Goal: Task Accomplishment & Management: Manage account settings

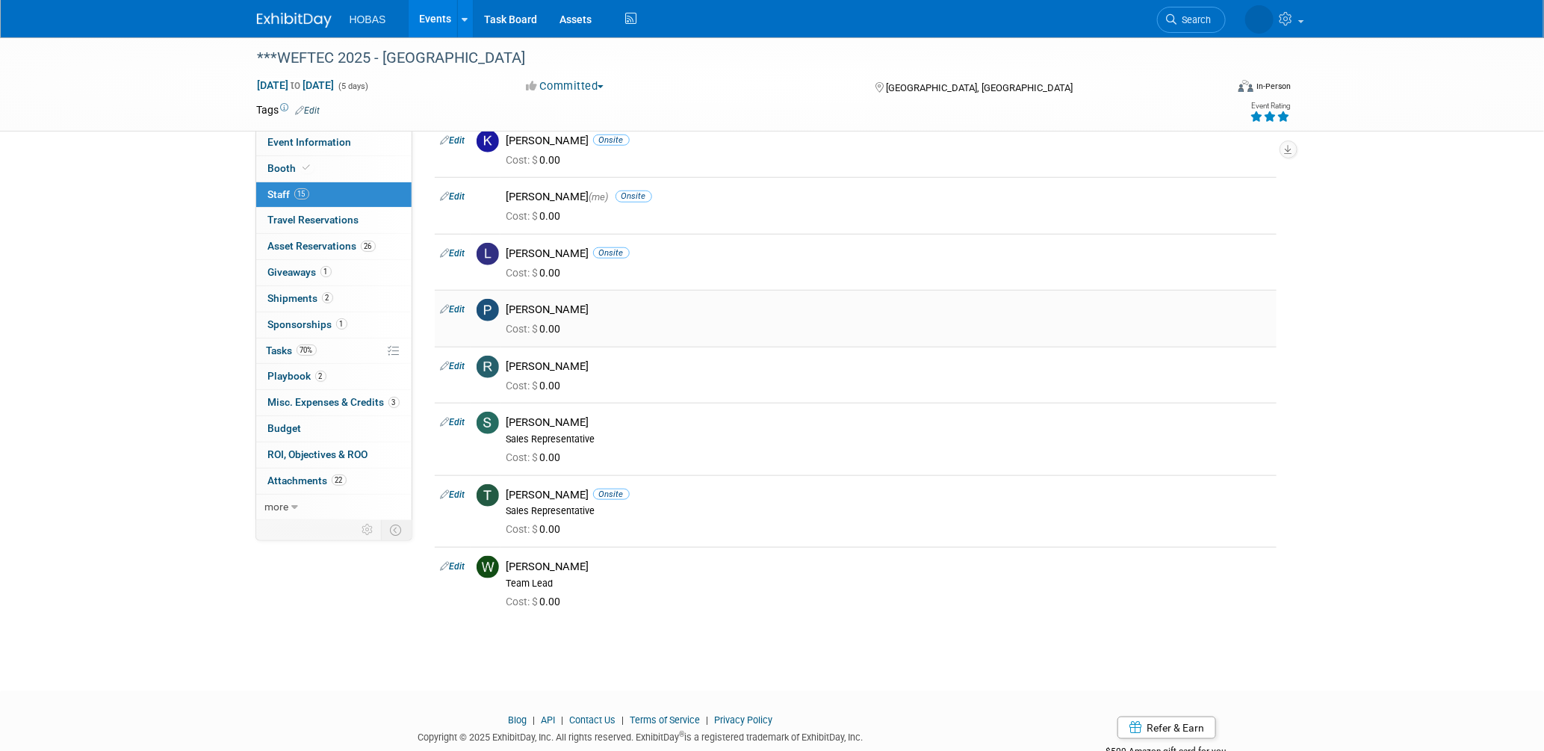
scroll to position [527, 0]
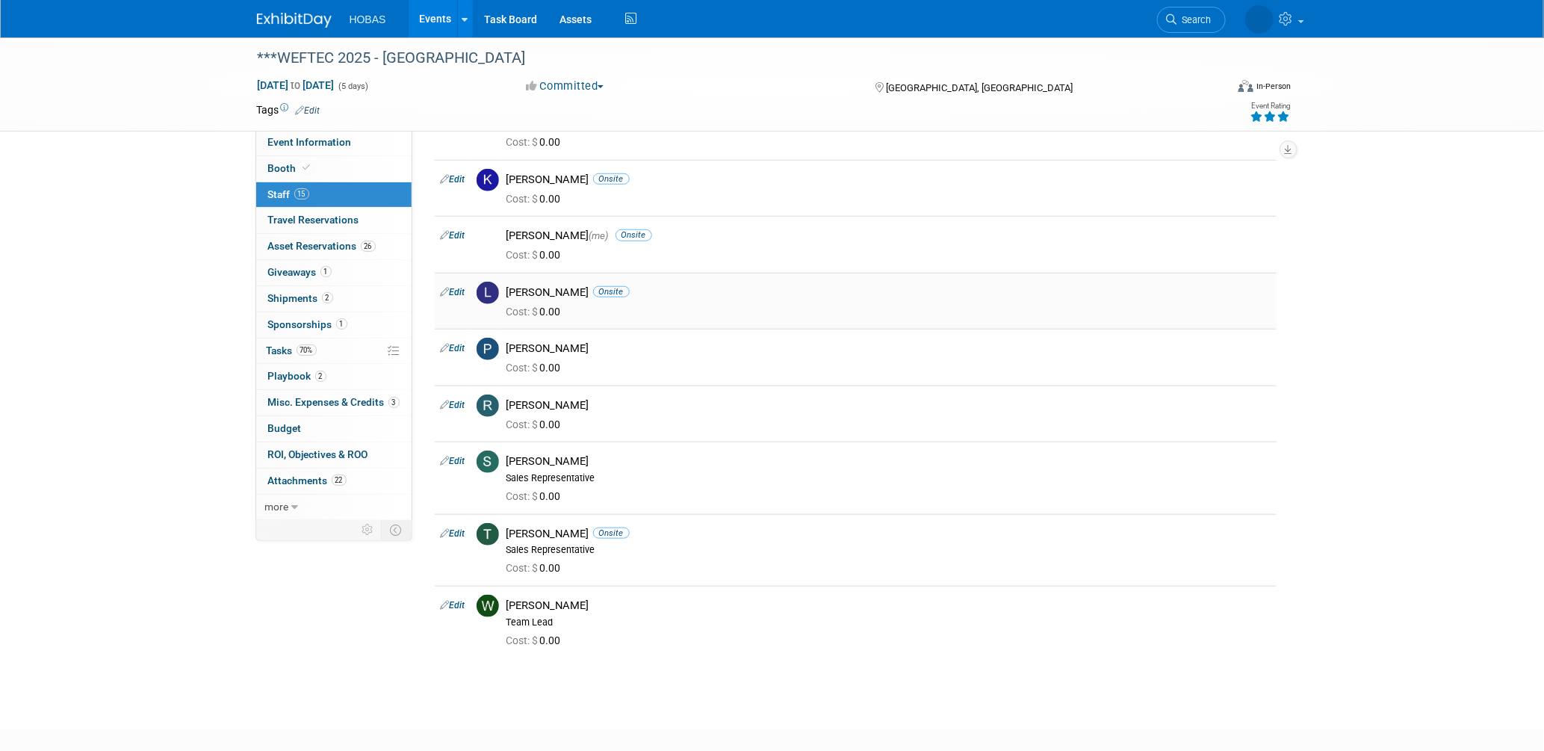
click at [450, 291] on link "Edit" at bounding box center [453, 292] width 25 height 10
select select "b62dab19-afa9-4746-8dd7-e7006629b55c"
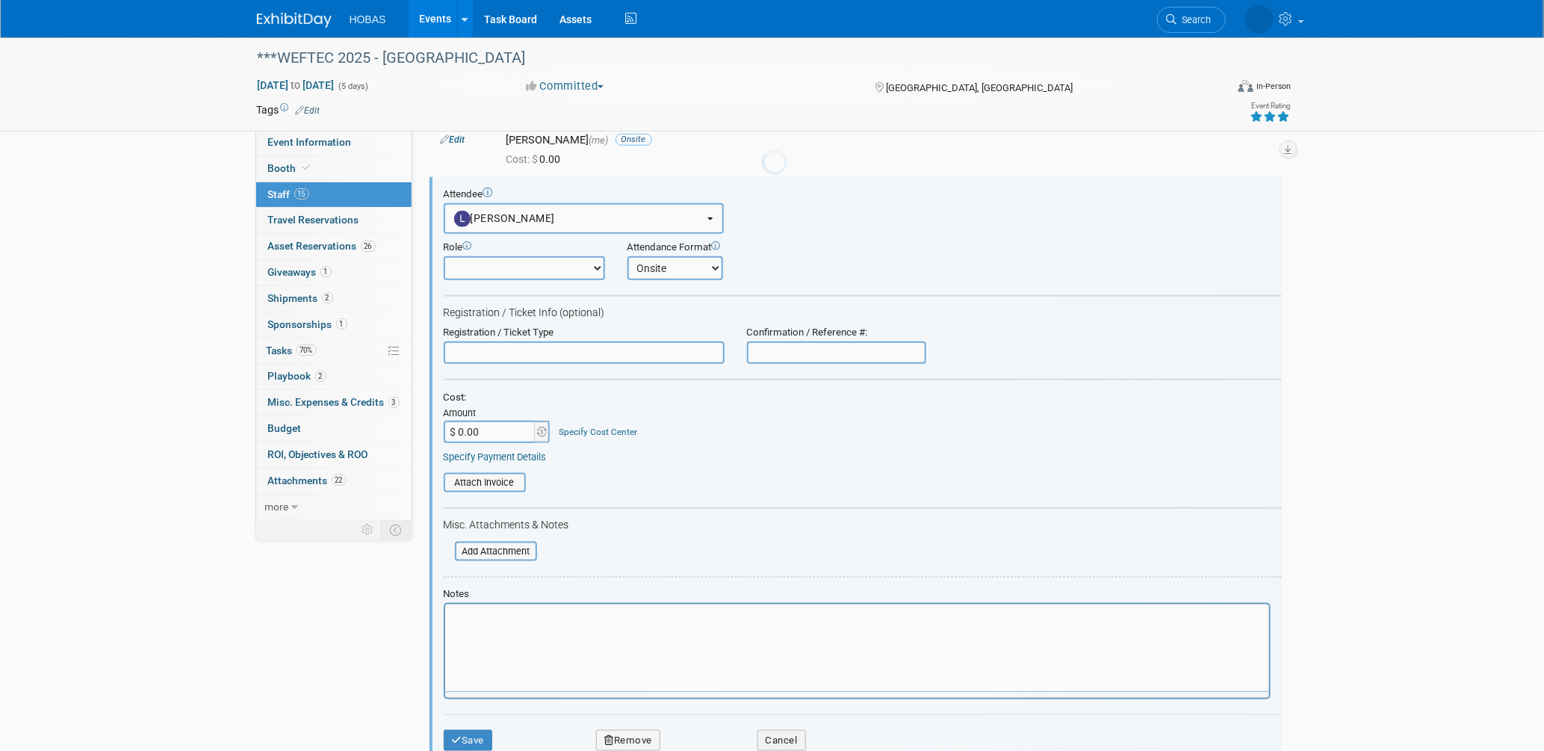
scroll to position [0, 0]
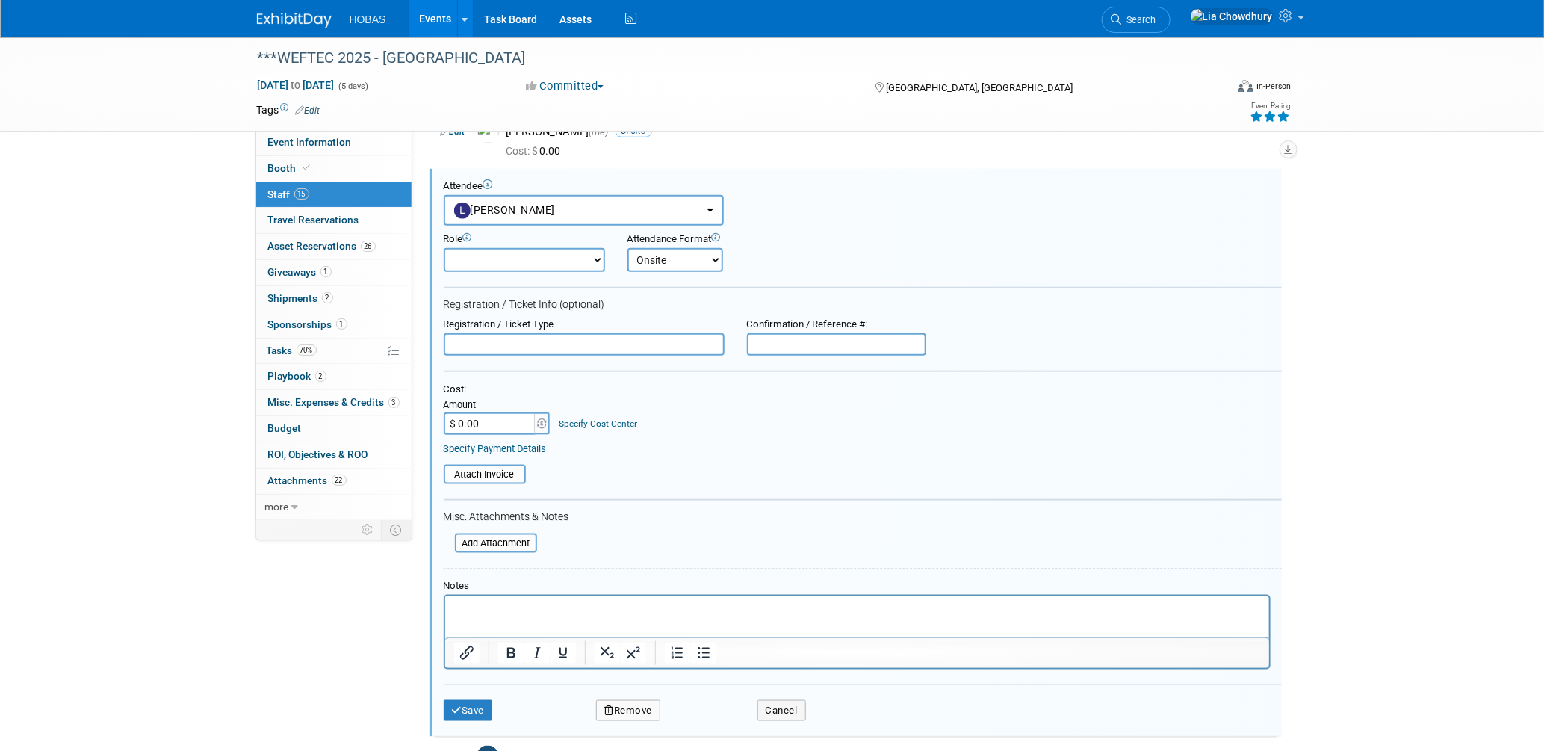
click at [808, 340] on input "text" at bounding box center [836, 344] width 179 height 22
paste input "20500"
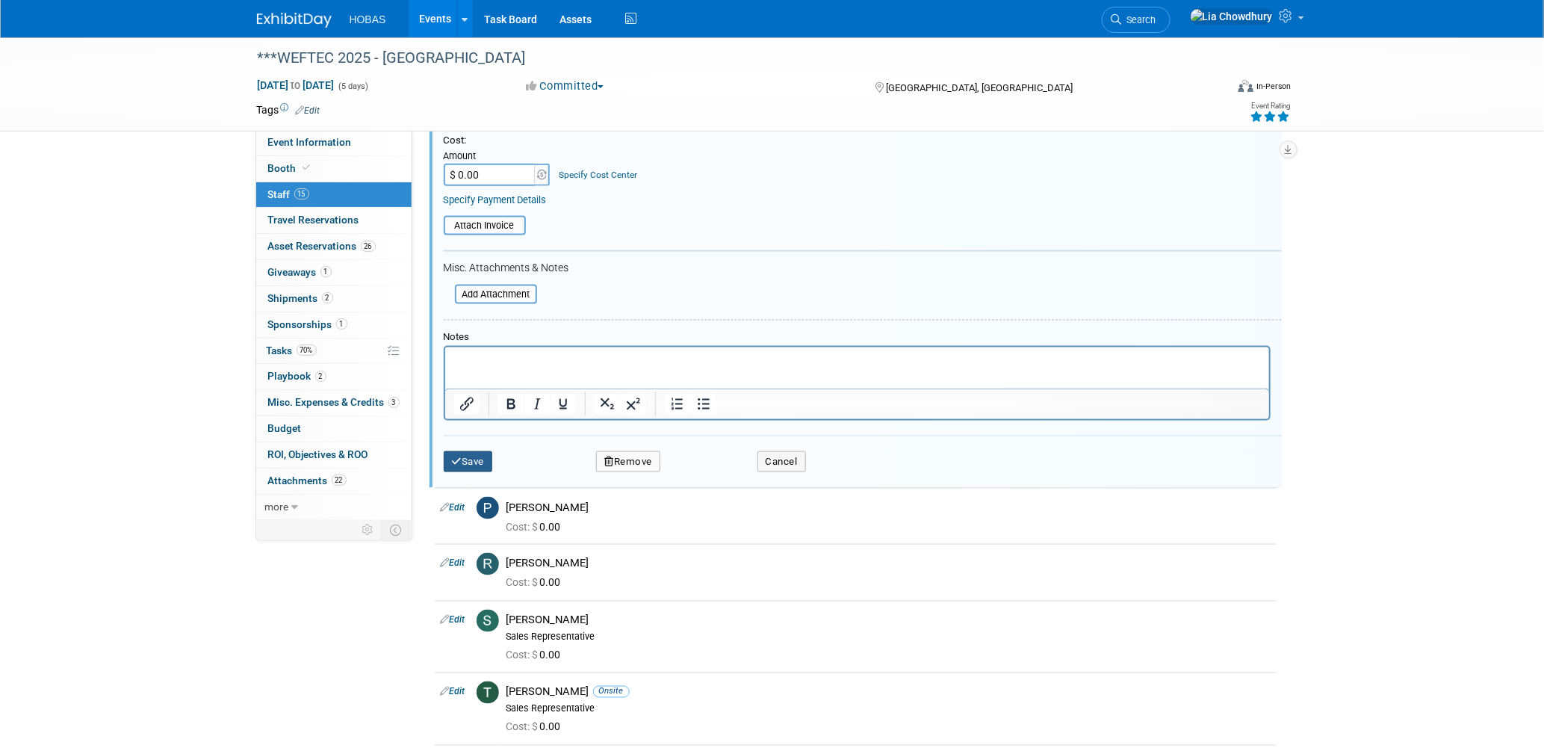
type input "20500"
click at [486, 451] on button "Save" at bounding box center [468, 461] width 49 height 21
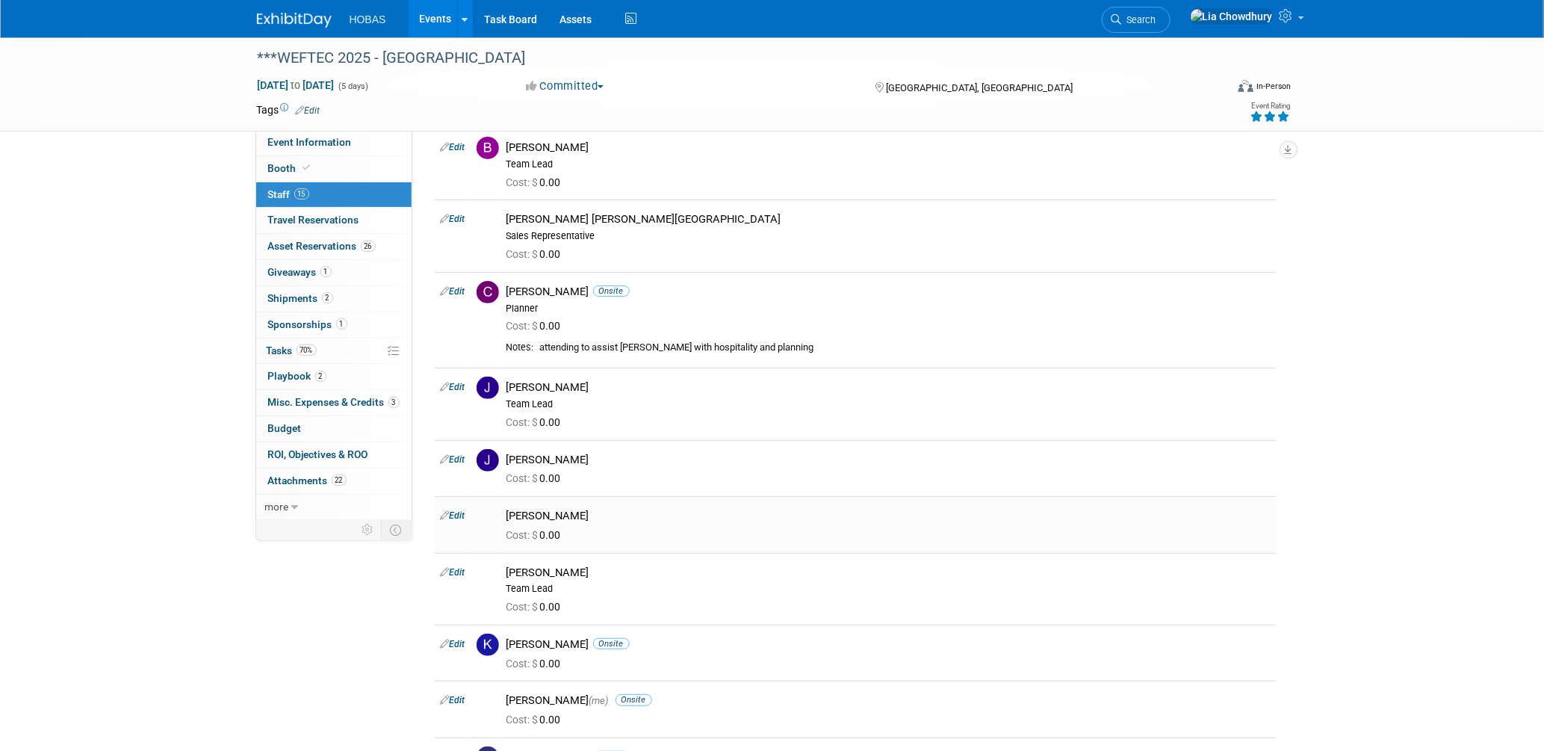
scroll to position [61, 0]
drag, startPoint x: 454, startPoint y: 297, endPoint x: 471, endPoint y: 294, distance: 16.7
click at [454, 297] on link "Edit" at bounding box center [453, 292] width 25 height 10
select select "7b819de5-f31f-46bf-a009-0280dcc08b92"
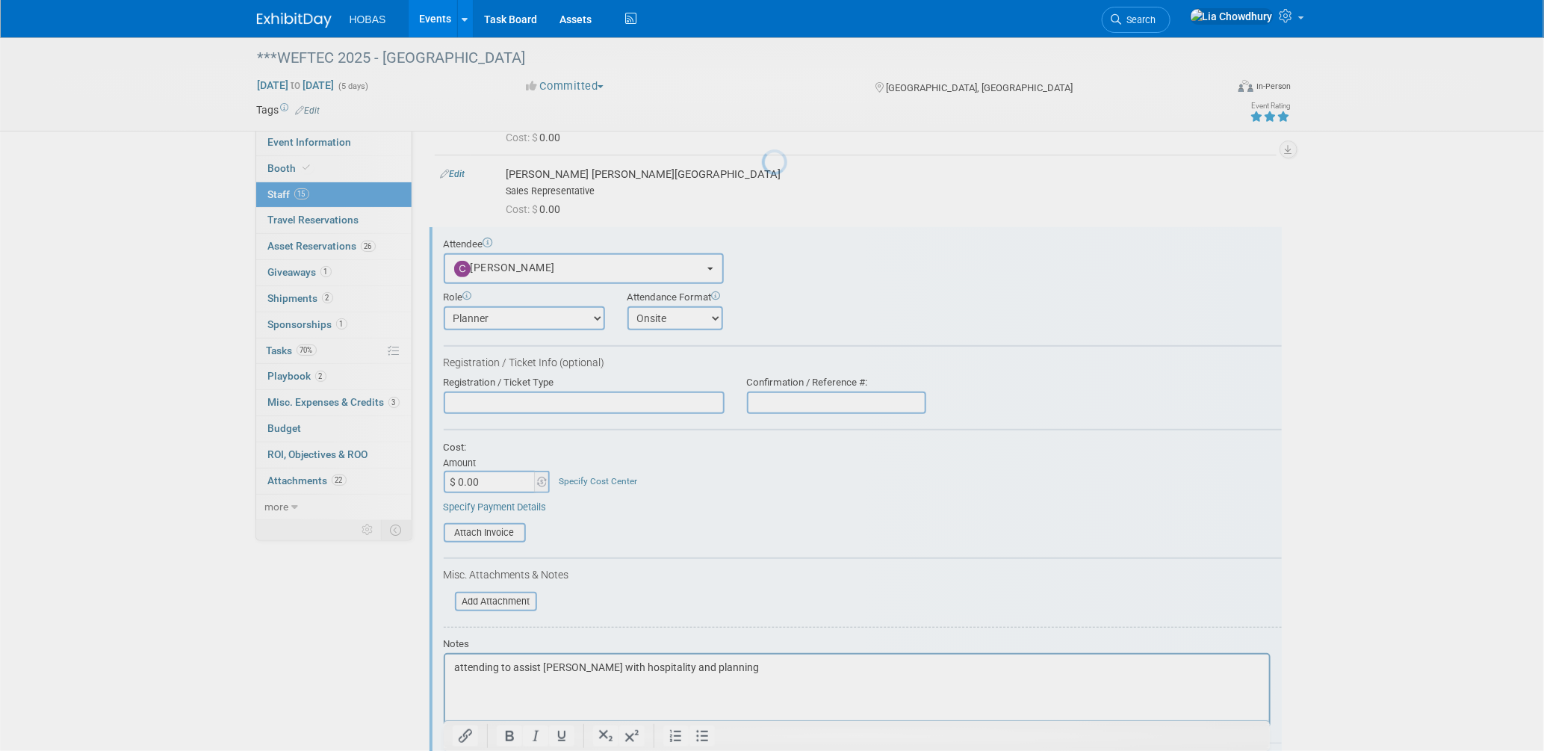
scroll to position [165, 0]
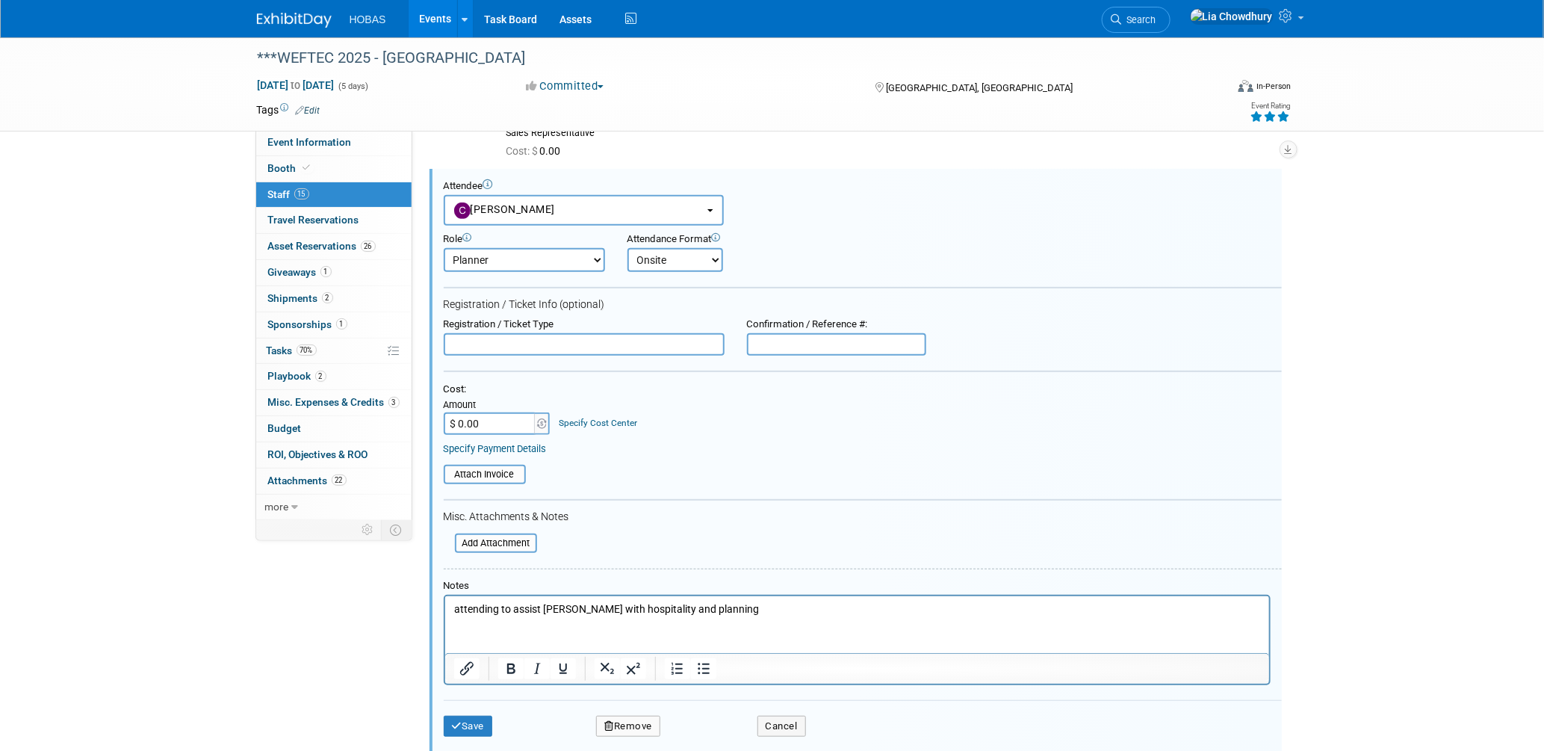
click at [798, 334] on input "text" at bounding box center [836, 344] width 179 height 22
paste input "20501"
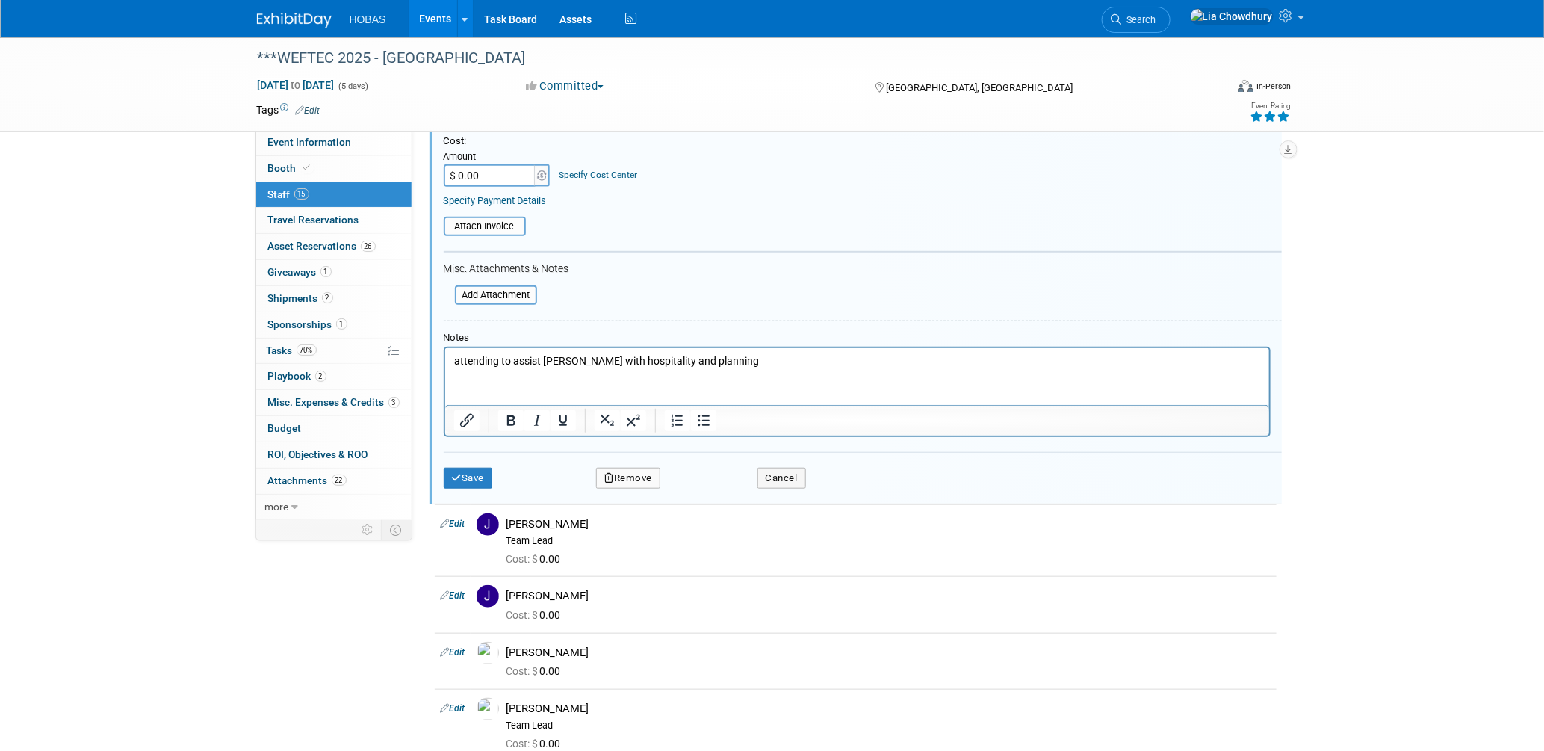
scroll to position [414, 0]
type input "20501"
click at [495, 467] on td "Save" at bounding box center [505, 477] width 123 height 21
click at [471, 468] on button "Save" at bounding box center [468, 477] width 49 height 21
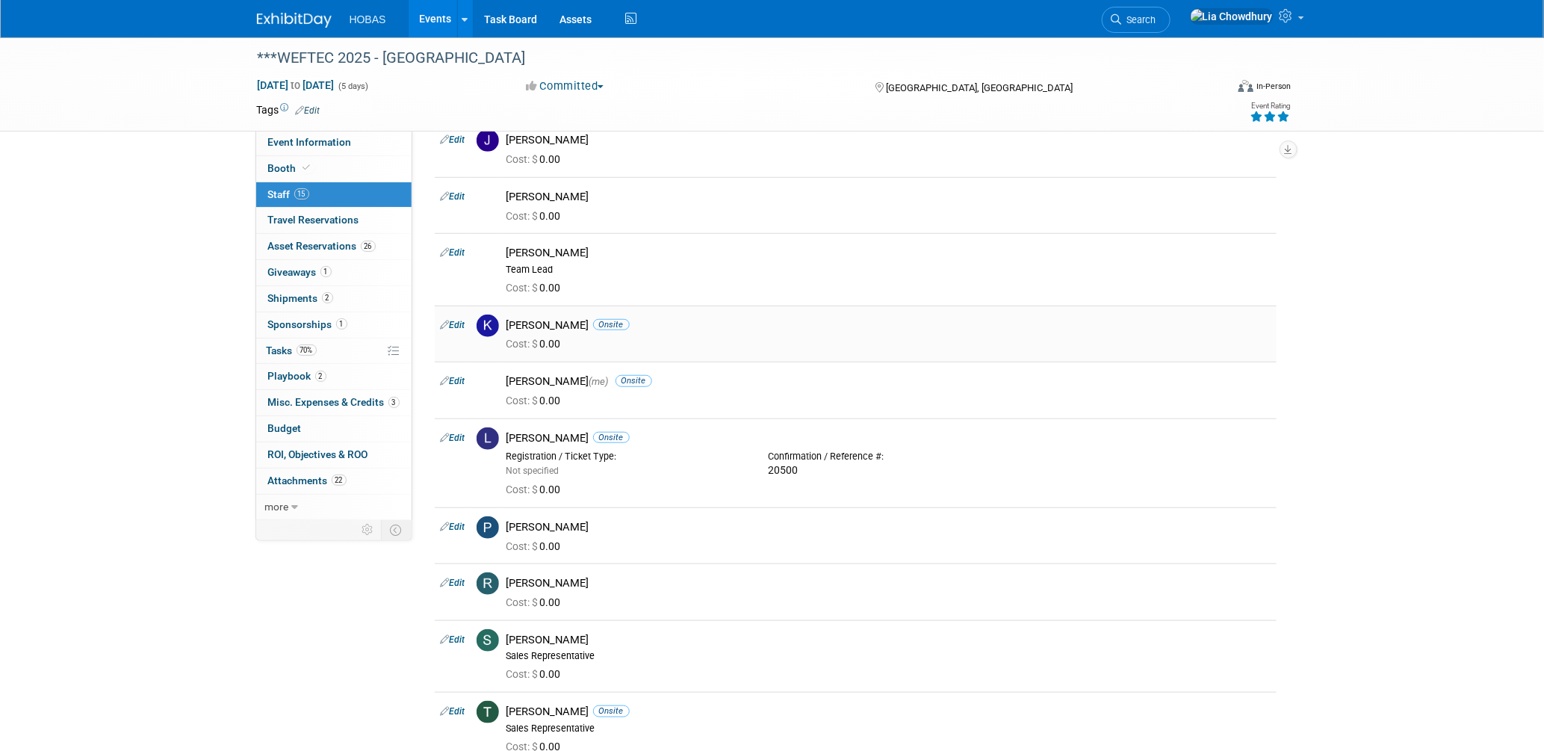
click at [461, 326] on link "Edit" at bounding box center [453, 325] width 25 height 10
select select "2a6d456d-c944-4982-9483-66f96a15bd2a"
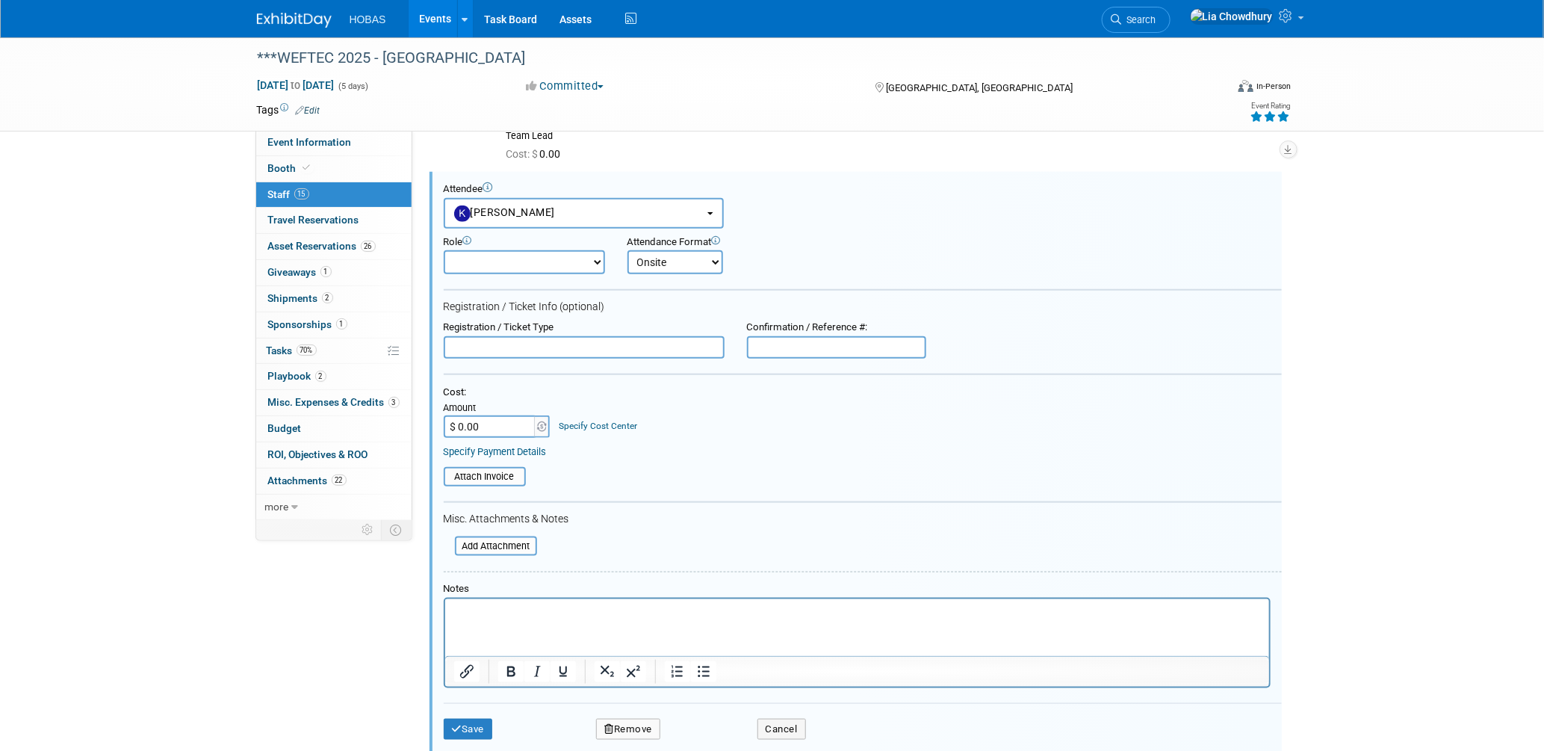
scroll to position [551, 0]
click at [801, 333] on input "text" at bounding box center [836, 344] width 179 height 22
paste input "20502"
type input "20502"
click at [476, 716] on button "Save" at bounding box center [468, 726] width 49 height 21
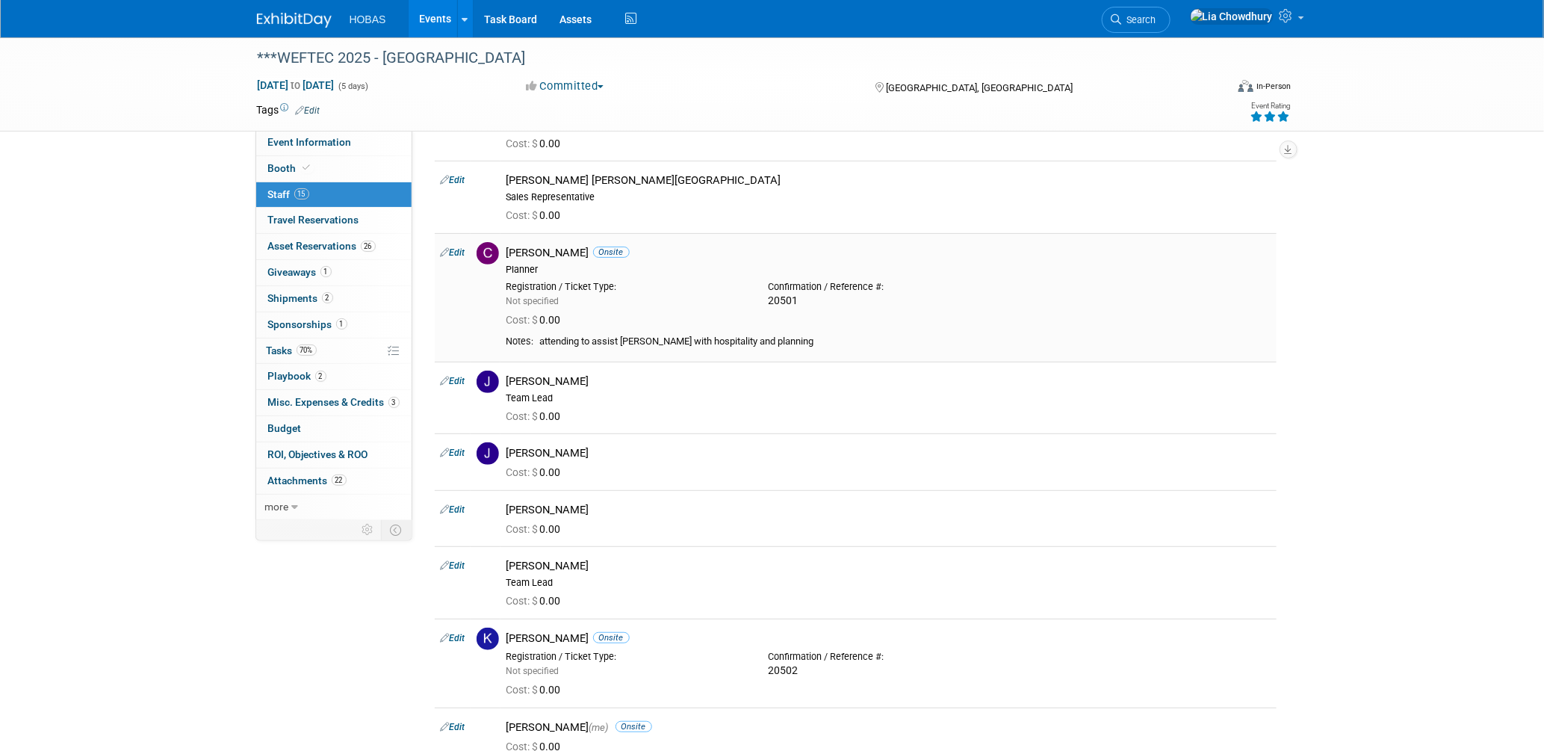
scroll to position [249, 0]
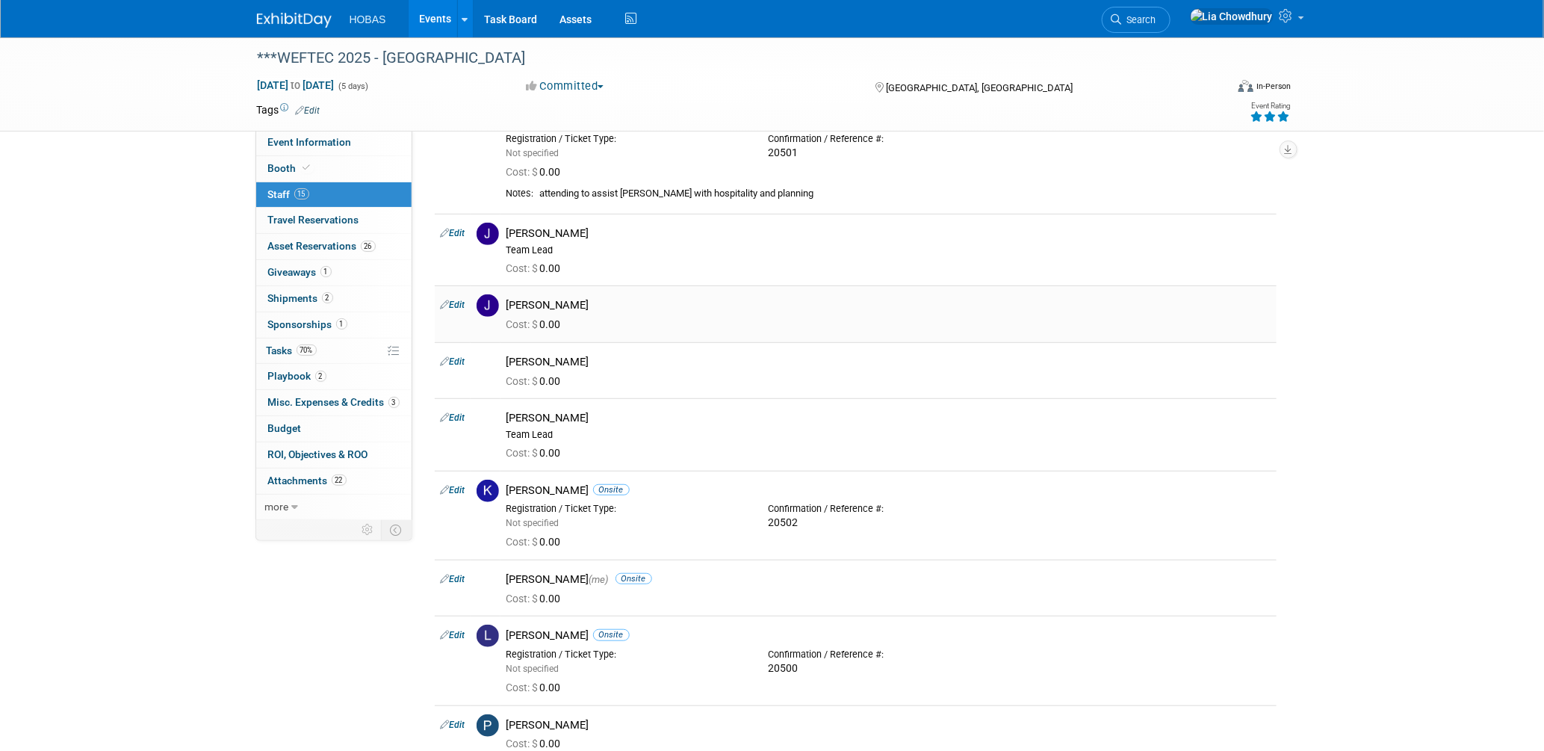
click at [456, 303] on link "Edit" at bounding box center [453, 305] width 25 height 10
select select "d1ea3f81-6c8a-43a2-bb99-85df38a2406d"
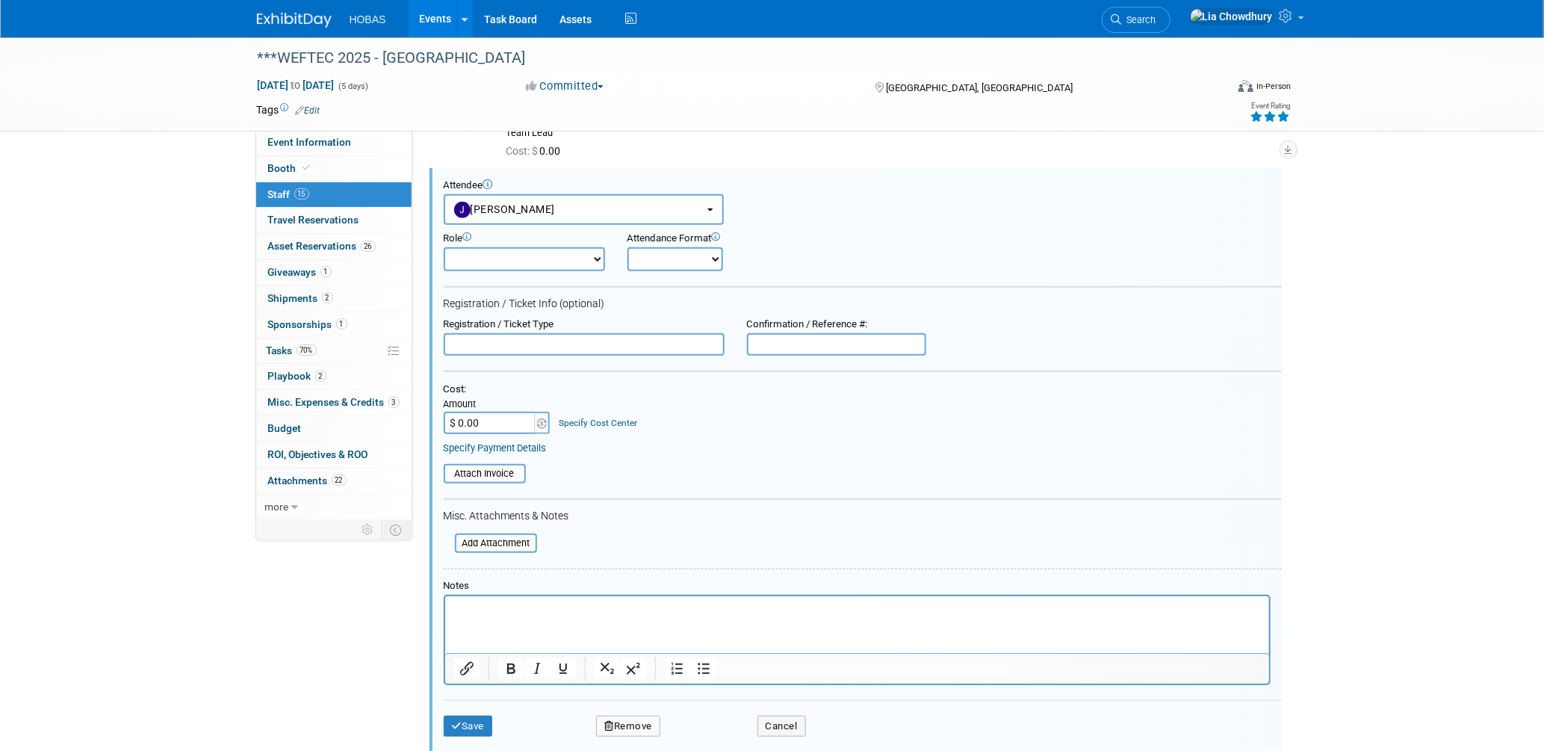
scroll to position [0, 0]
click at [806, 338] on input "text" at bounding box center [836, 344] width 179 height 22
paste input "View/Edit 20505"
drag, startPoint x: 802, startPoint y: 335, endPoint x: 698, endPoint y: 344, distance: 104.2
click at [698, 344] on div "Registration / Ticket Type Confirmation / Reference #: View/Edit 20505" at bounding box center [863, 336] width 861 height 37
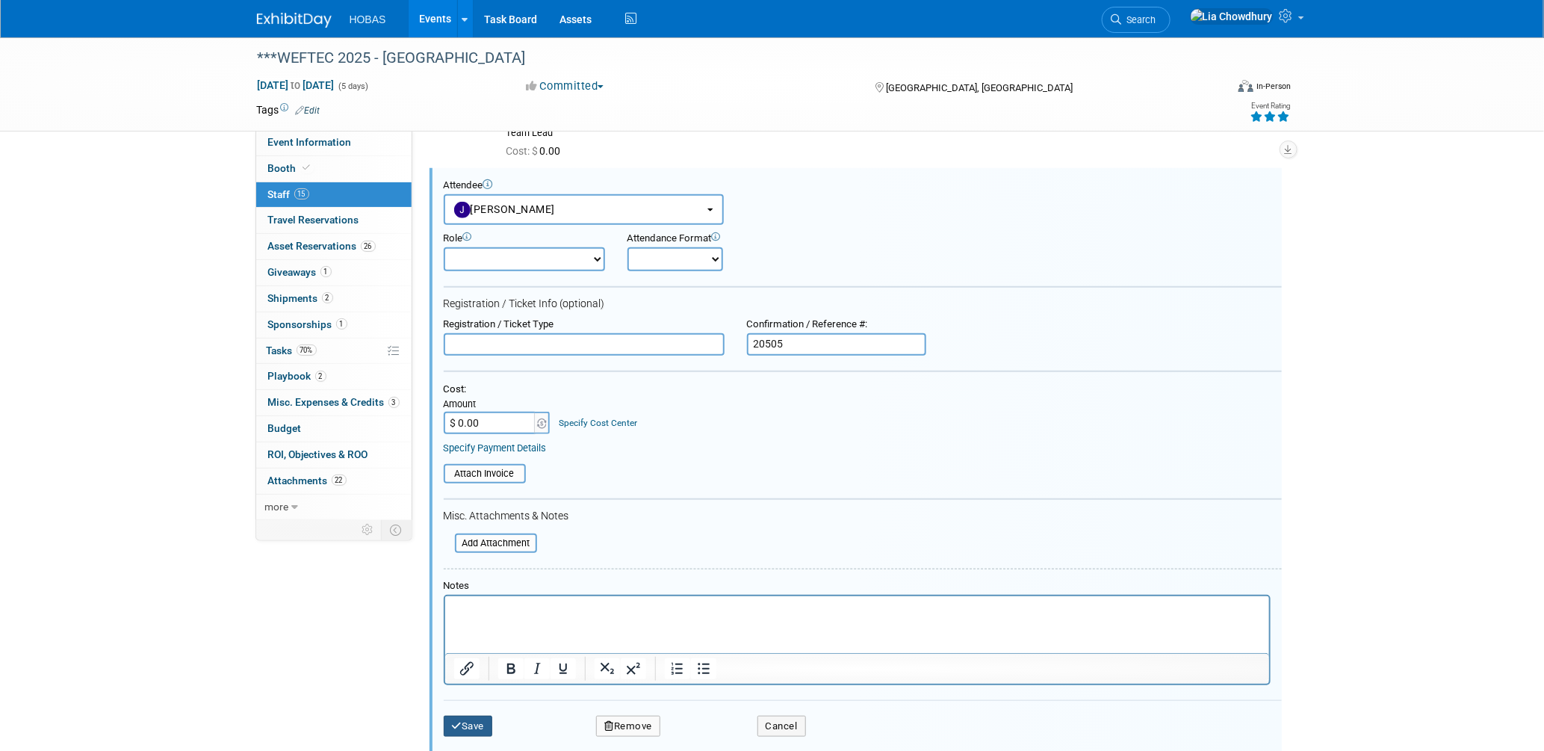
type input "20505"
click at [464, 716] on button "Save" at bounding box center [468, 726] width 49 height 21
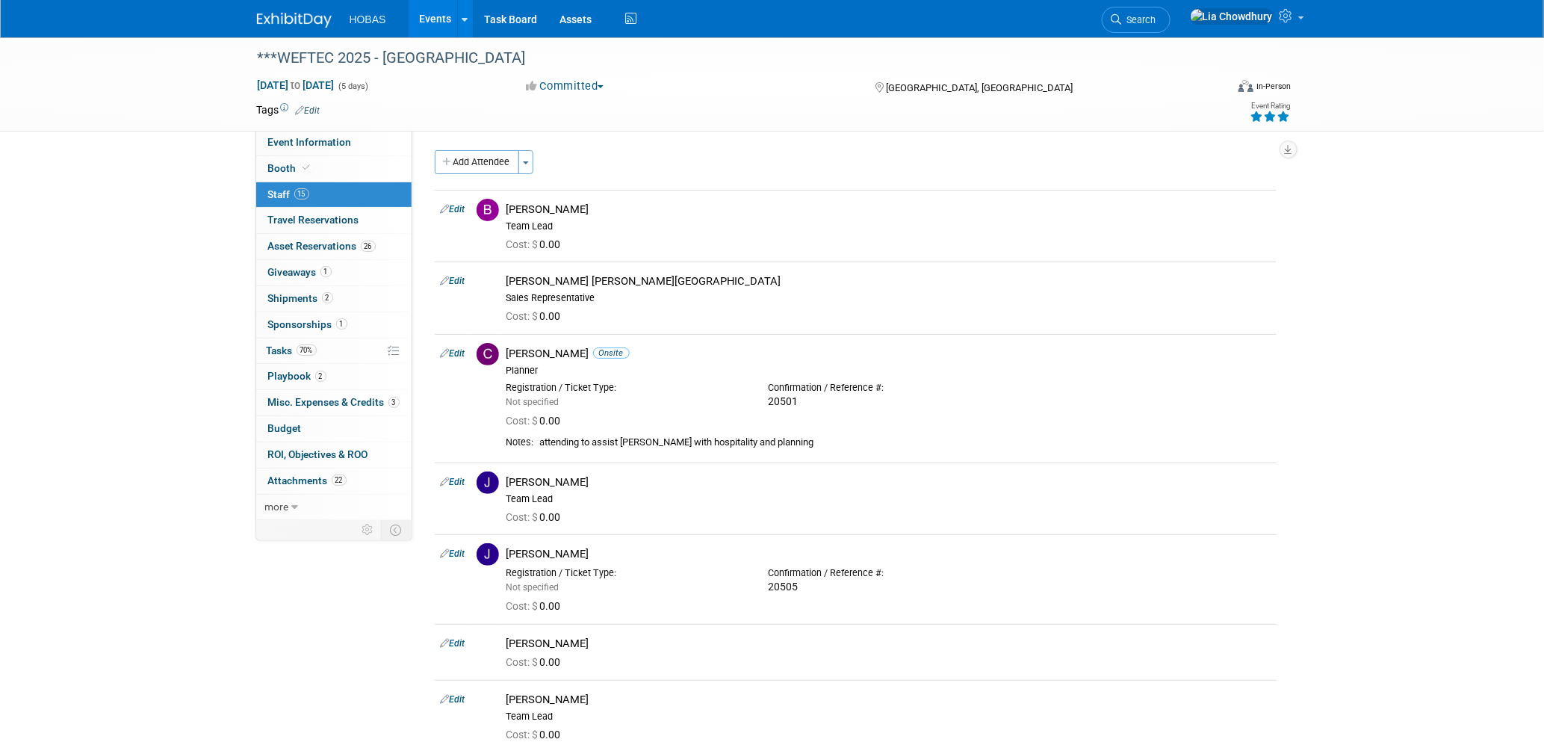
drag, startPoint x: 455, startPoint y: 211, endPoint x: 513, endPoint y: 217, distance: 57.8
click at [455, 211] on link "Edit" at bounding box center [453, 209] width 25 height 10
select select "4ea4537b-4880-4bc8-a961-4164efcc04fe"
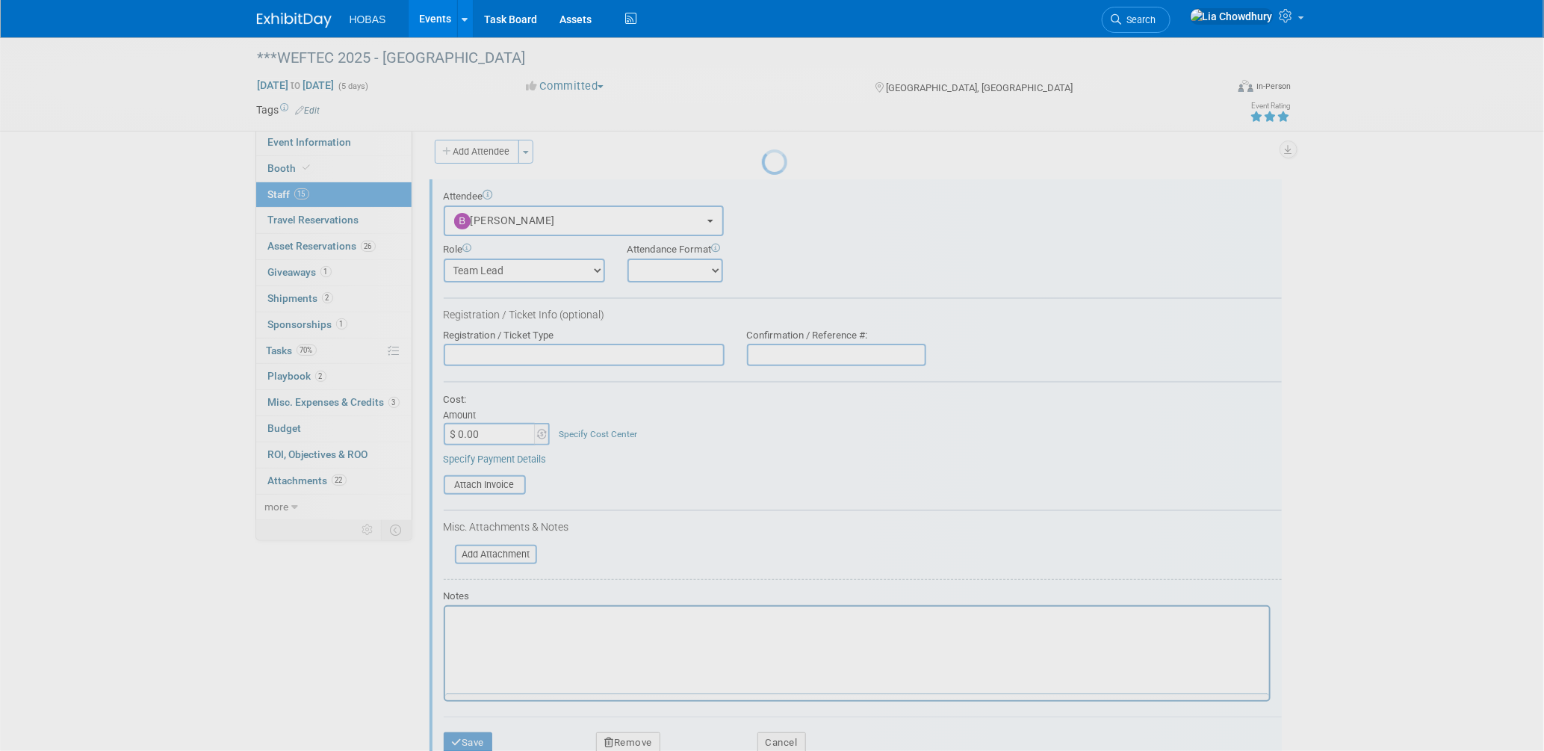
scroll to position [21, 0]
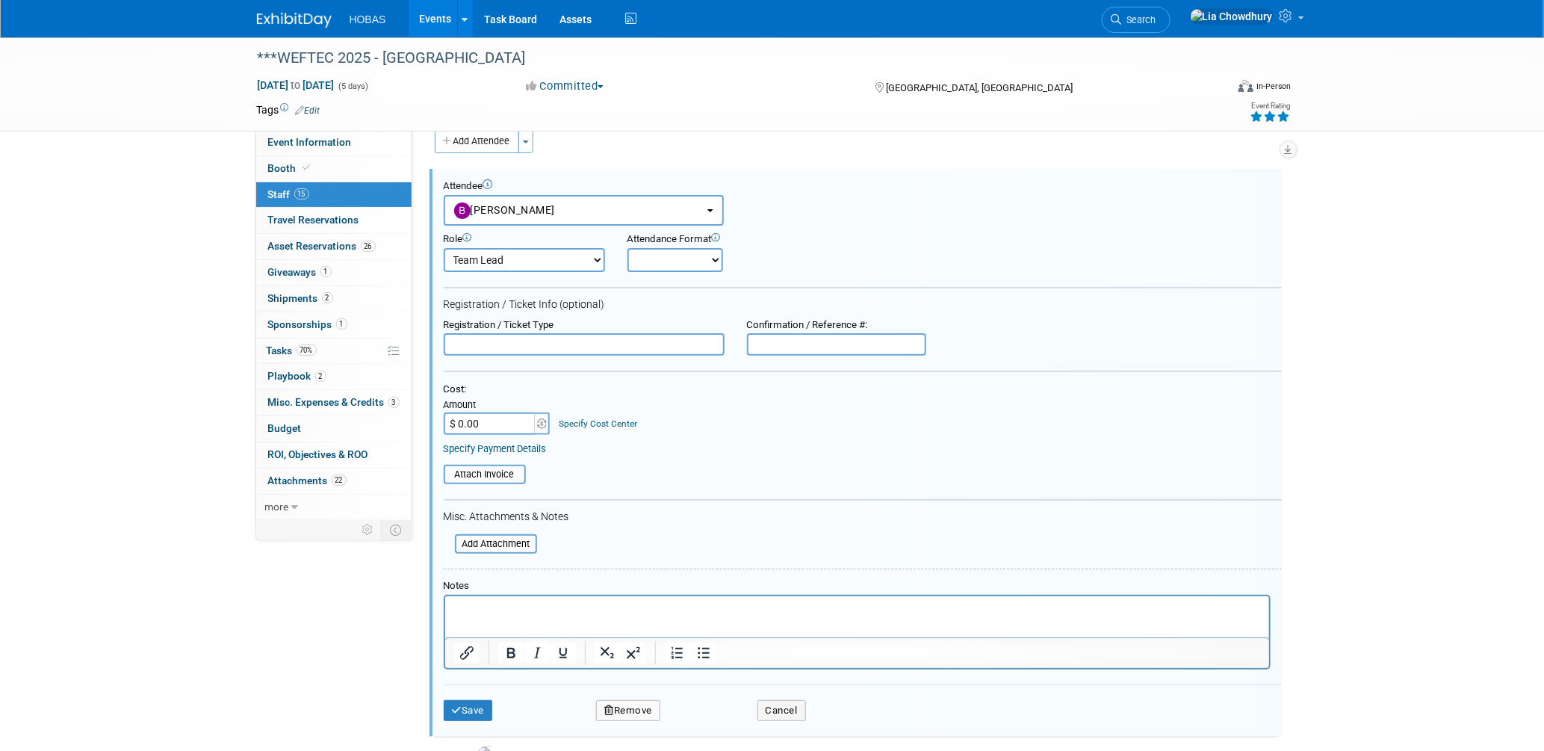
click at [852, 333] on input "text" at bounding box center [836, 344] width 179 height 22
paste input "View/Edit 20506"
drag, startPoint x: 798, startPoint y: 338, endPoint x: 639, endPoint y: 348, distance: 159.4
click at [639, 348] on div "Registration / Ticket Type Confirmation / Reference #: View/Edit 20506" at bounding box center [863, 337] width 861 height 37
type input "20506"
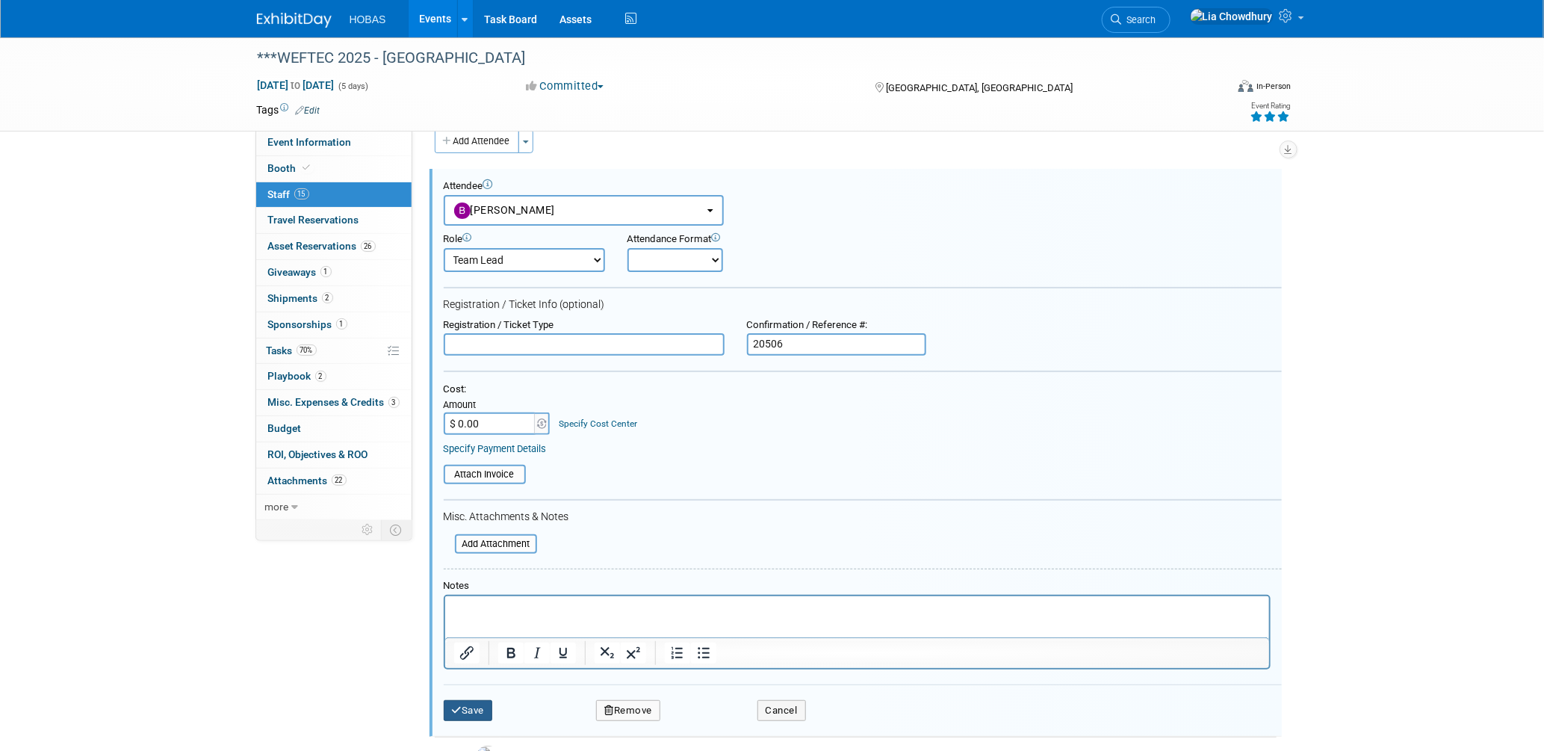
click at [461, 700] on button "Save" at bounding box center [468, 710] width 49 height 21
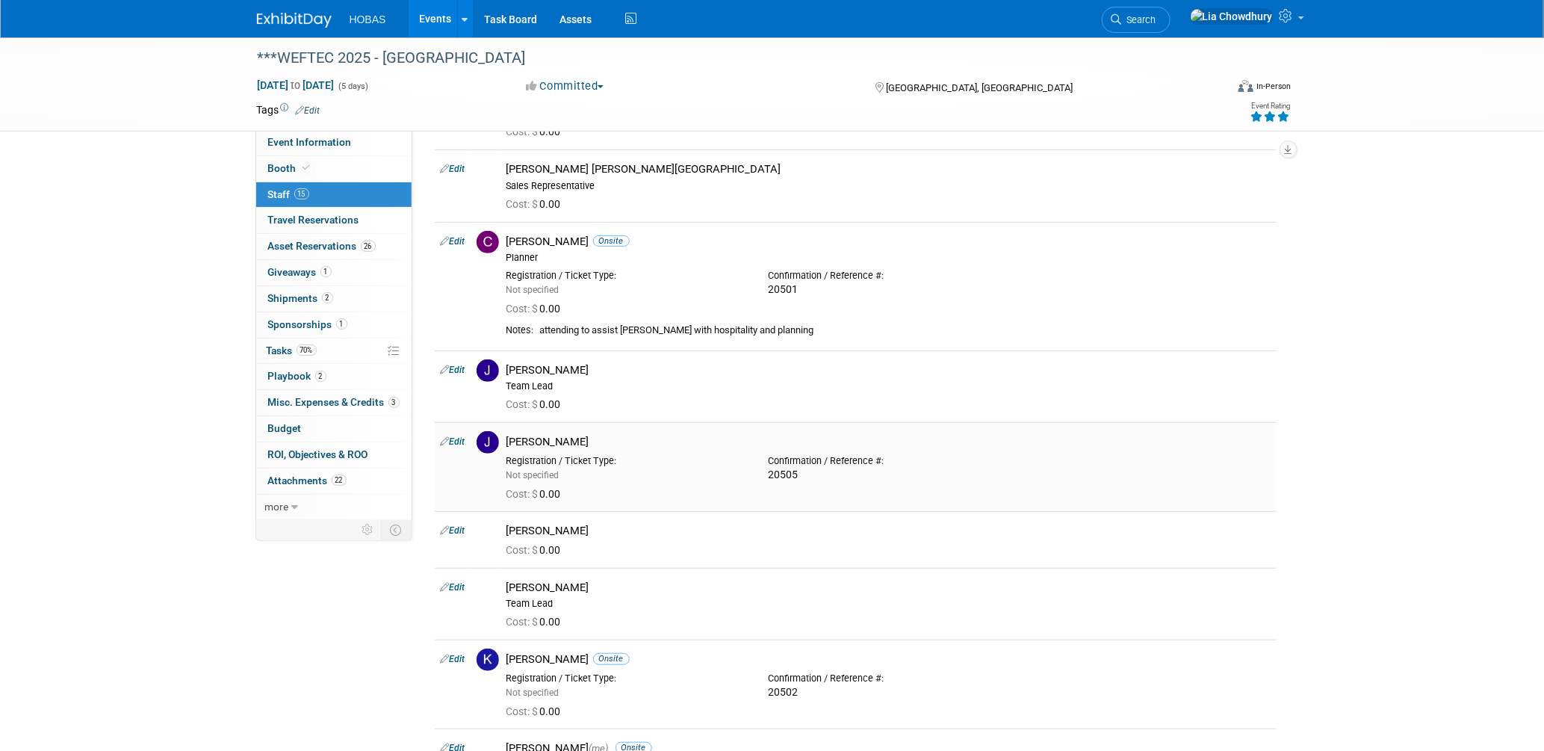
scroll to position [166, 0]
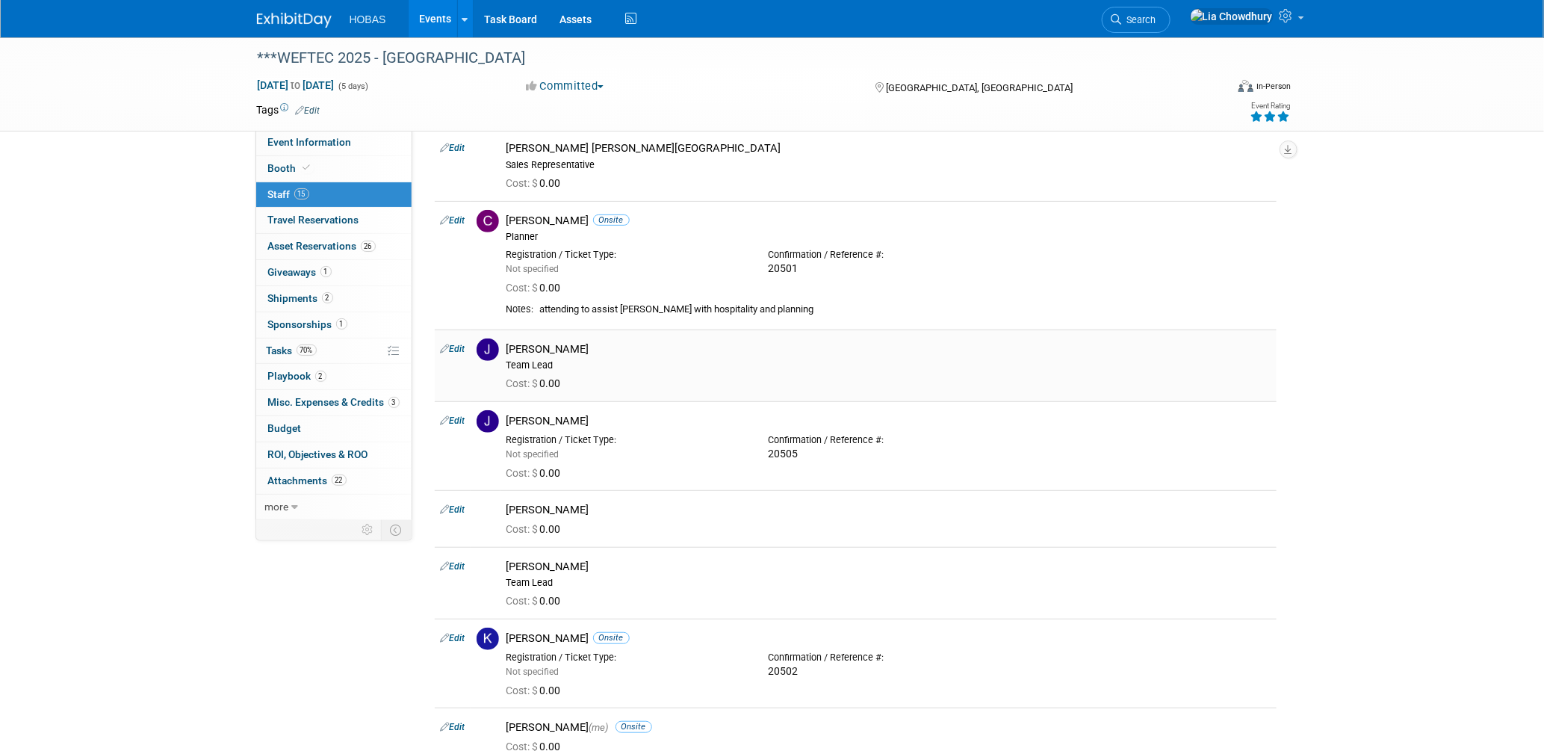
click at [460, 351] on link "Edit" at bounding box center [453, 349] width 25 height 10
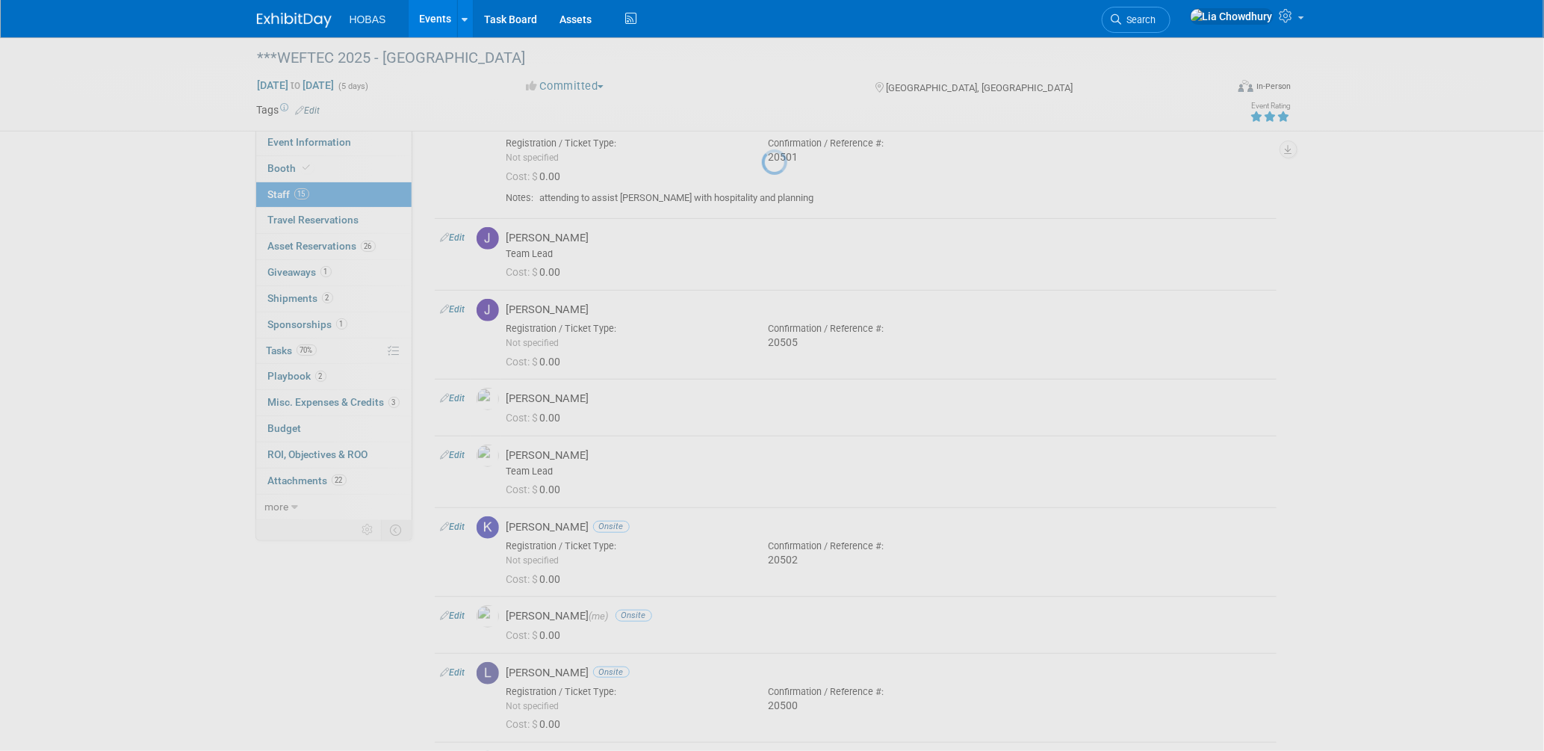
select select "6842028d-8a0a-4e2a-9e1f-2adcdb4bf743"
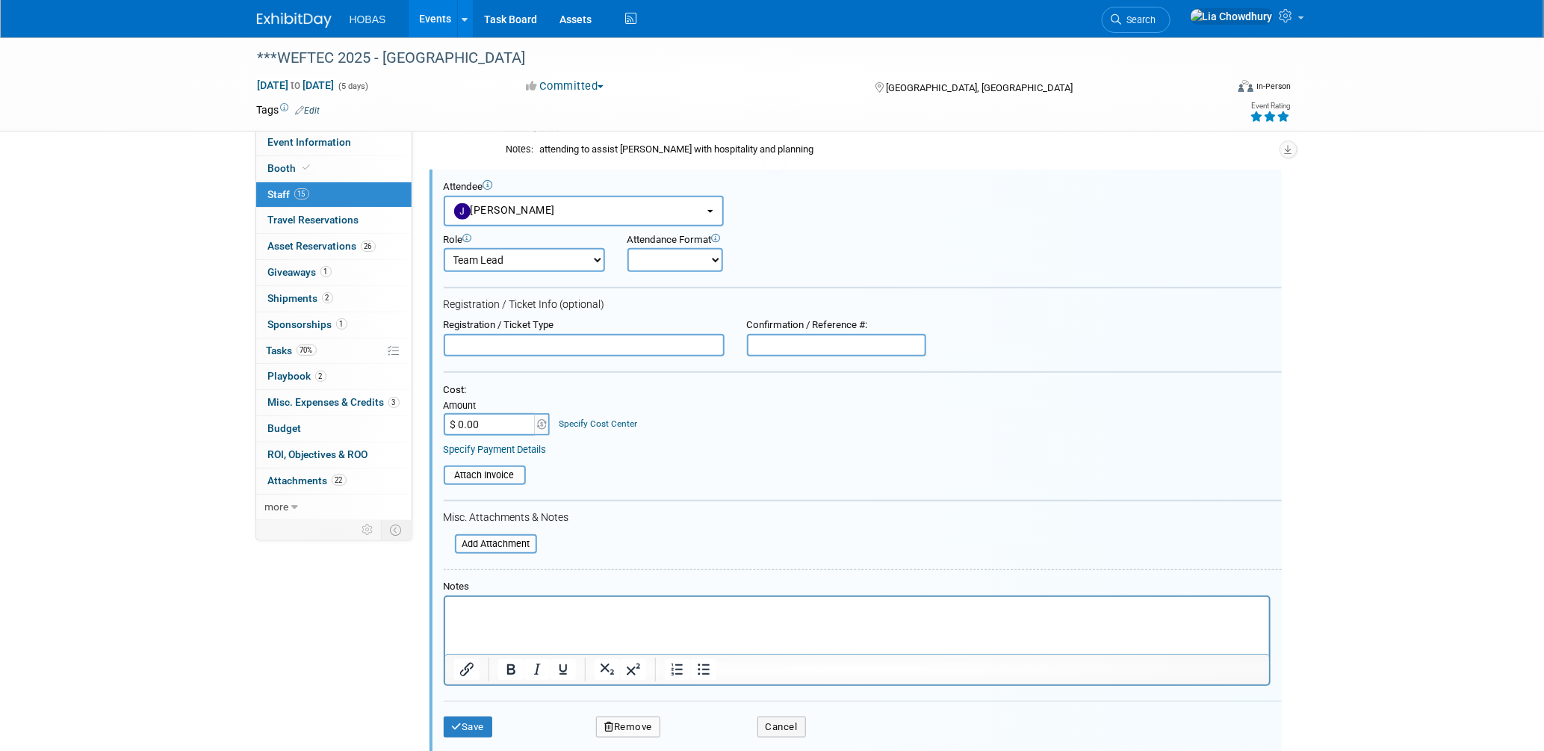
scroll to position [0, 0]
click at [860, 339] on input "text" at bounding box center [836, 345] width 179 height 22
paste input "20507"
type input "20507"
drag, startPoint x: 462, startPoint y: 714, endPoint x: 474, endPoint y: 705, distance: 14.4
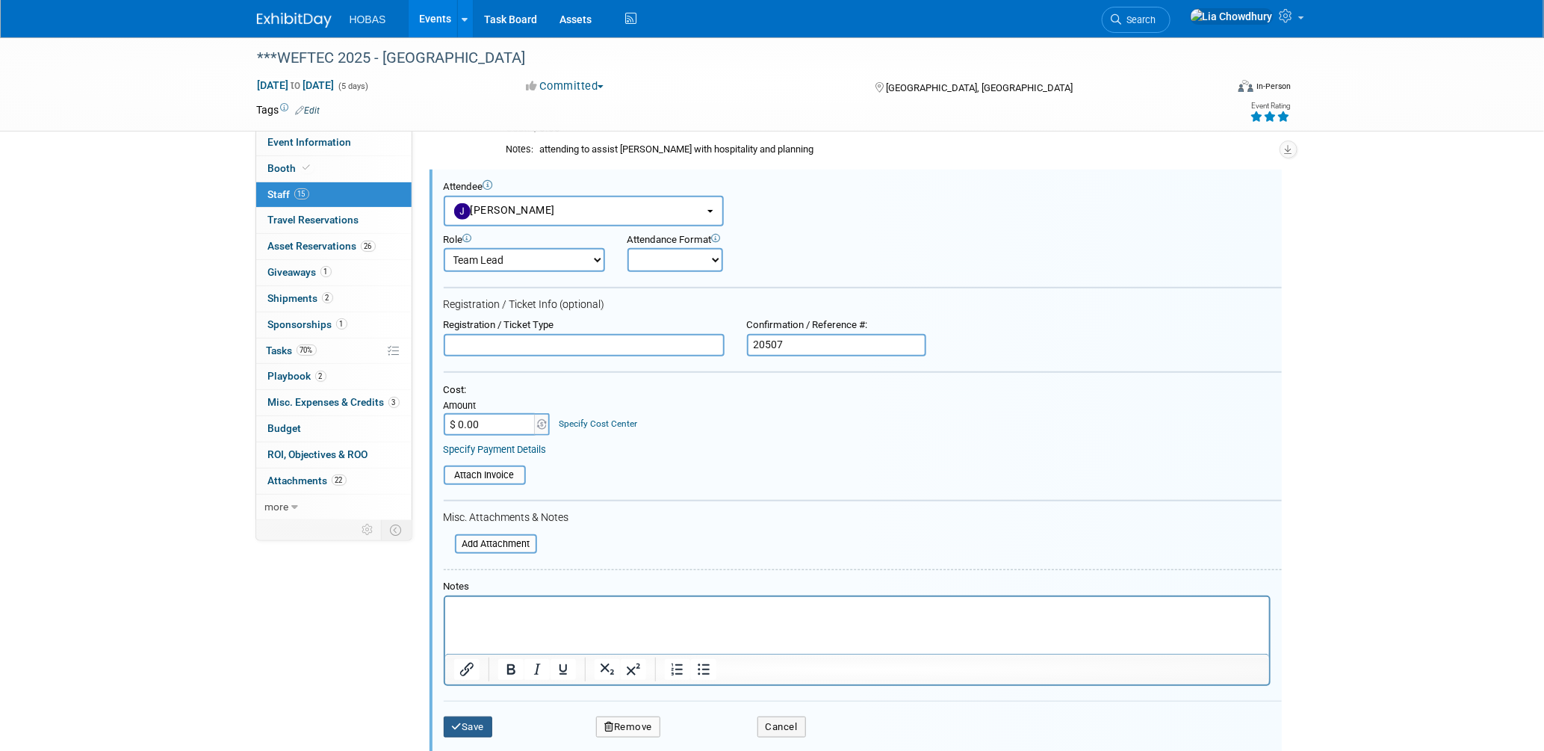
click at [462, 716] on button "Save" at bounding box center [468, 726] width 49 height 21
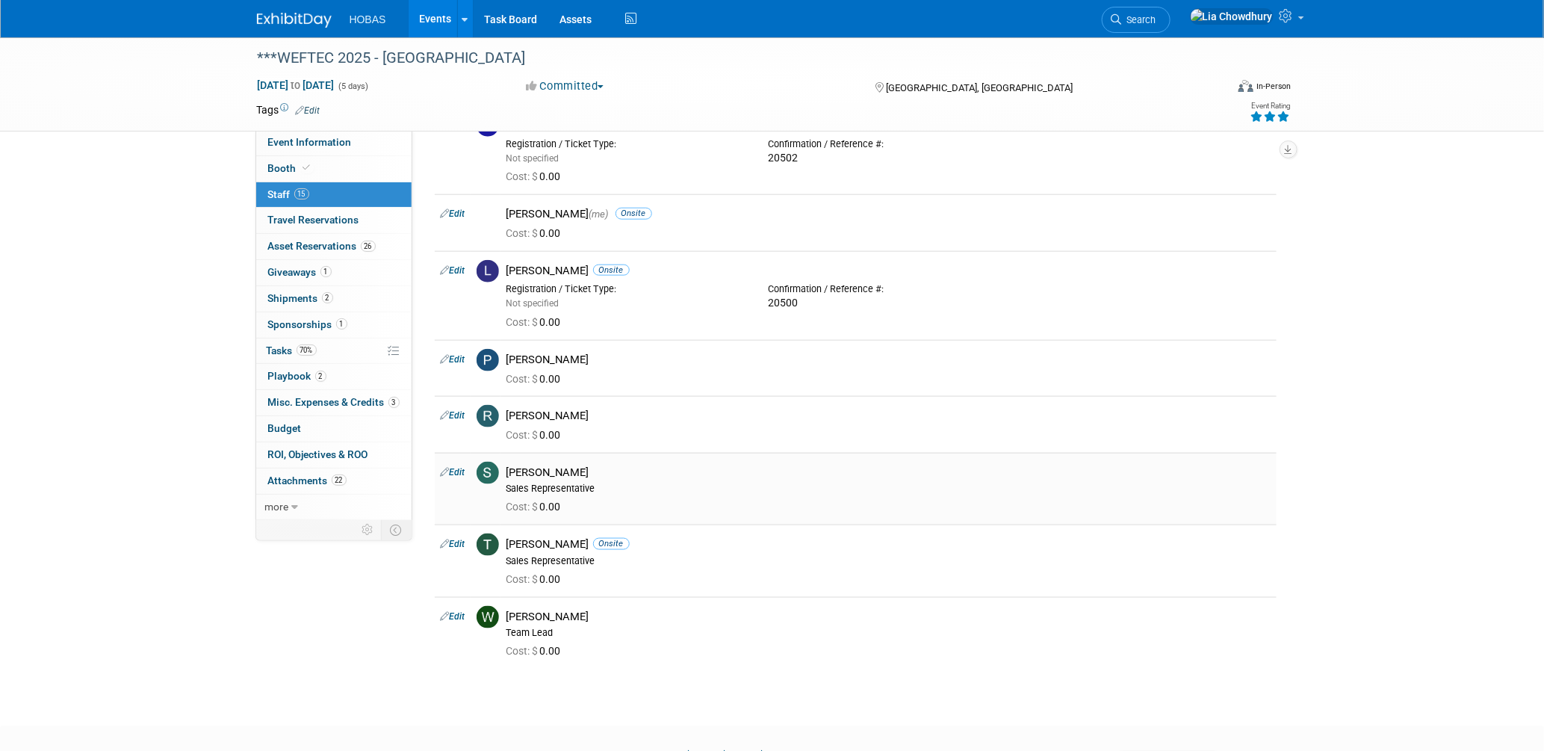
scroll to position [741, 0]
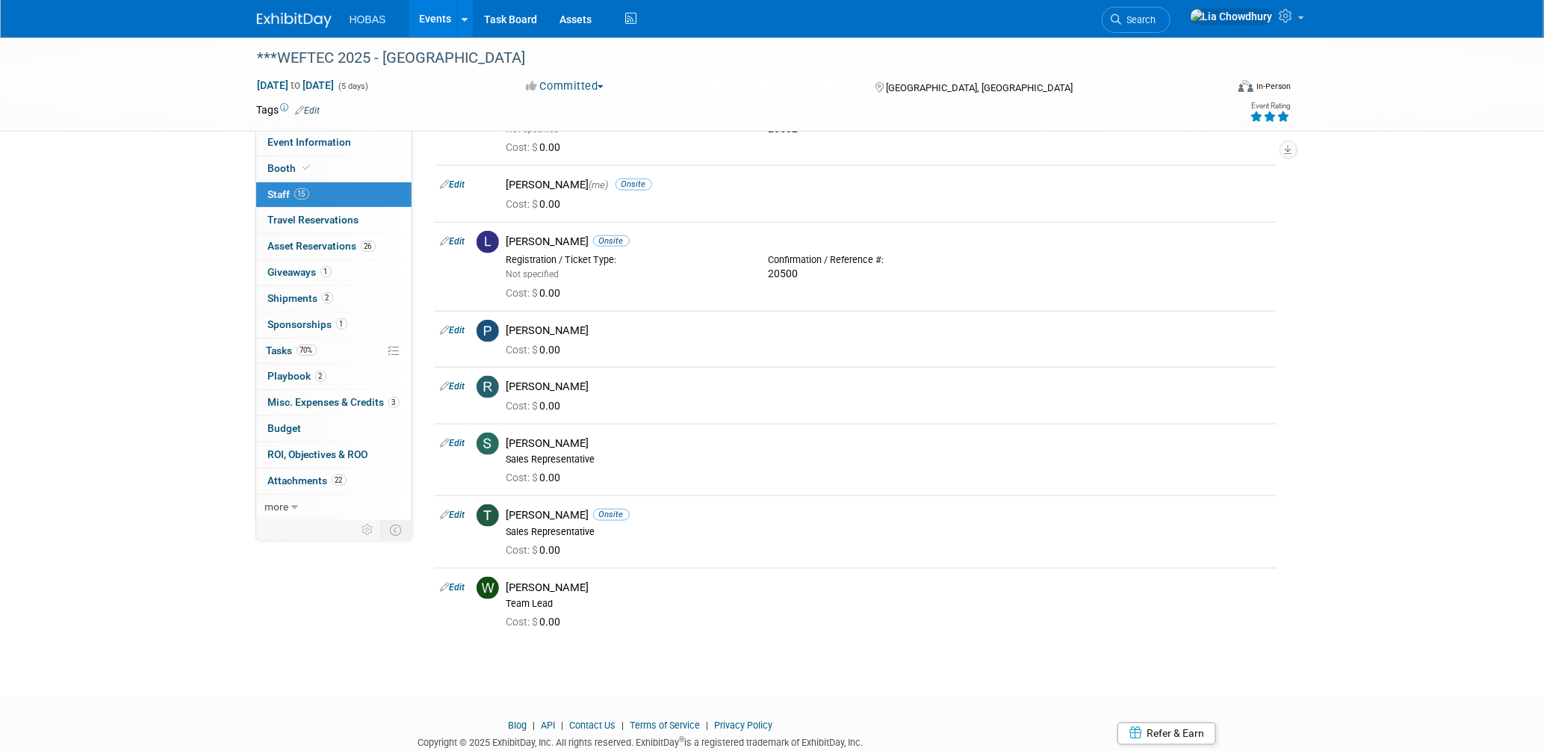
click at [463, 387] on link "Edit" at bounding box center [453, 386] width 25 height 10
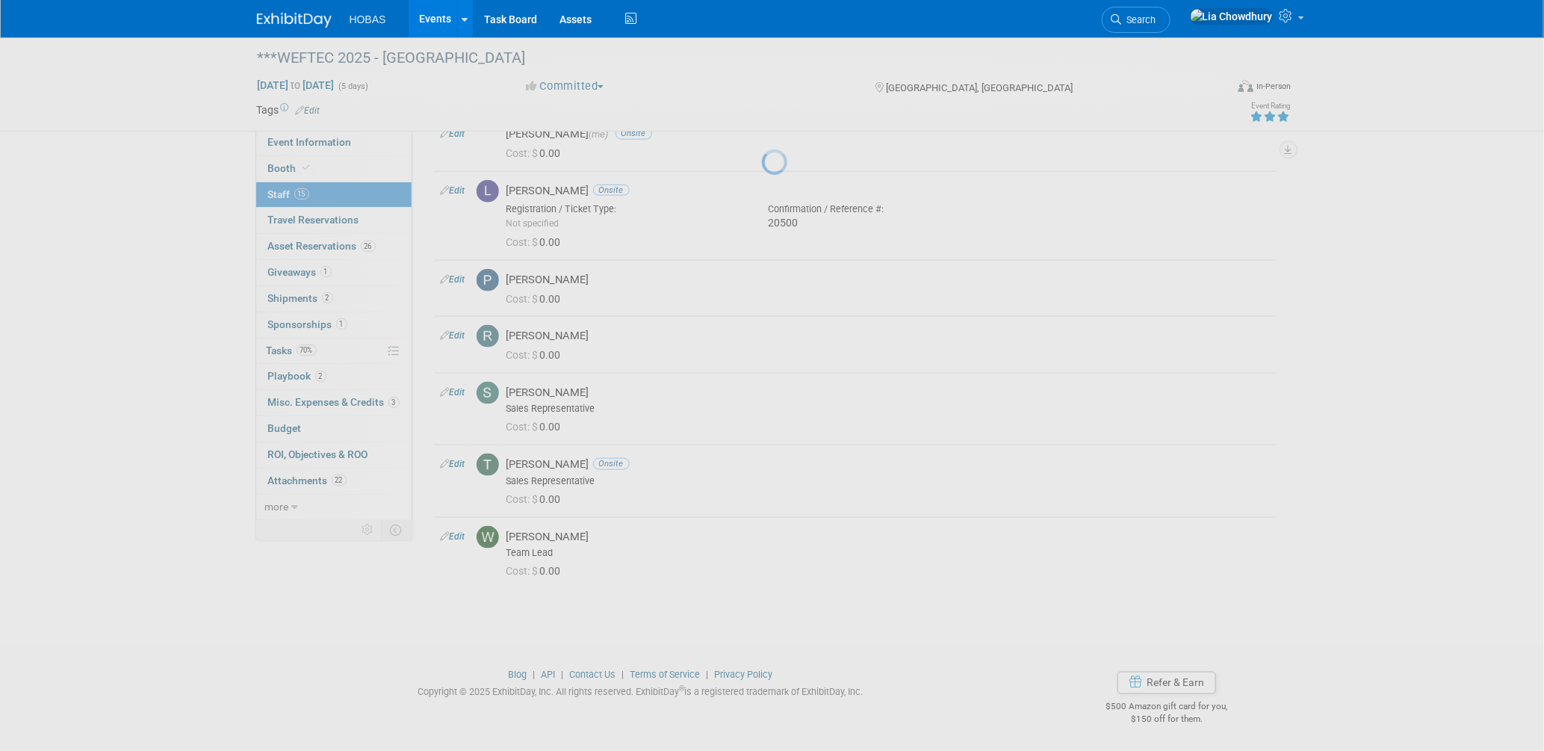
select select "753fbfdf-9efa-4355-80f8-2f58a329e1ac"
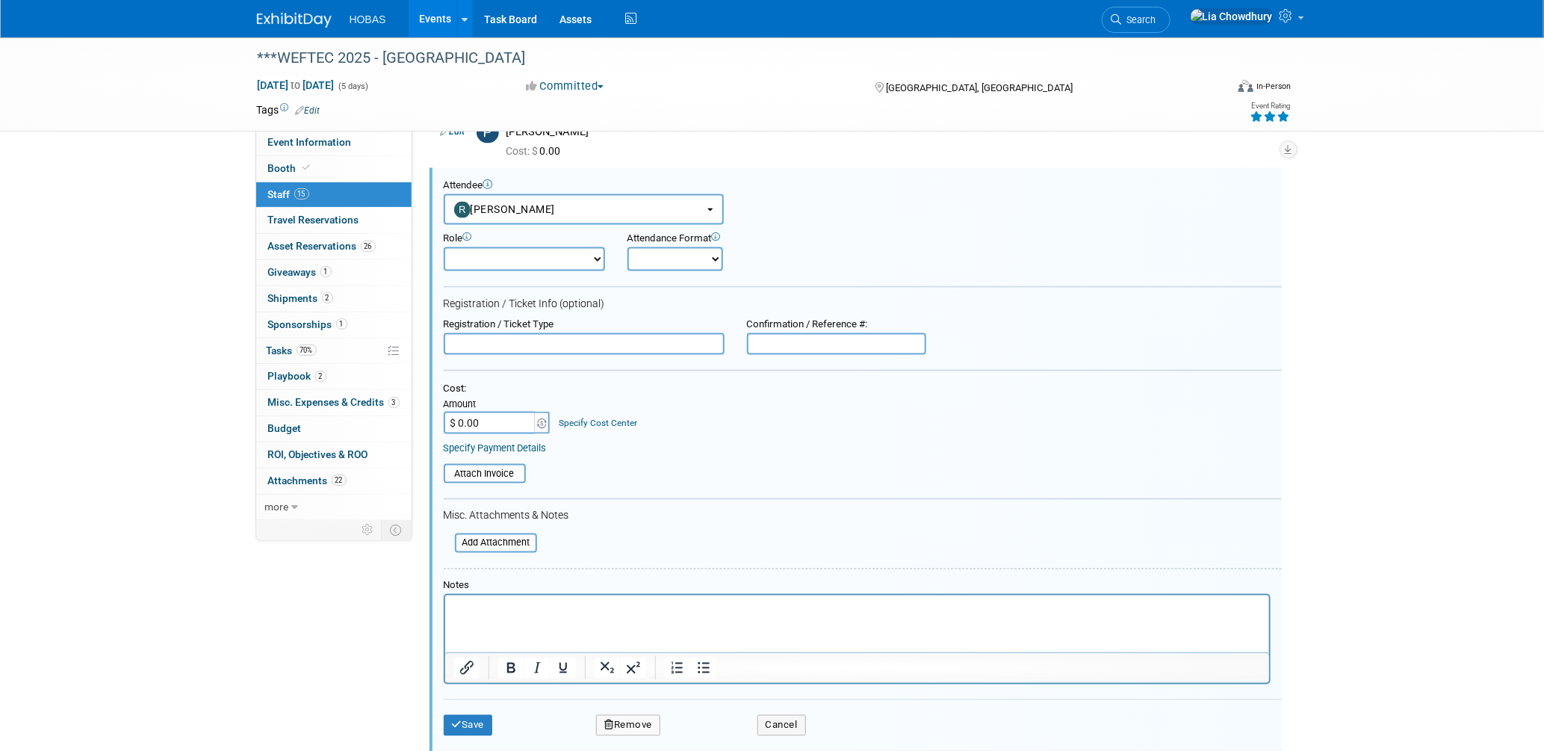
scroll to position [0, 0]
click at [828, 334] on input "text" at bounding box center [836, 344] width 179 height 22
paste input "20509"
type input "20509"
click at [470, 715] on button "Save" at bounding box center [468, 725] width 49 height 21
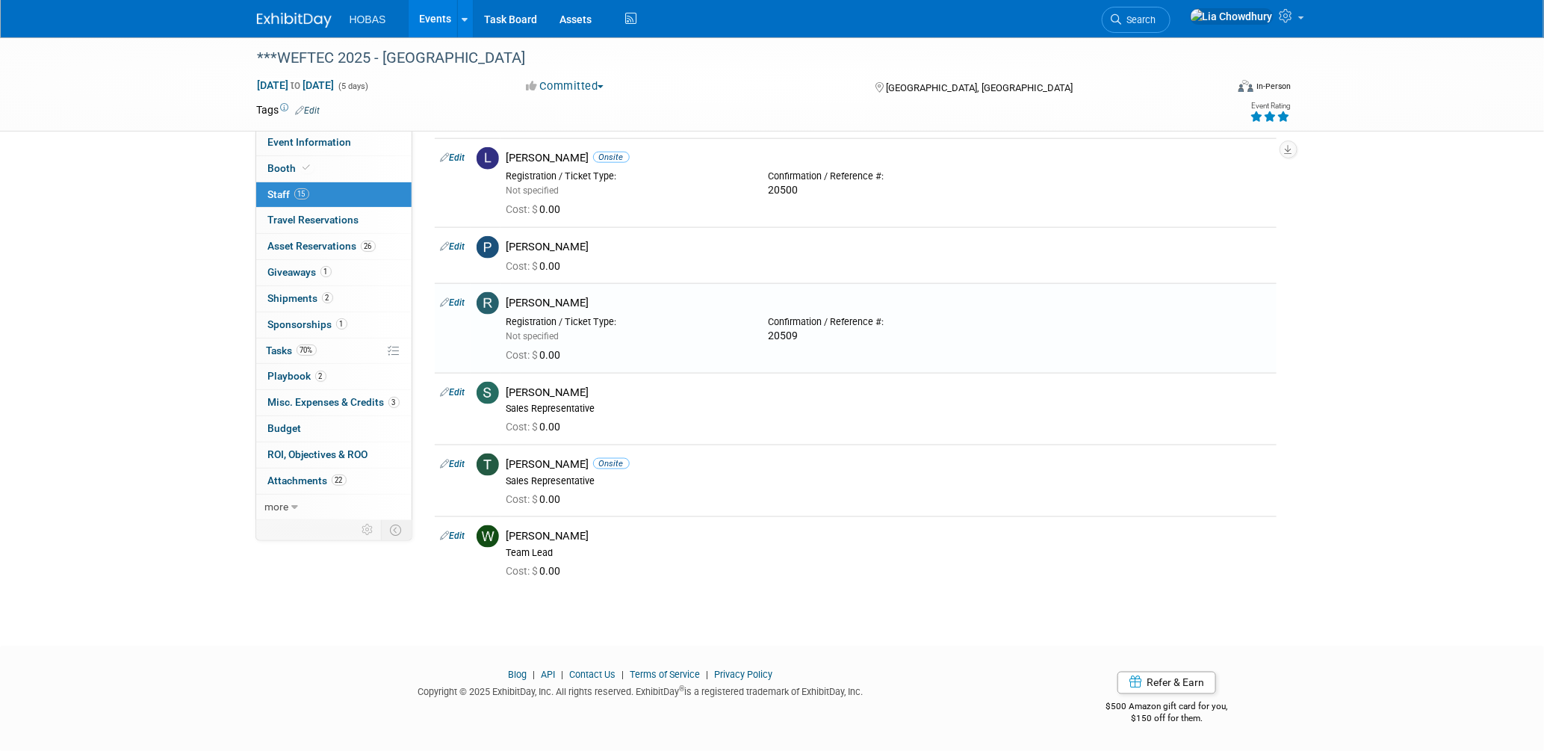
scroll to position [839, 0]
click at [456, 241] on link "Edit" at bounding box center [453, 246] width 25 height 10
select select "386aa1ce-0b24-463d-868c-604a8c221fb4"
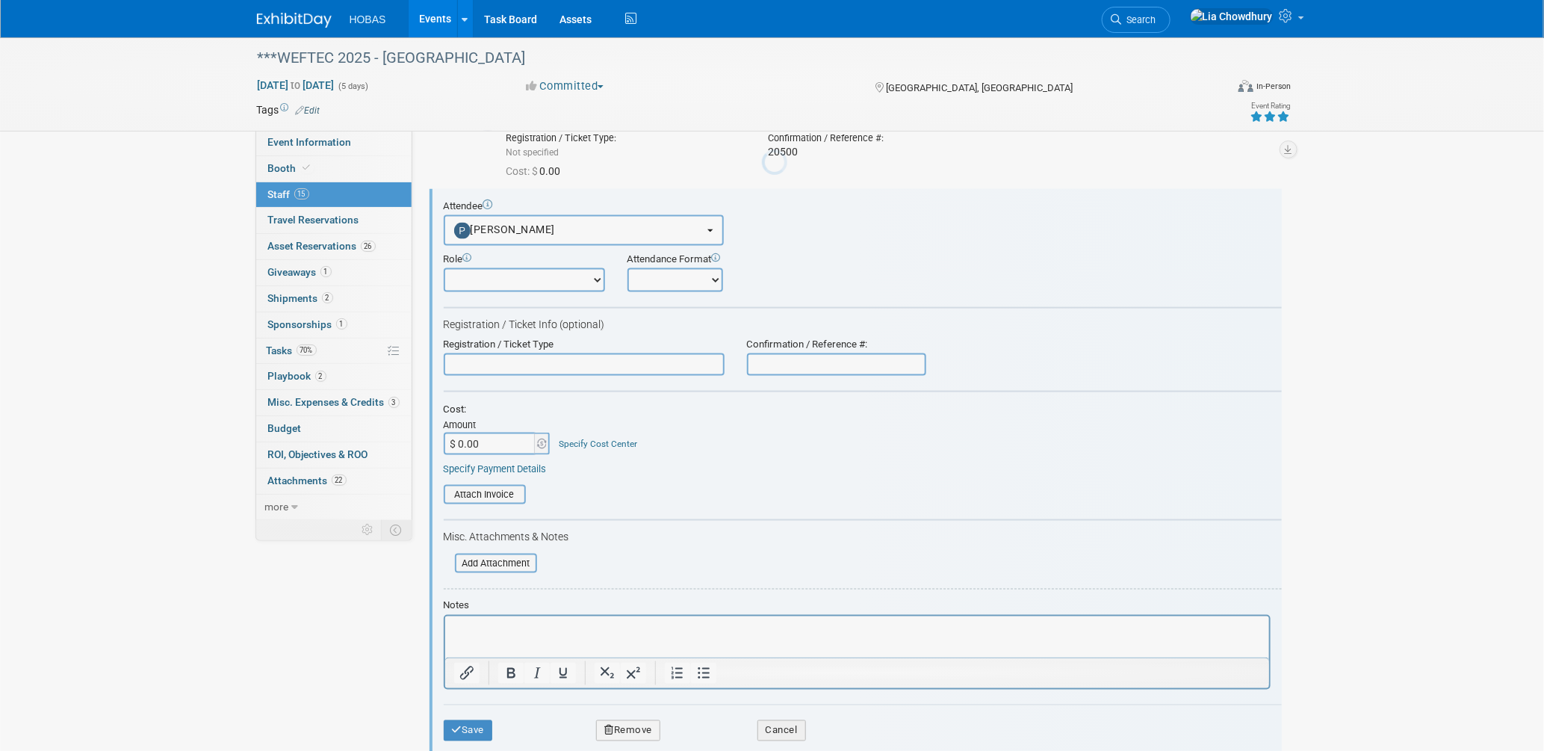
scroll to position [884, 0]
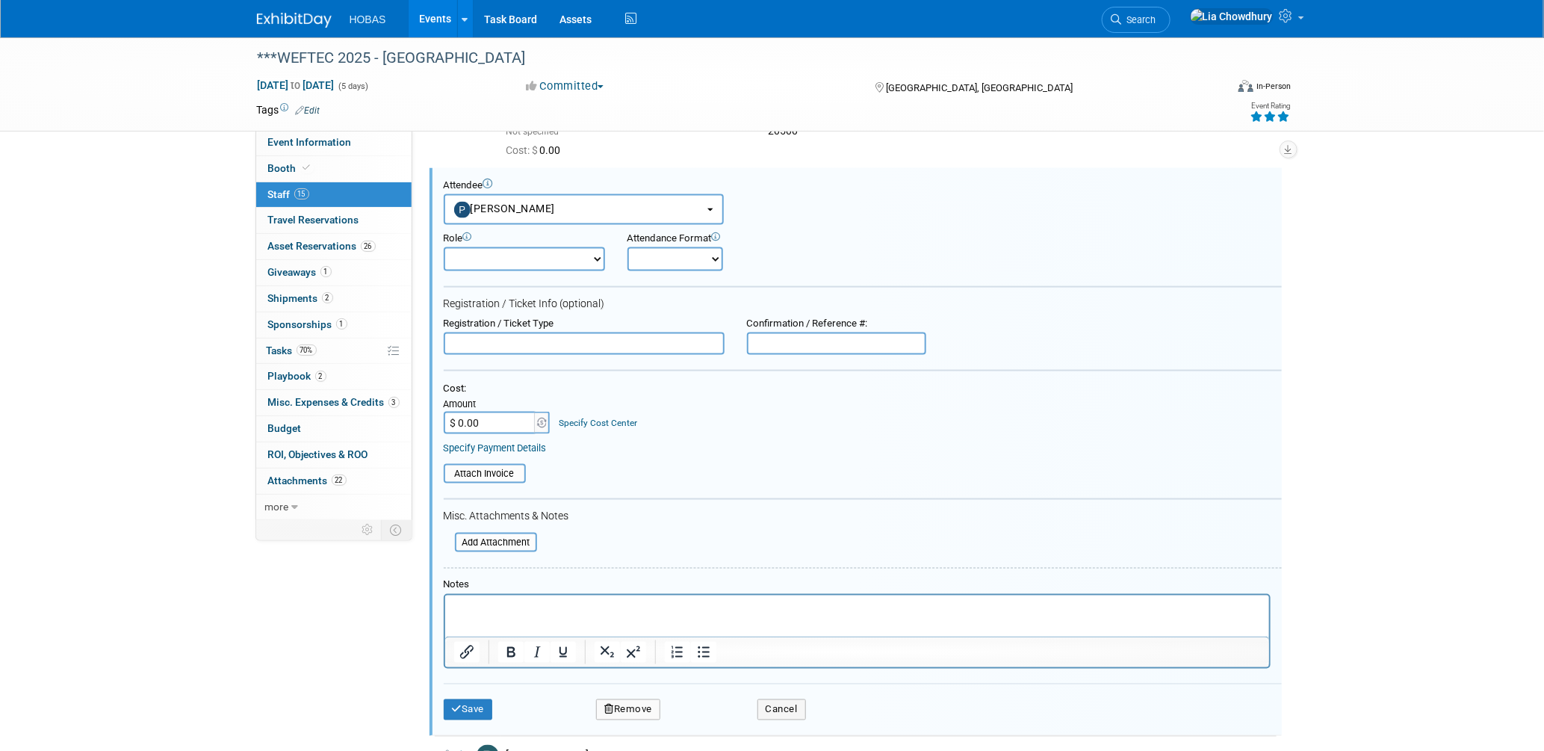
click at [885, 335] on input "text" at bounding box center [836, 343] width 179 height 22
paste input "20510"
type input "20510"
click at [484, 685] on div "Save Remove Cancel" at bounding box center [863, 708] width 838 height 48
click at [470, 699] on button "Save" at bounding box center [468, 709] width 49 height 21
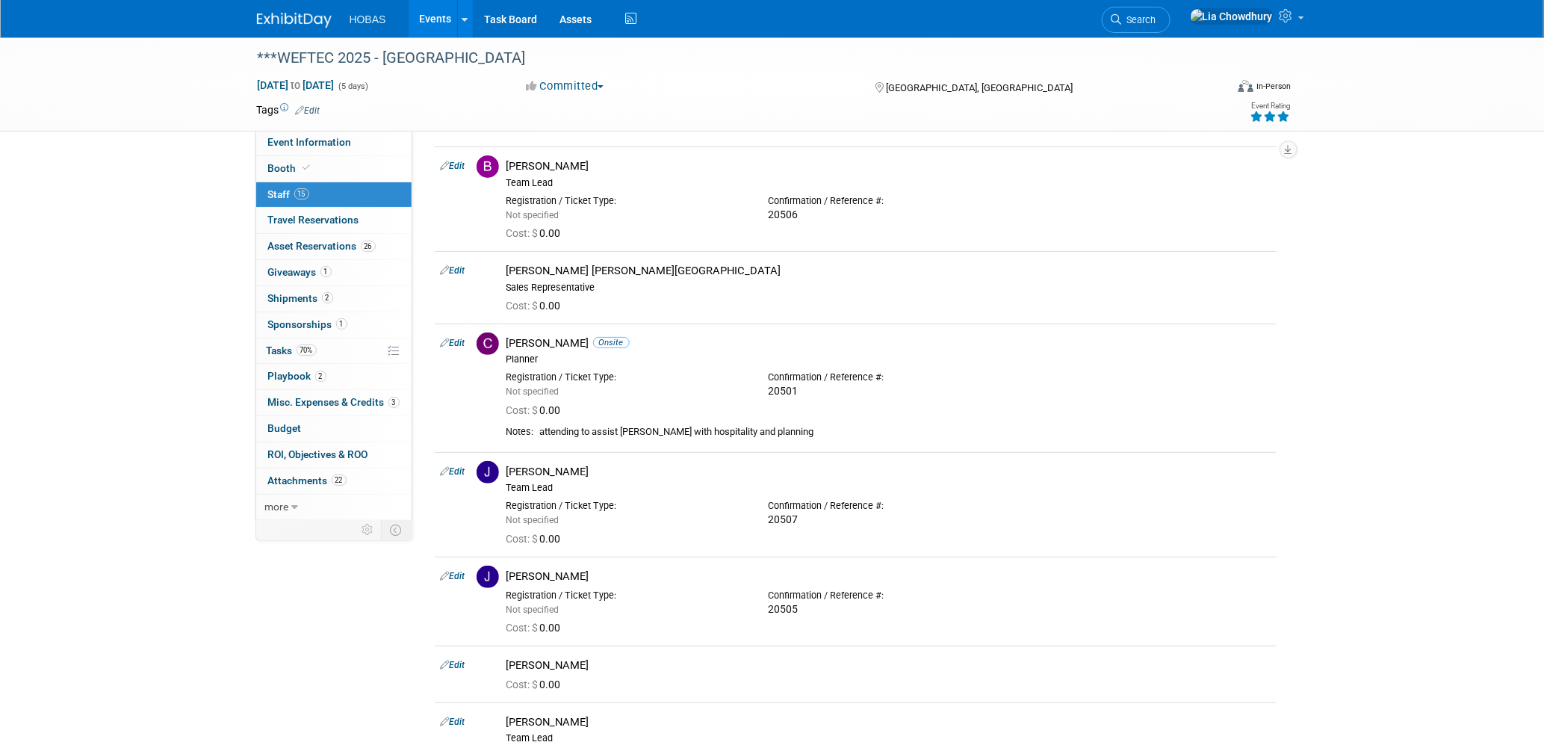
scroll to position [83, 0]
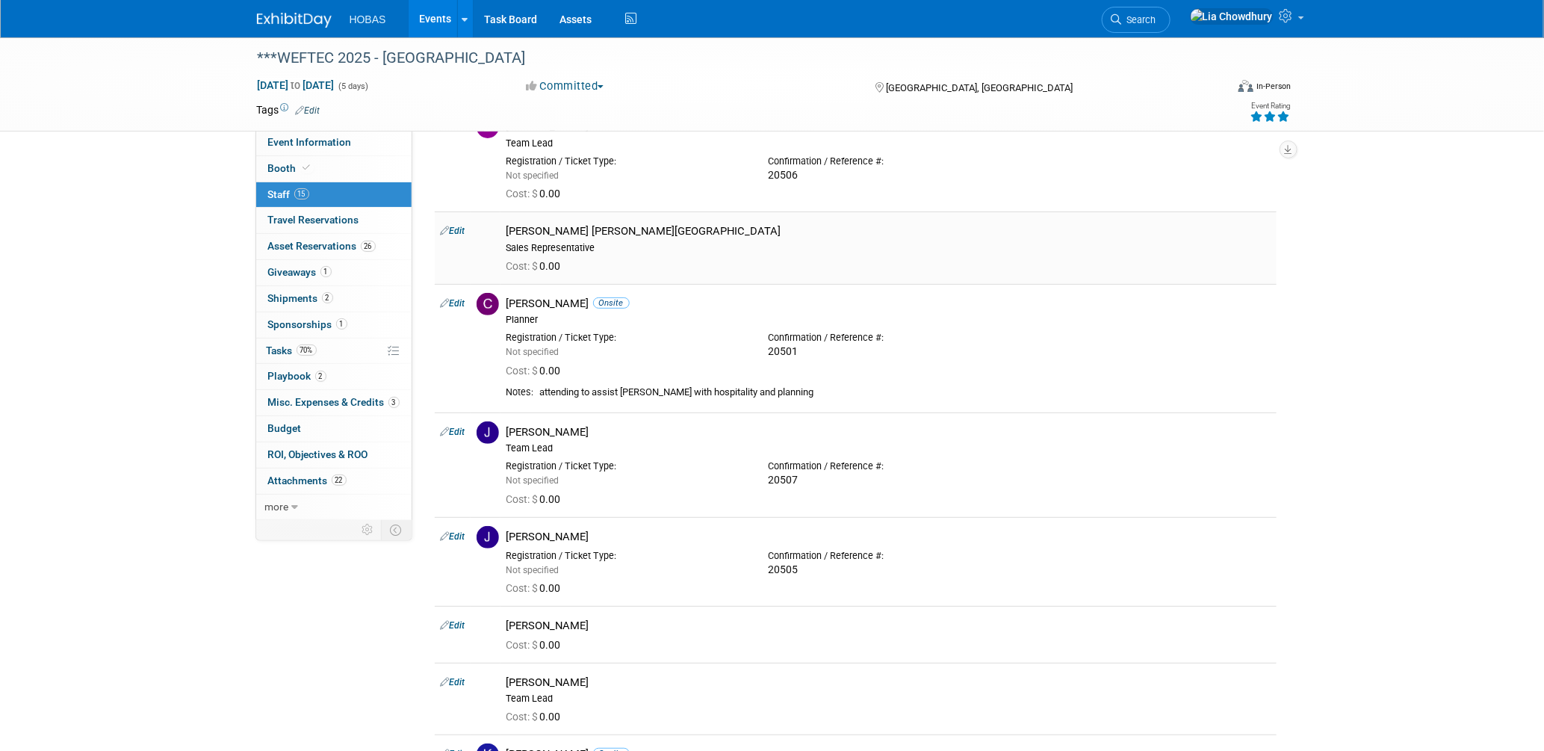
click at [461, 230] on link "Edit" at bounding box center [453, 231] width 25 height 10
select select "727886ca-9792-4d20-bcb4-16949e12f02c"
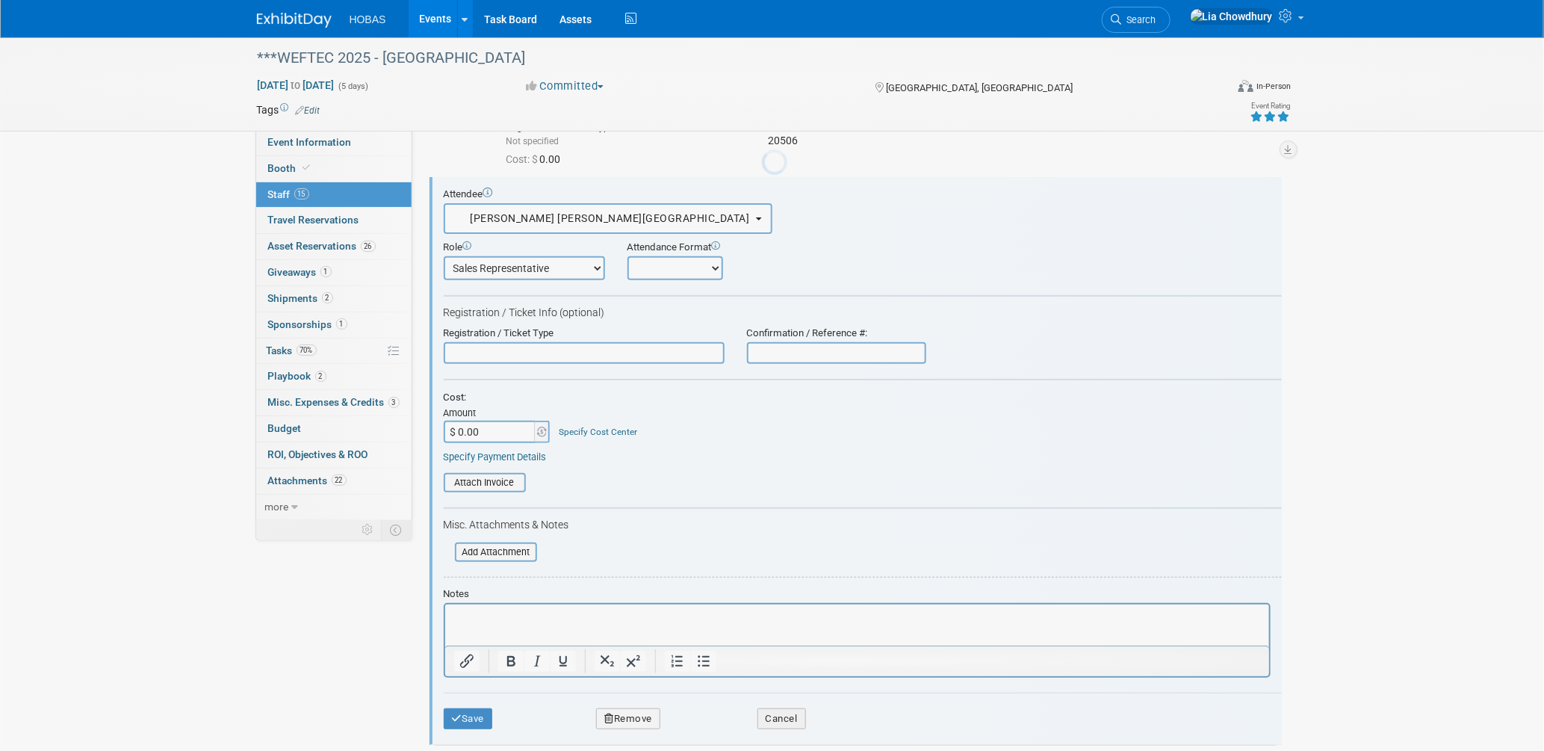
scroll to position [0, 0]
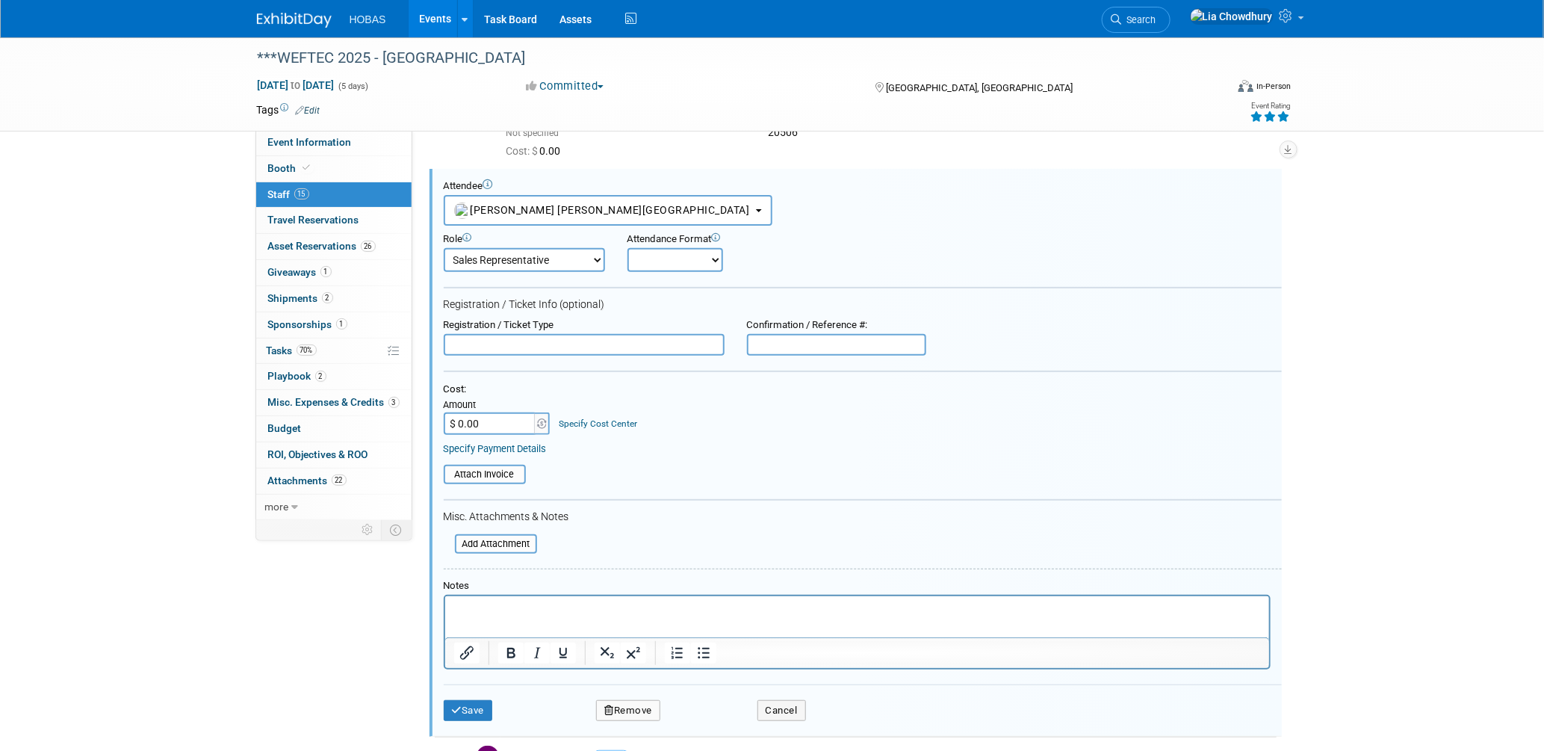
click at [799, 340] on input "text" at bounding box center [836, 345] width 179 height 22
paste input "View/Edit 20512"
drag, startPoint x: 800, startPoint y: 334, endPoint x: 640, endPoint y: 350, distance: 161.4
click at [640, 350] on form "Attendee <img src="[URL][DOMAIN_NAME]" style="width: 22px; height: 22px; border…" at bounding box center [863, 456] width 838 height 552
type input "20512"
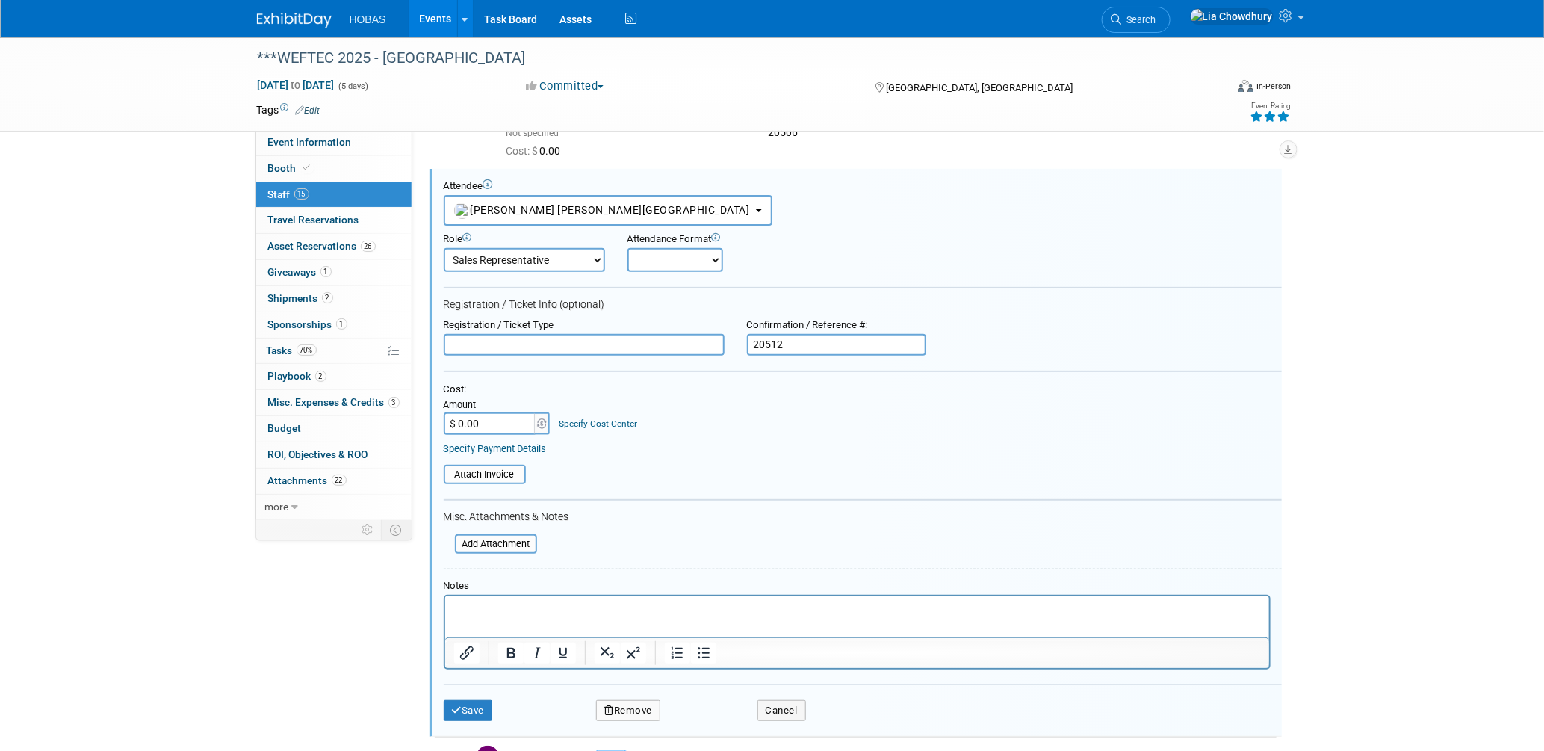
click at [445, 687] on div "Save Remove Cancel" at bounding box center [863, 708] width 838 height 48
click at [461, 688] on div "Save Remove Cancel" at bounding box center [863, 708] width 838 height 48
click at [477, 700] on button "Save" at bounding box center [468, 710] width 49 height 21
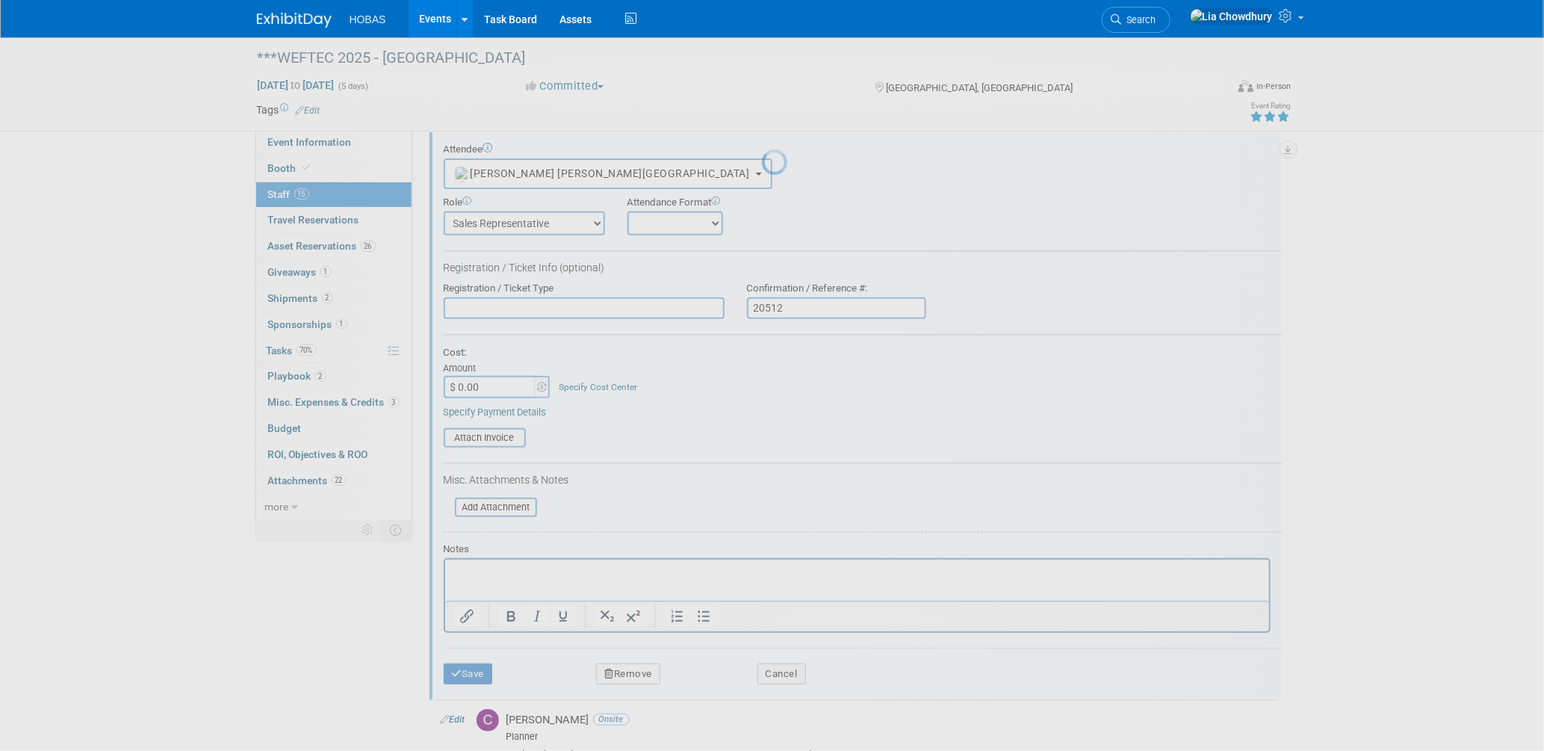
scroll to position [126, 0]
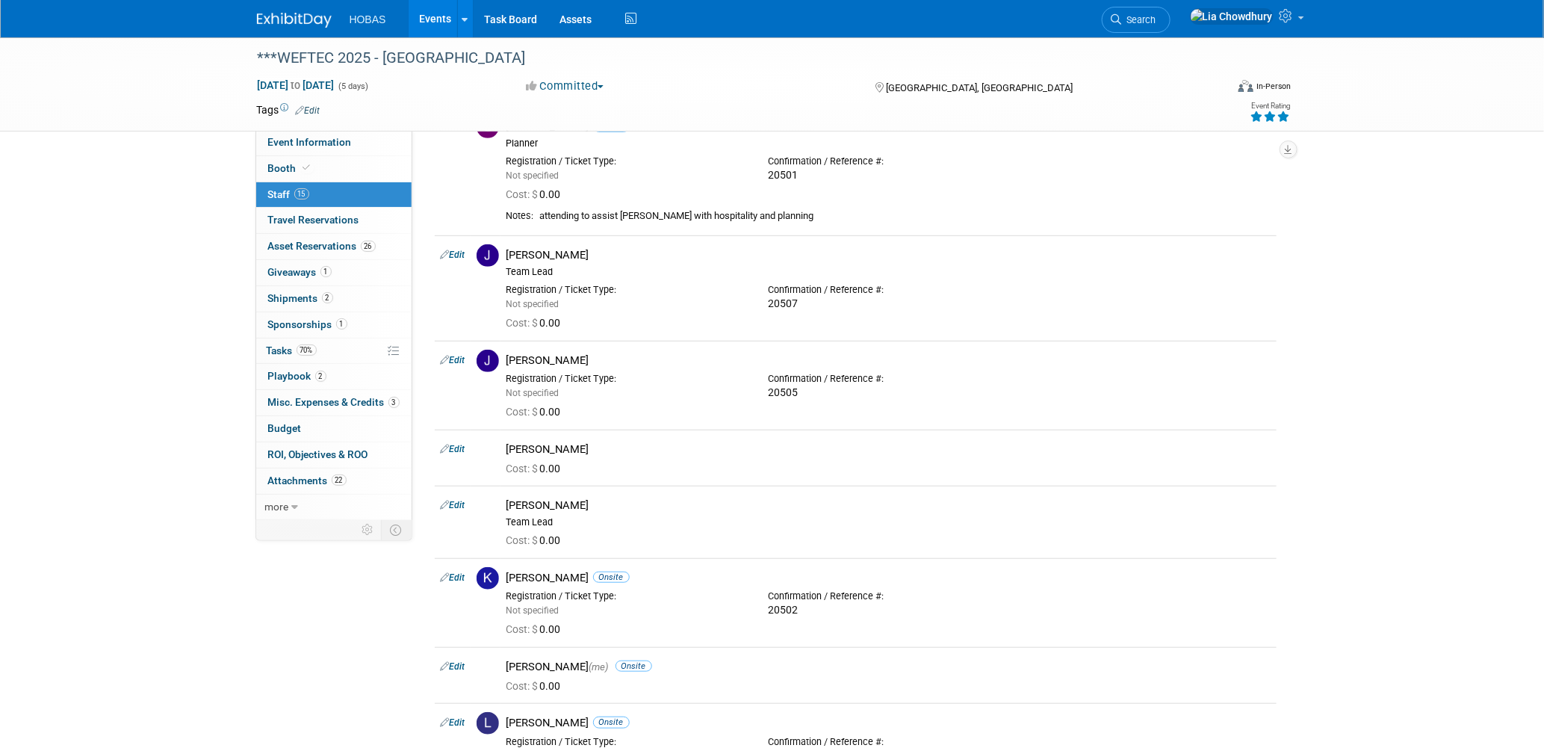
click at [462, 445] on link "Edit" at bounding box center [453, 449] width 25 height 10
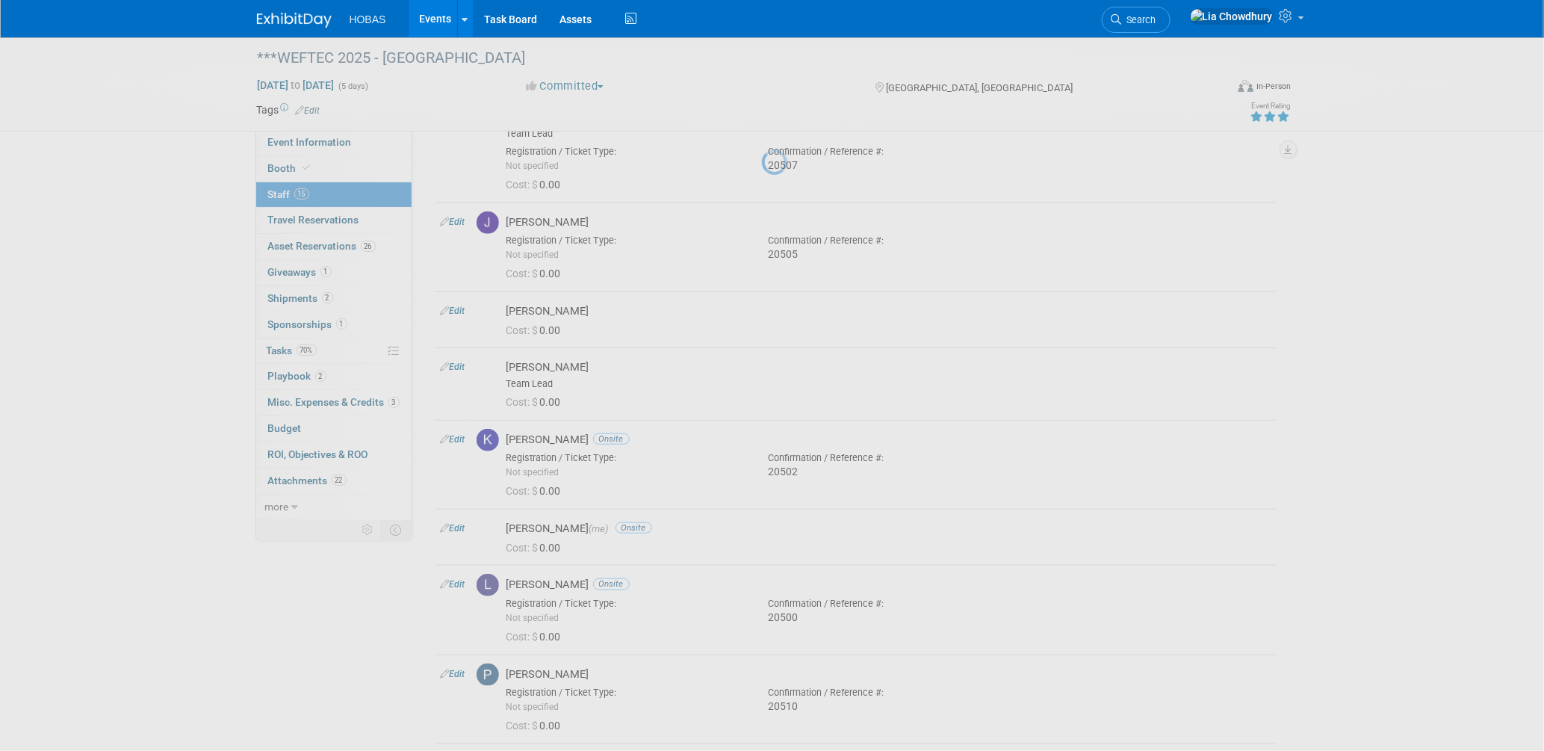
select select "5e0a081c-38ba-4ce6-9264-429104ef64d5"
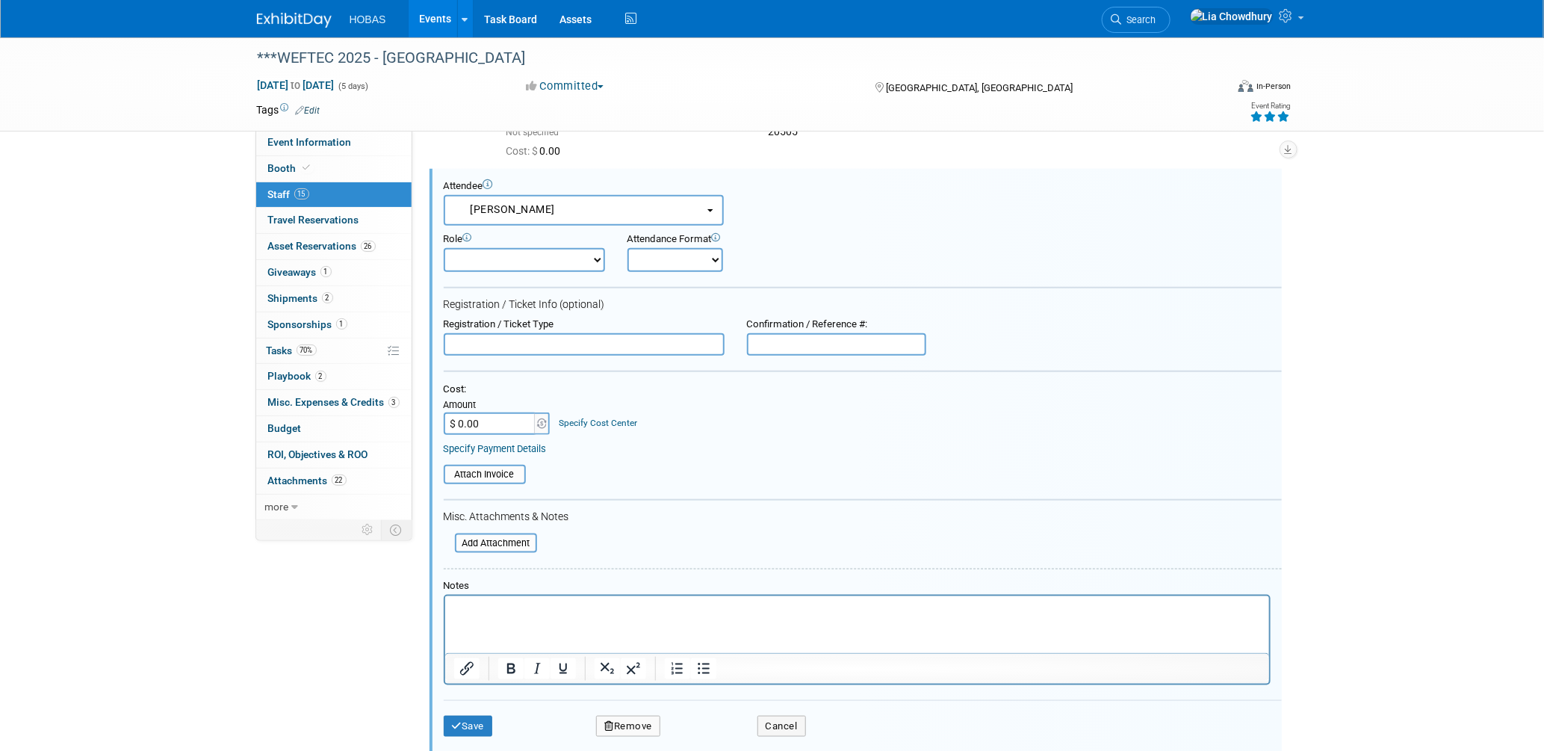
scroll to position [0, 0]
click at [838, 322] on div "Confirmation / Reference #:" at bounding box center [836, 324] width 179 height 13
click at [837, 333] on input "text" at bounding box center [836, 344] width 179 height 22
type input "20516"
click at [480, 716] on button "Save" at bounding box center [468, 726] width 49 height 21
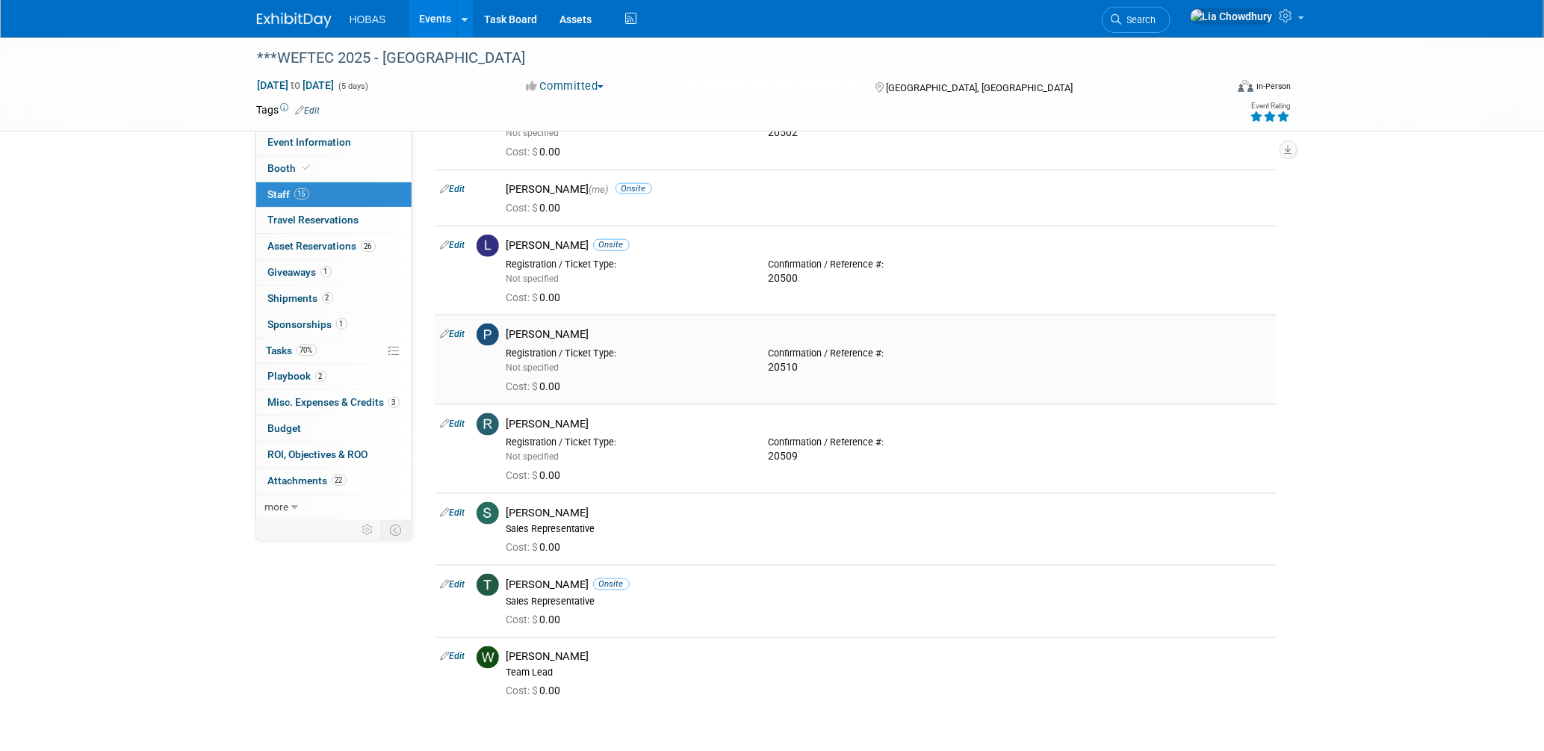
scroll to position [885, 0]
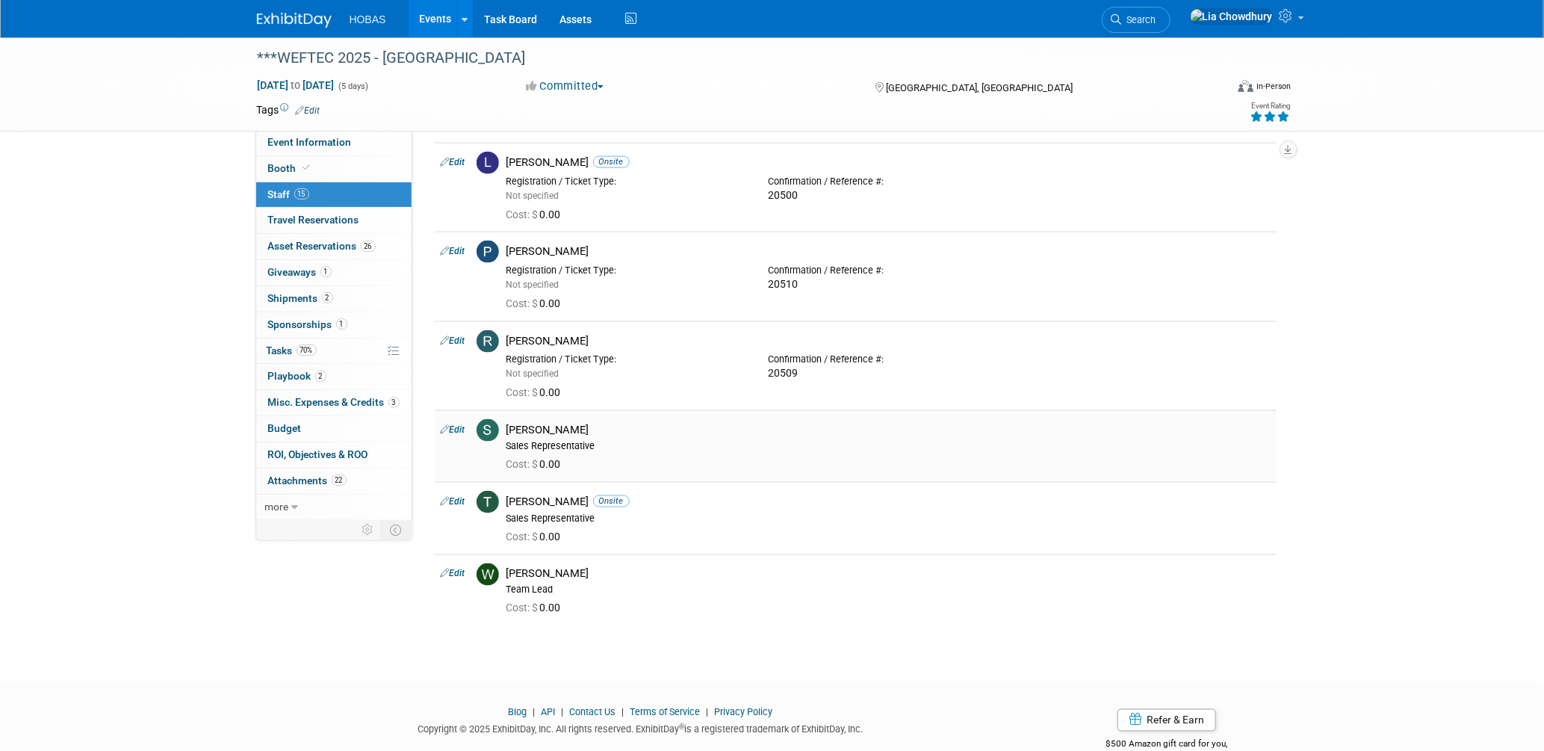
click at [465, 433] on link "Edit" at bounding box center [453, 429] width 25 height 10
select select "80f24af4-c1e7-48e6-a9e5-cad5f85f67d9"
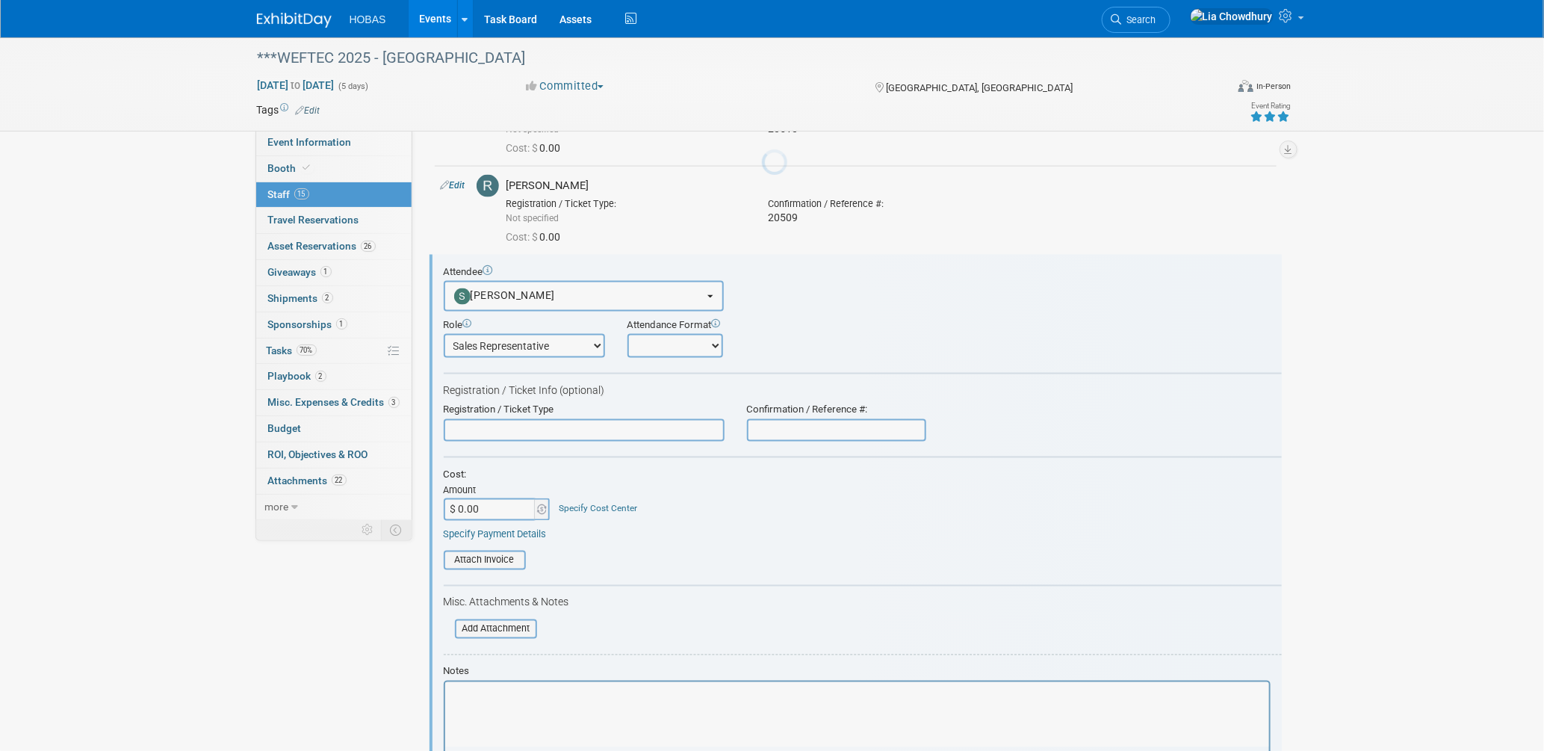
scroll to position [1127, 0]
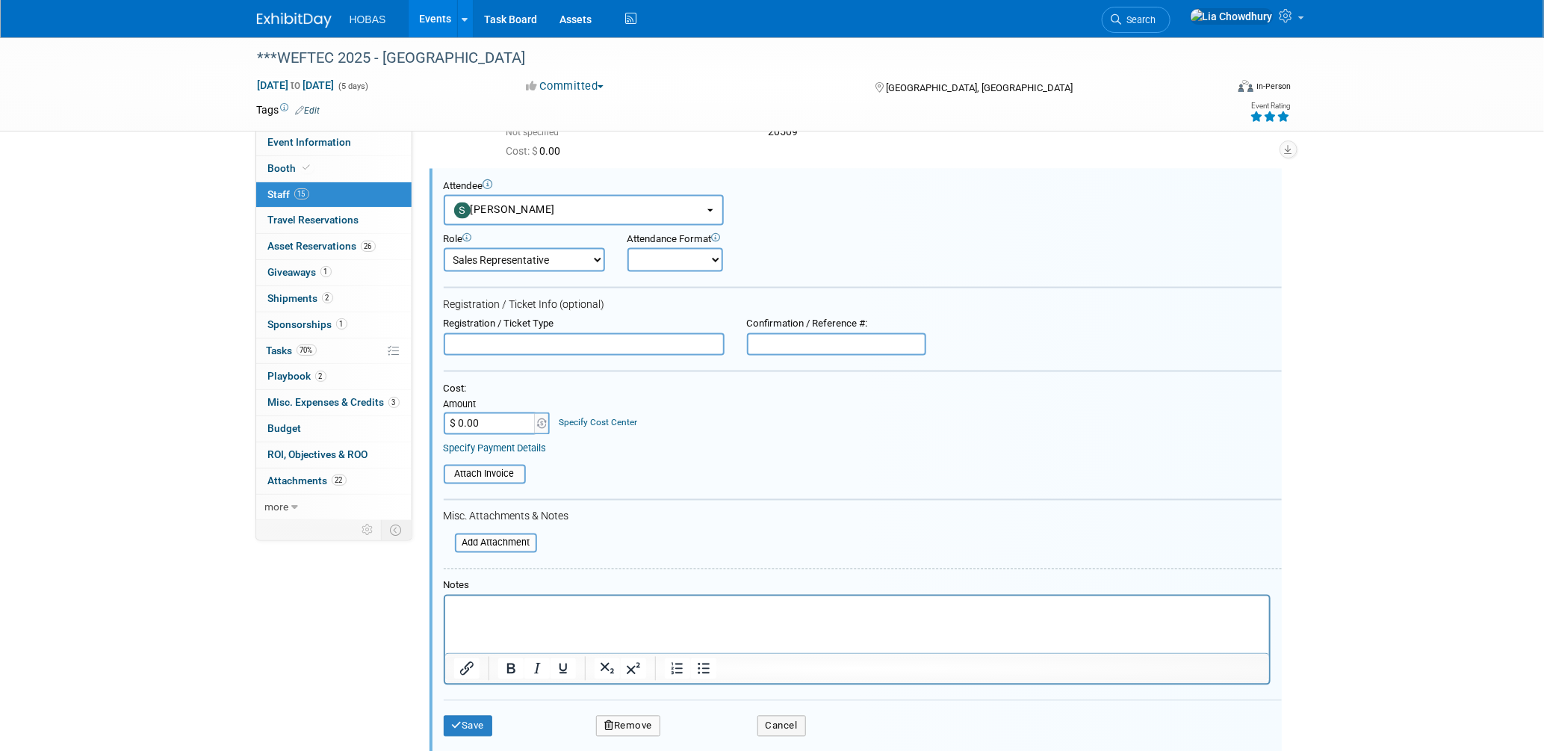
click at [853, 344] on input "text" at bounding box center [836, 344] width 179 height 22
type input "20515"
click at [469, 727] on div "Save Remove Cancel" at bounding box center [863, 724] width 838 height 48
click at [469, 701] on div "Save Remove Cancel" at bounding box center [863, 724] width 838 height 48
click at [471, 716] on button "Save" at bounding box center [468, 726] width 49 height 21
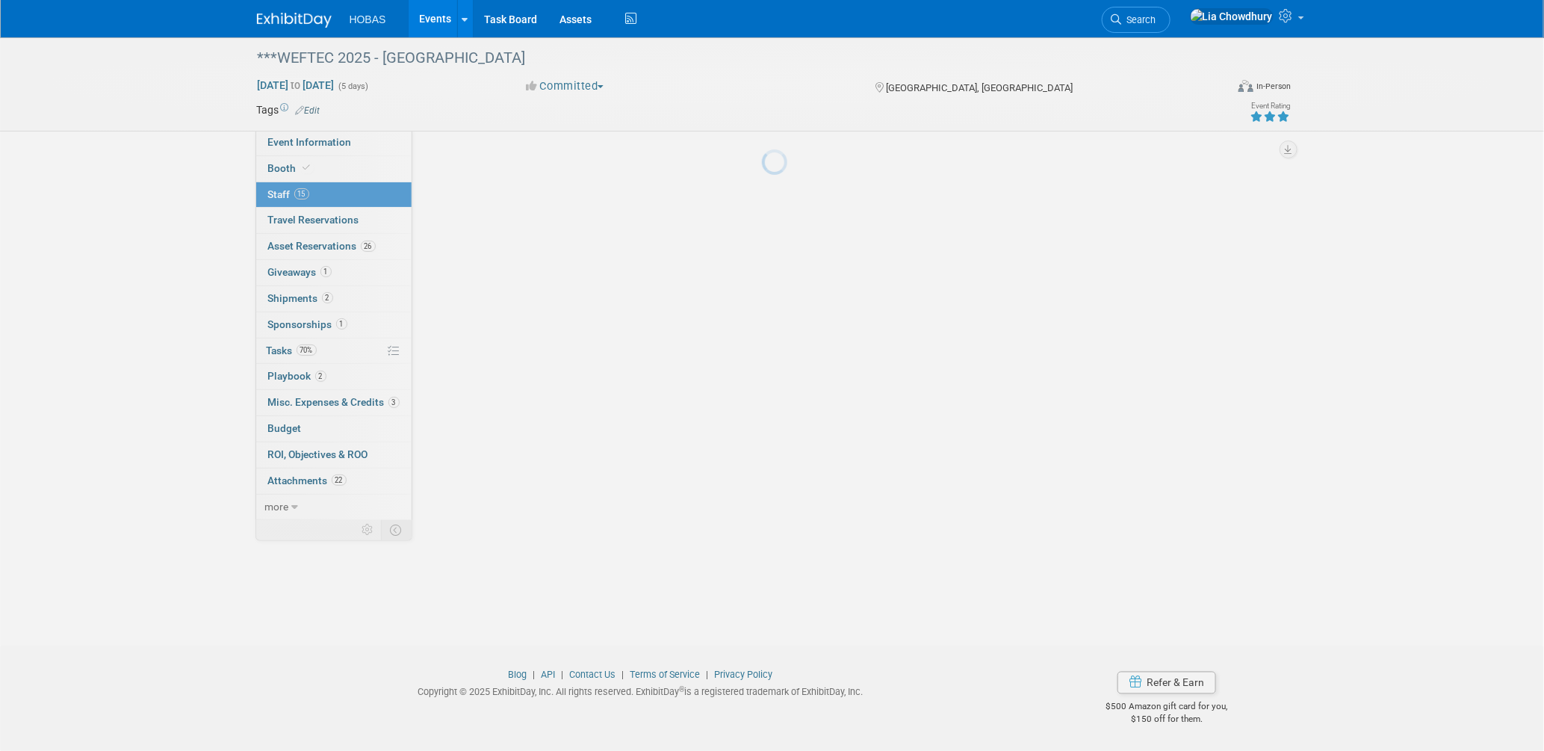
scroll to position [970, 0]
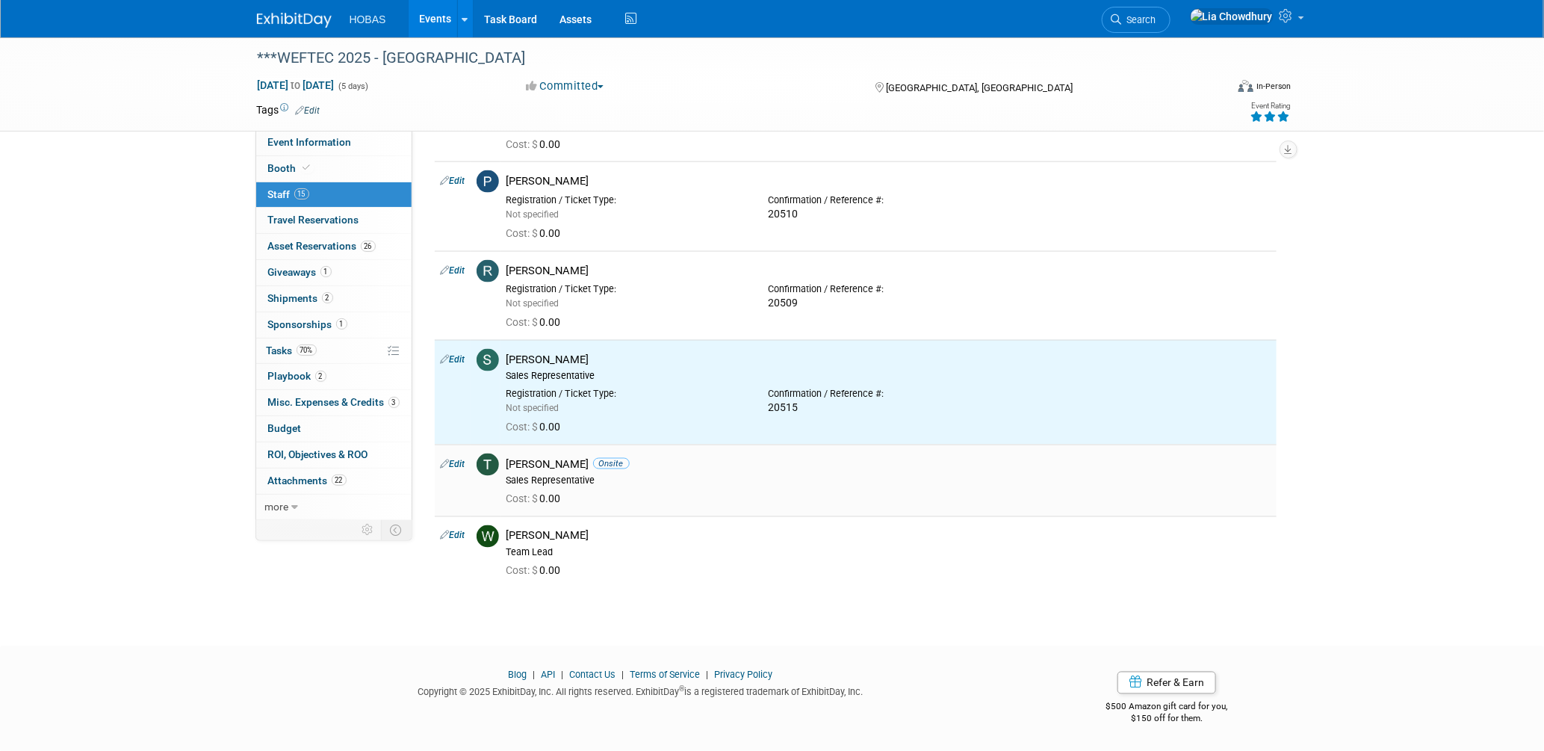
click at [448, 456] on icon at bounding box center [445, 464] width 9 height 16
select select "16e9b475-9764-403d-9188-23c454186707"
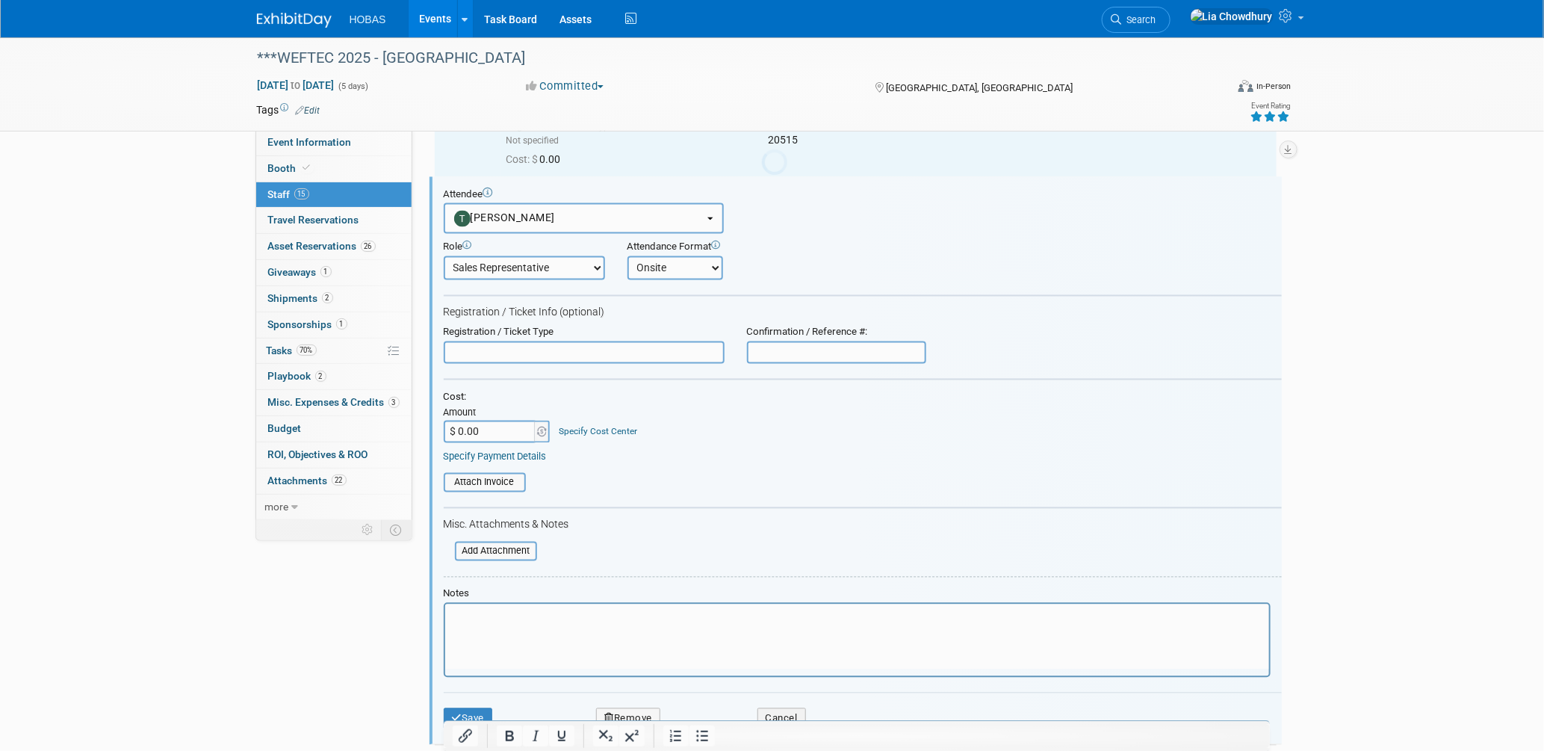
scroll to position [0, 0]
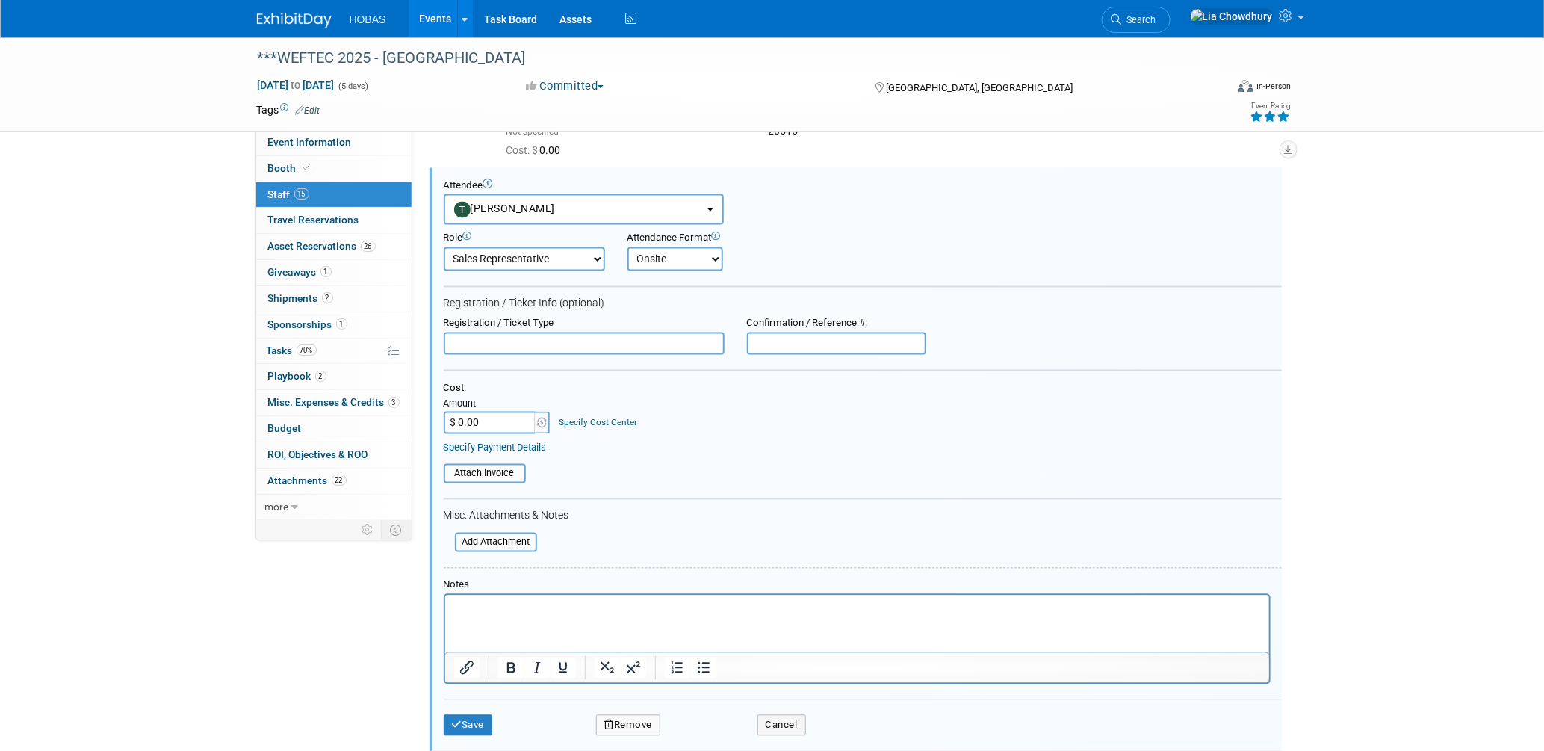
click at [489, 415] on input "$ 0.00" at bounding box center [490, 423] width 93 height 22
click at [789, 336] on input "text" at bounding box center [836, 343] width 179 height 22
type input "20513"
click at [464, 715] on button "Save" at bounding box center [468, 725] width 49 height 21
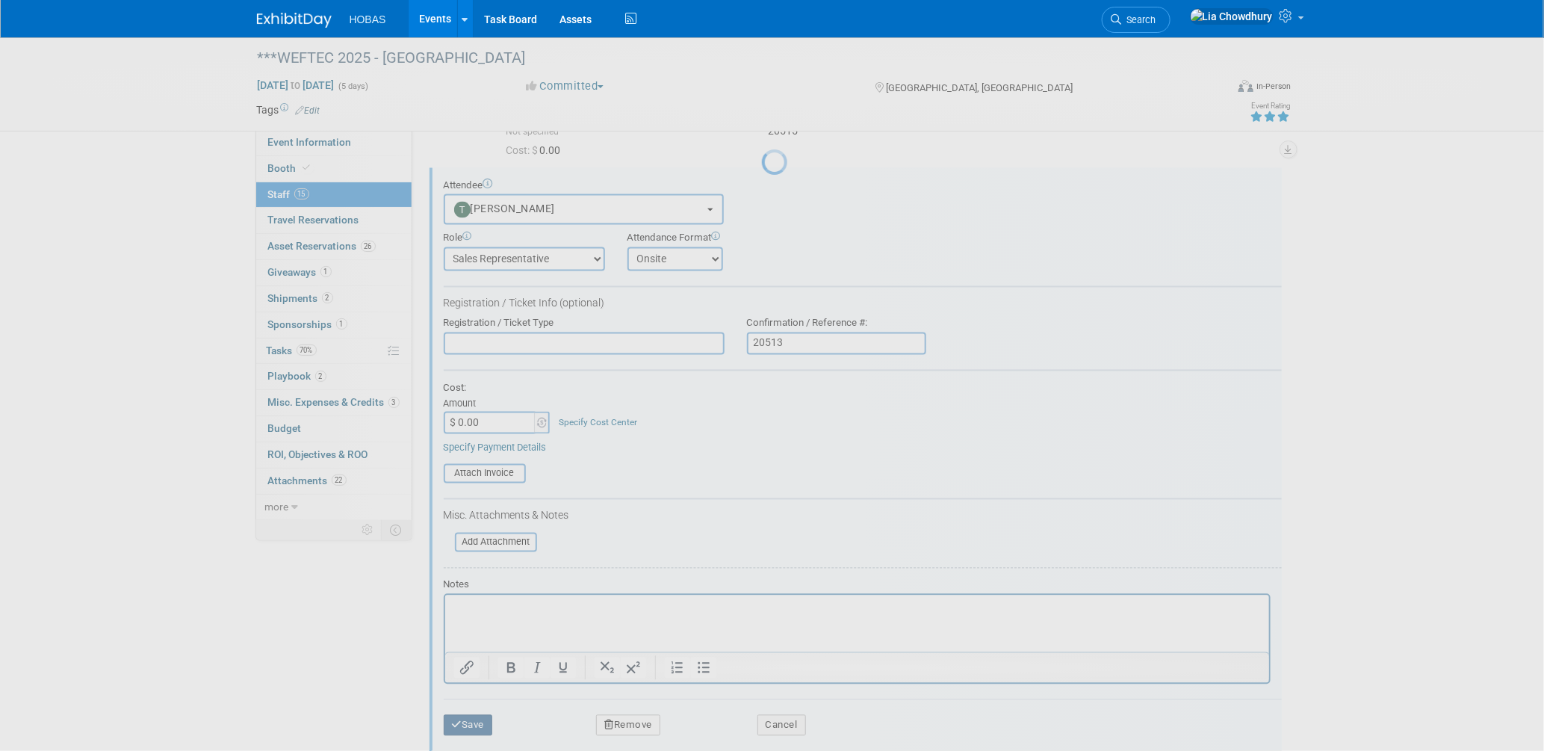
scroll to position [1003, 0]
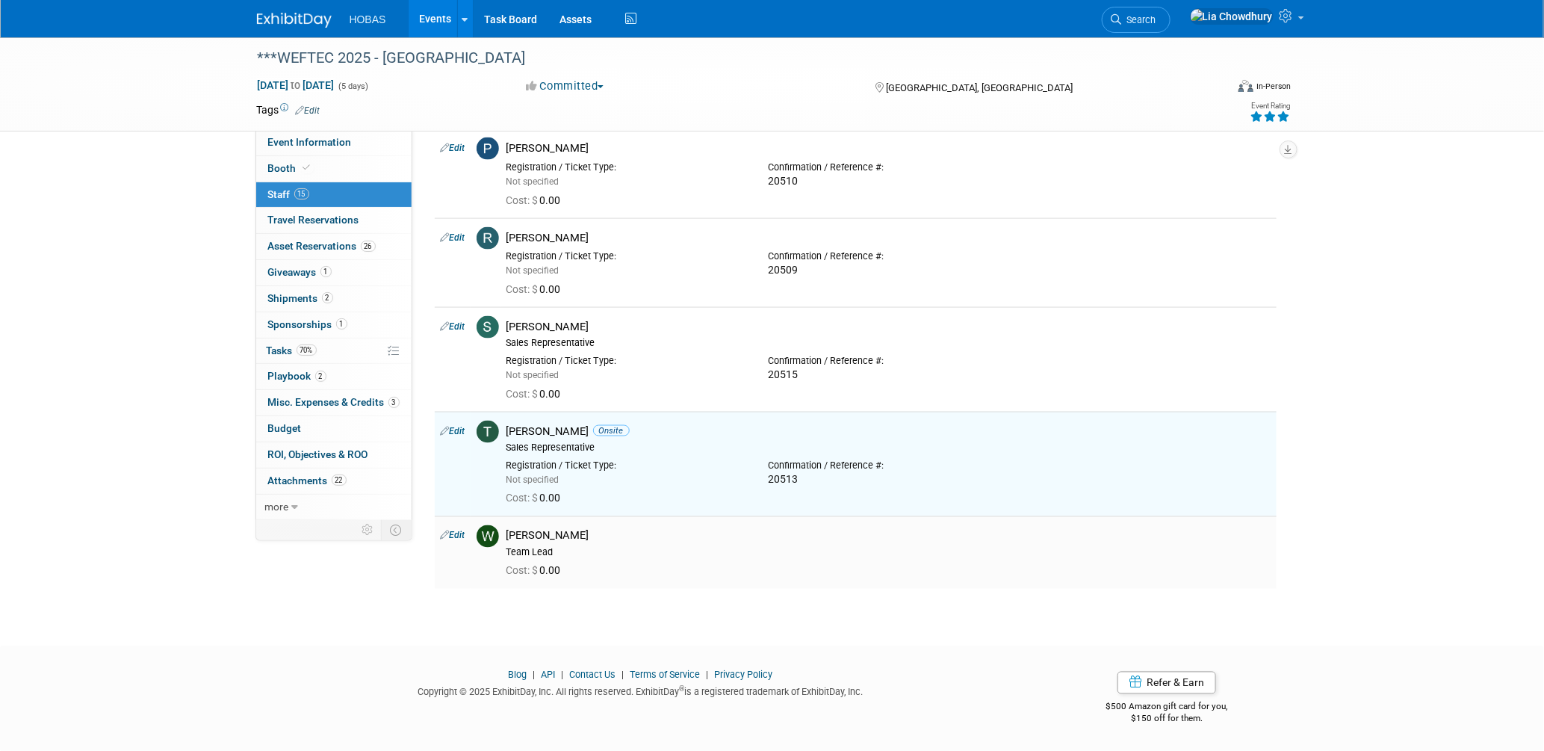
click at [463, 530] on link "Edit" at bounding box center [453, 535] width 25 height 10
select select "fb44bd09-3d73-427c-8d28-fe1e2784bf51"
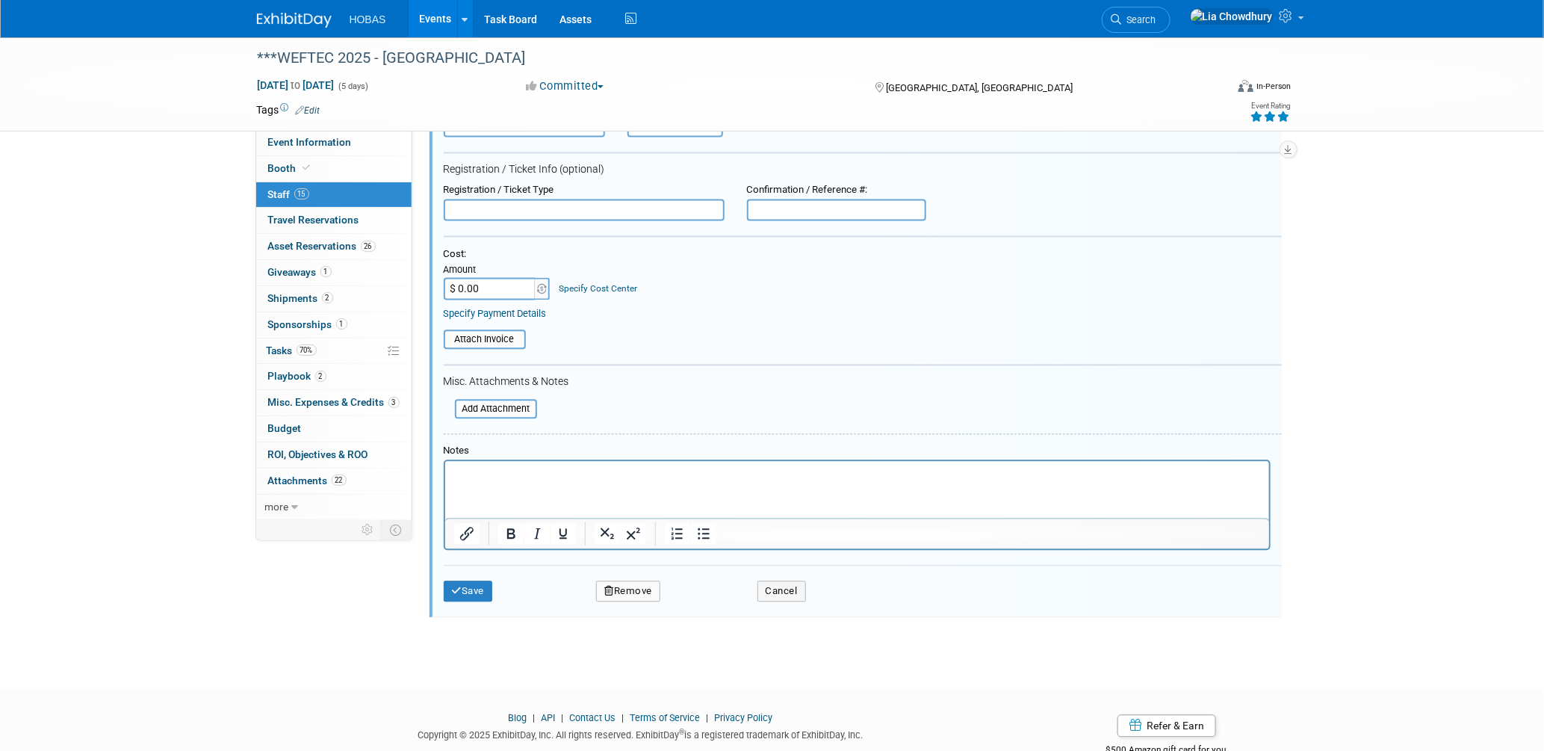
scroll to position [1502, 0]
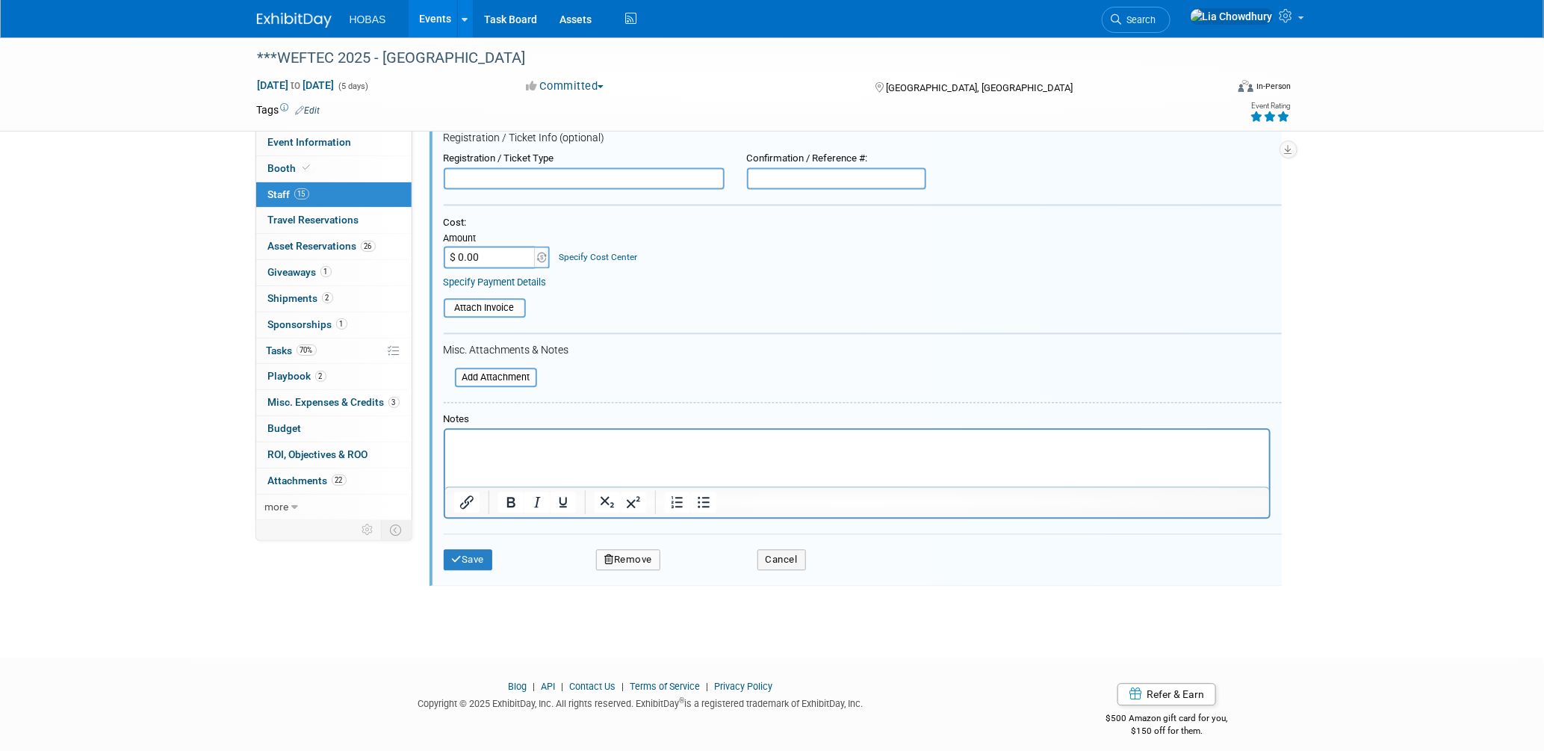
click at [865, 170] on input "text" at bounding box center [836, 178] width 179 height 22
type input "20514"
click at [467, 549] on button "Save" at bounding box center [468, 559] width 49 height 21
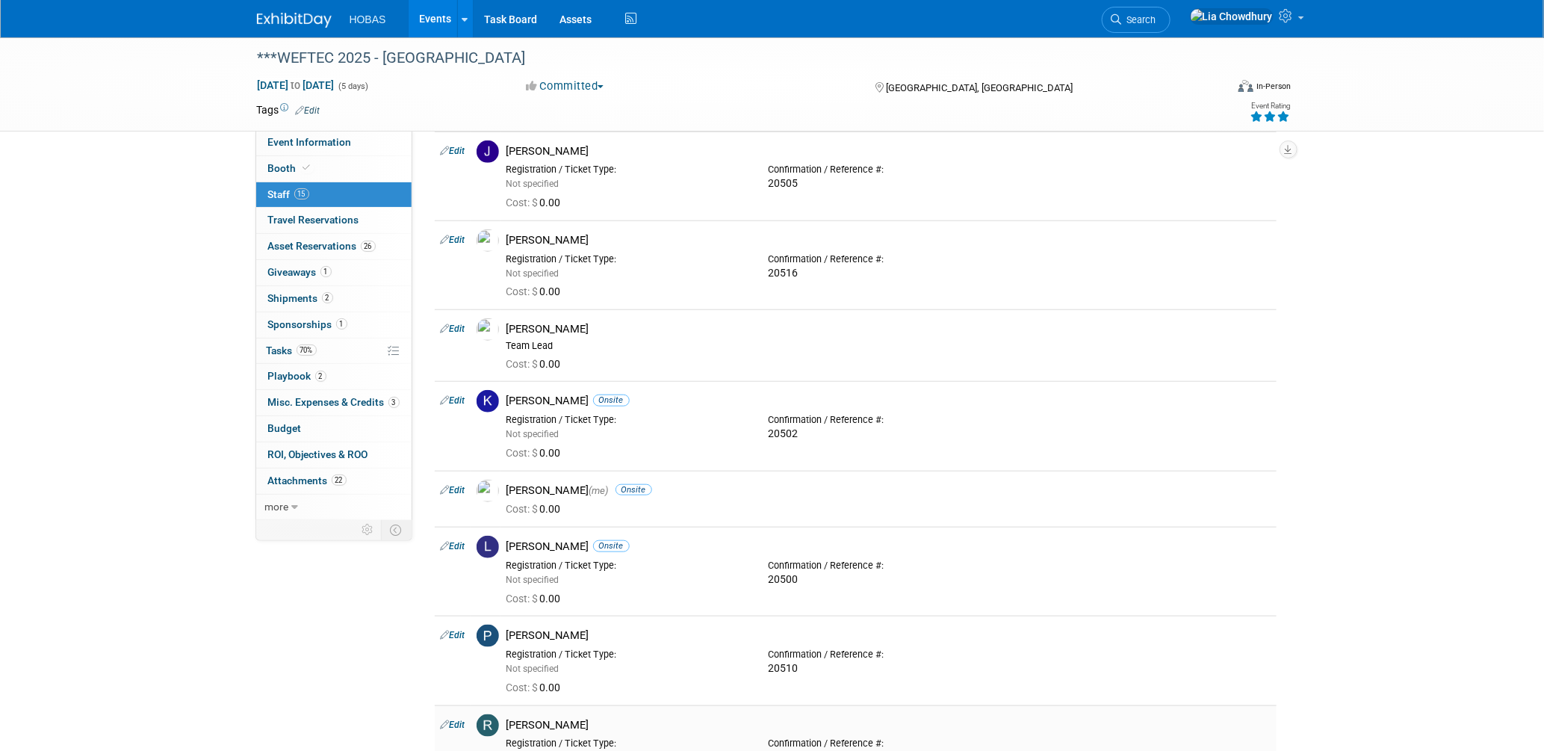
scroll to position [371, 0]
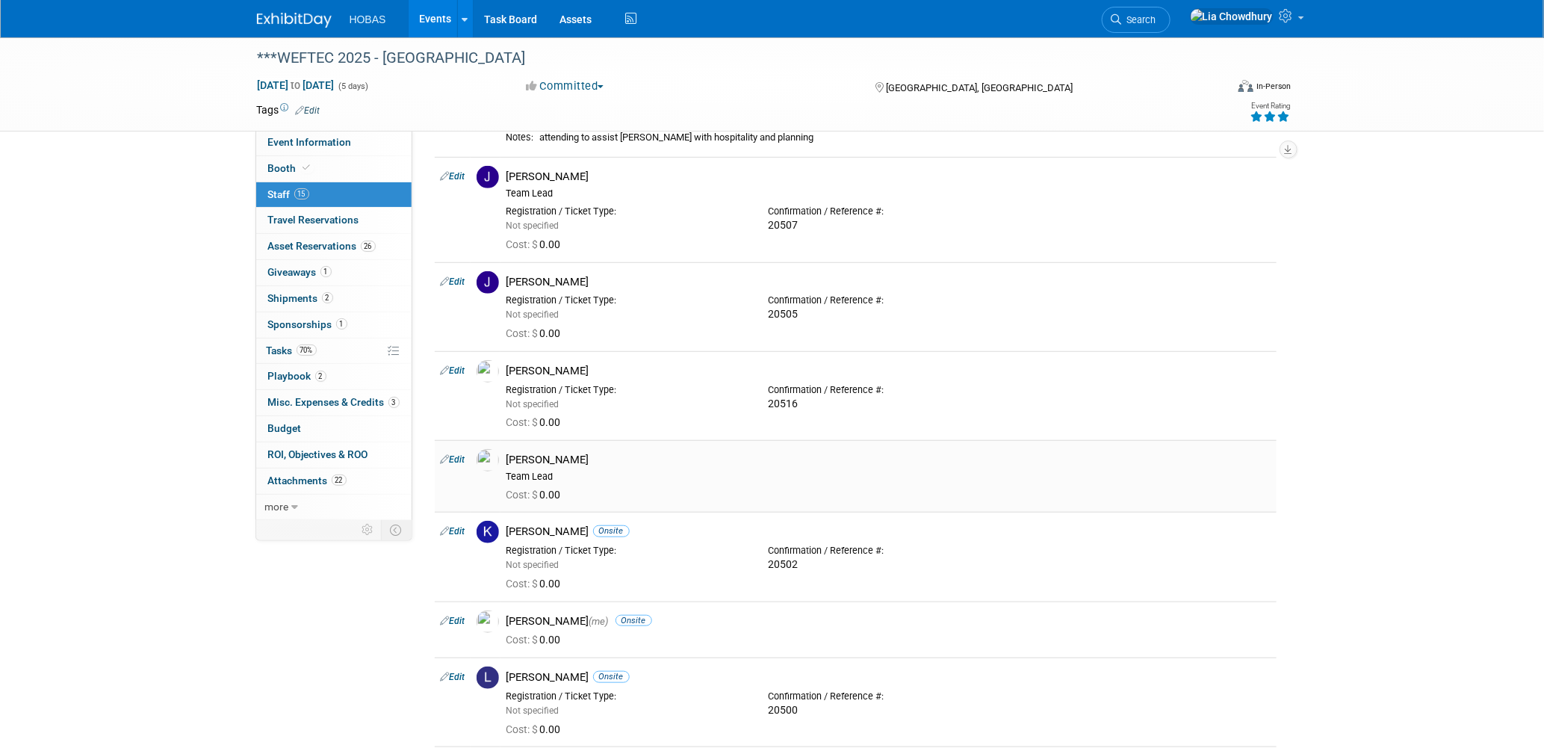
click at [459, 460] on link "Edit" at bounding box center [453, 459] width 25 height 10
select select "f7f13ba9-73b0-41aa-a48c-0e044a619cd8"
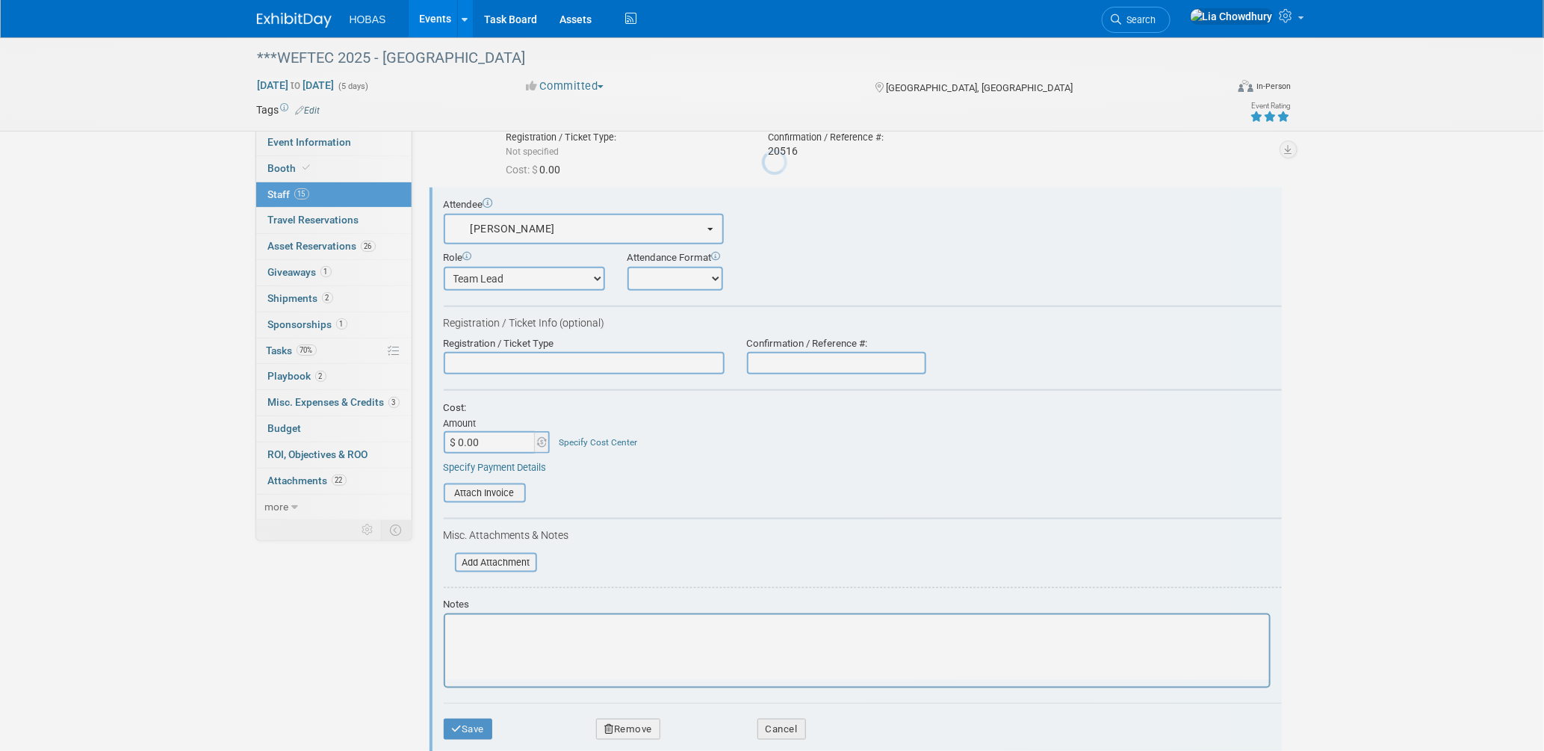
scroll to position [0, 0]
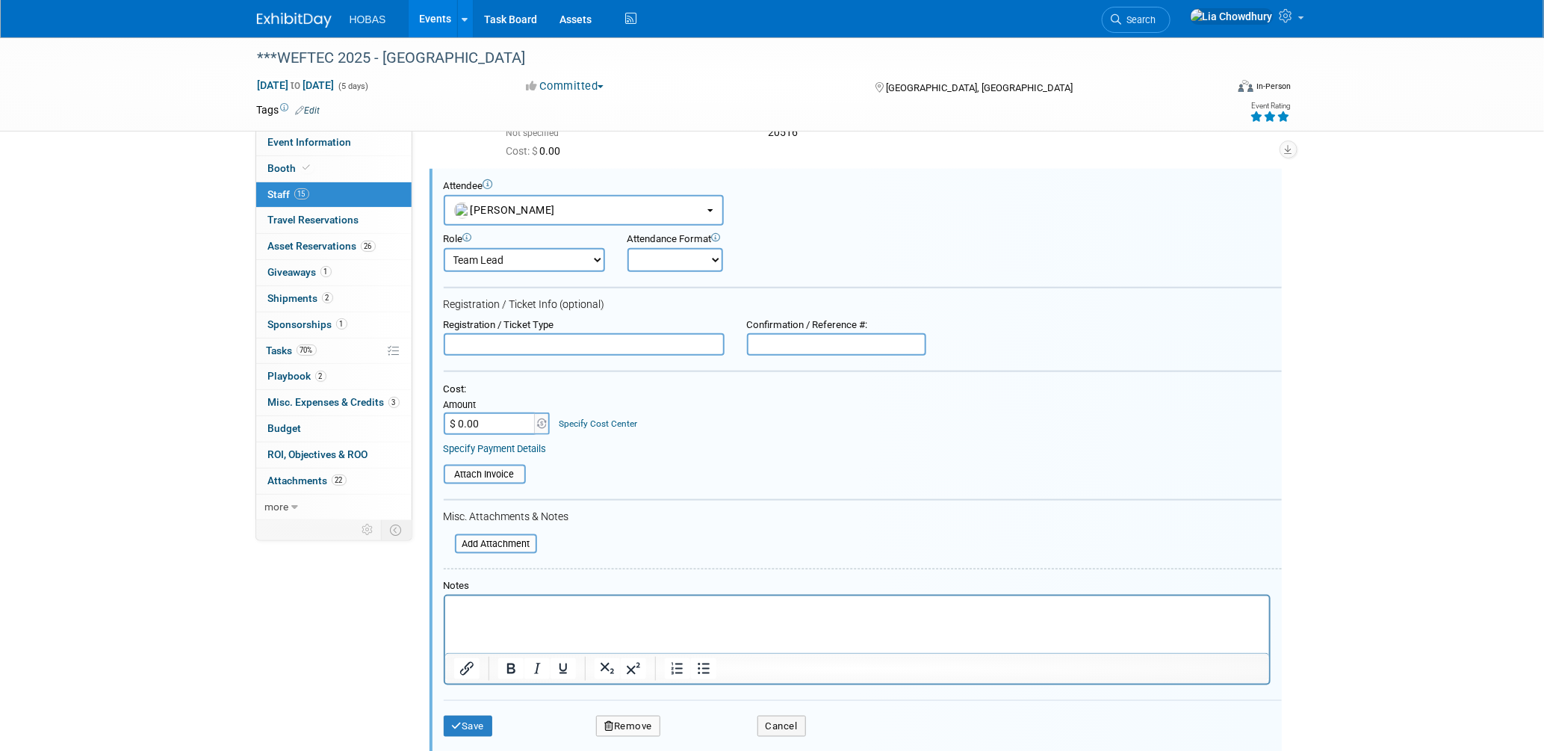
click at [783, 335] on input "text" at bounding box center [836, 344] width 179 height 22
type input "20517"
click at [459, 721] on icon "submit" at bounding box center [457, 726] width 10 height 10
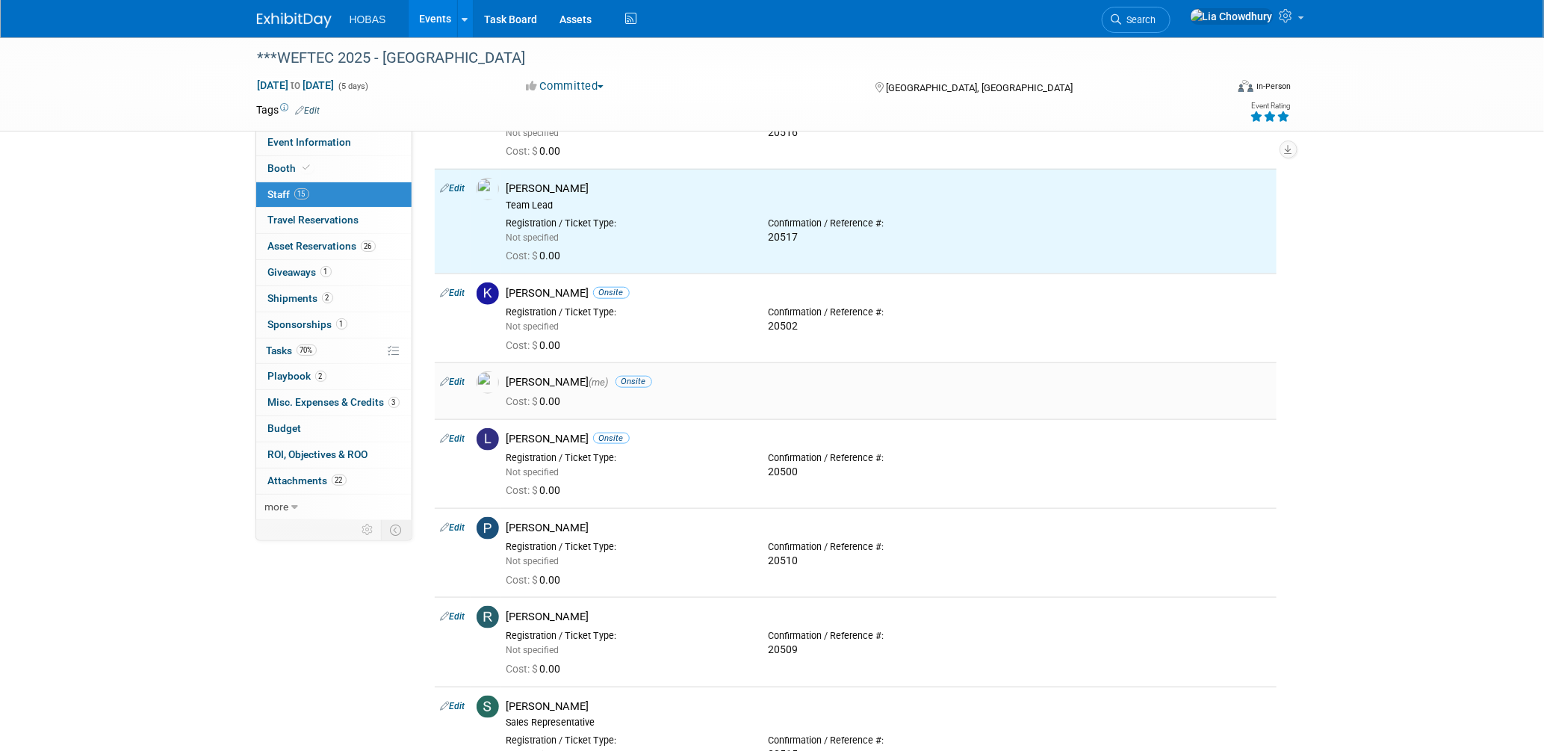
click at [452, 379] on link "Edit" at bounding box center [453, 382] width 25 height 10
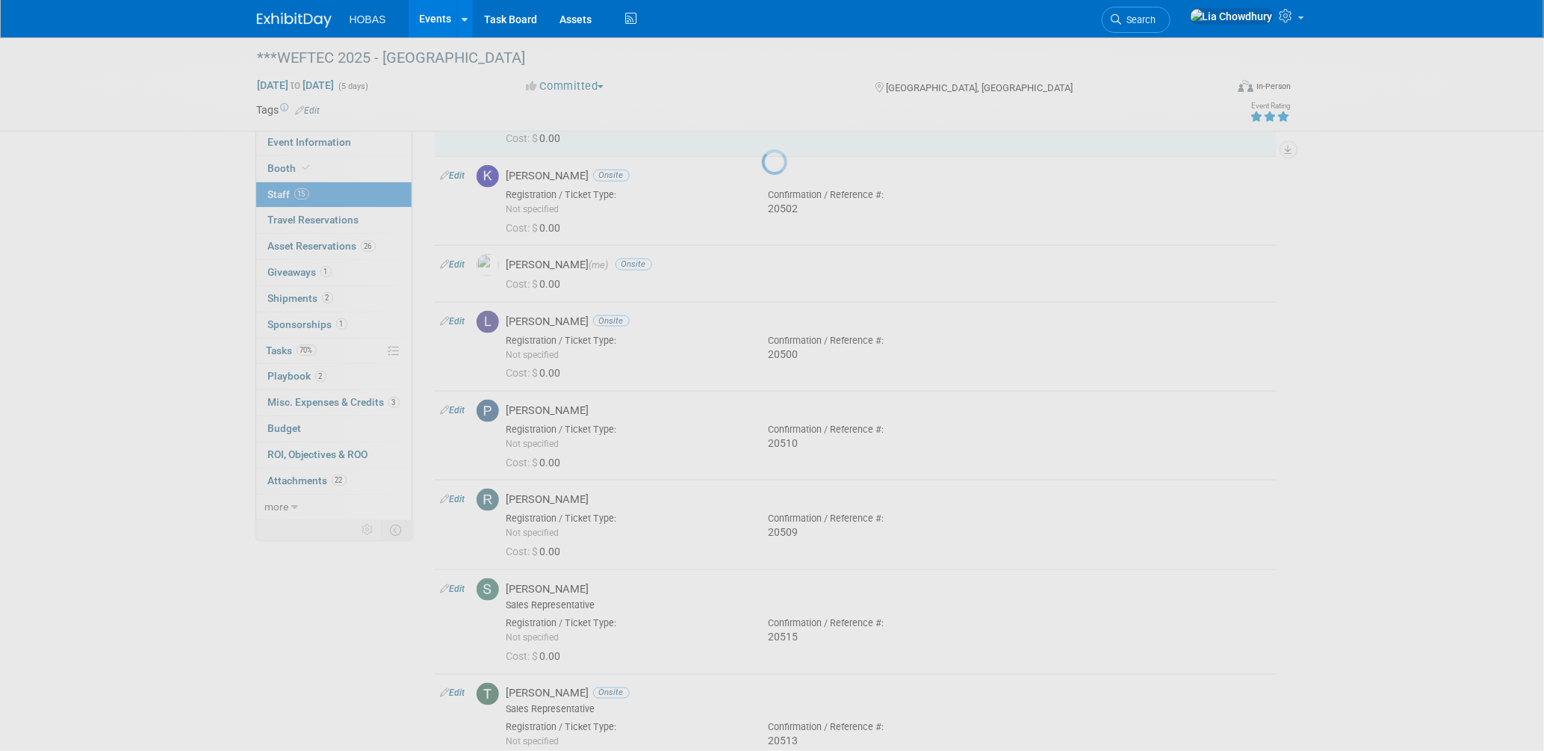
select select "f5a8240d-6b50-4f68-9d37-aaf90479bf2e"
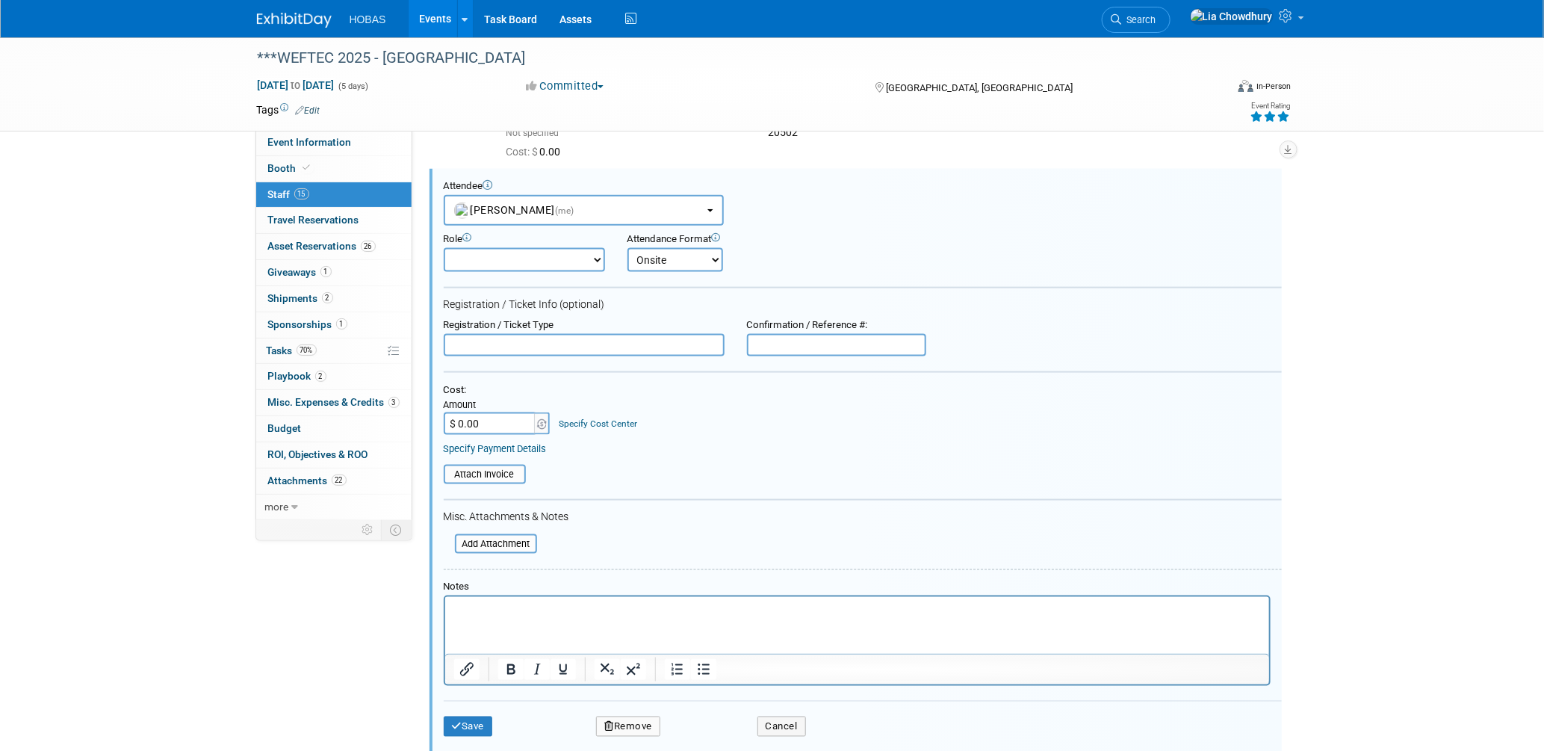
click at [767, 342] on input "text" at bounding box center [836, 345] width 179 height 22
type input "2425"
click at [465, 716] on button "Save" at bounding box center [468, 726] width 49 height 21
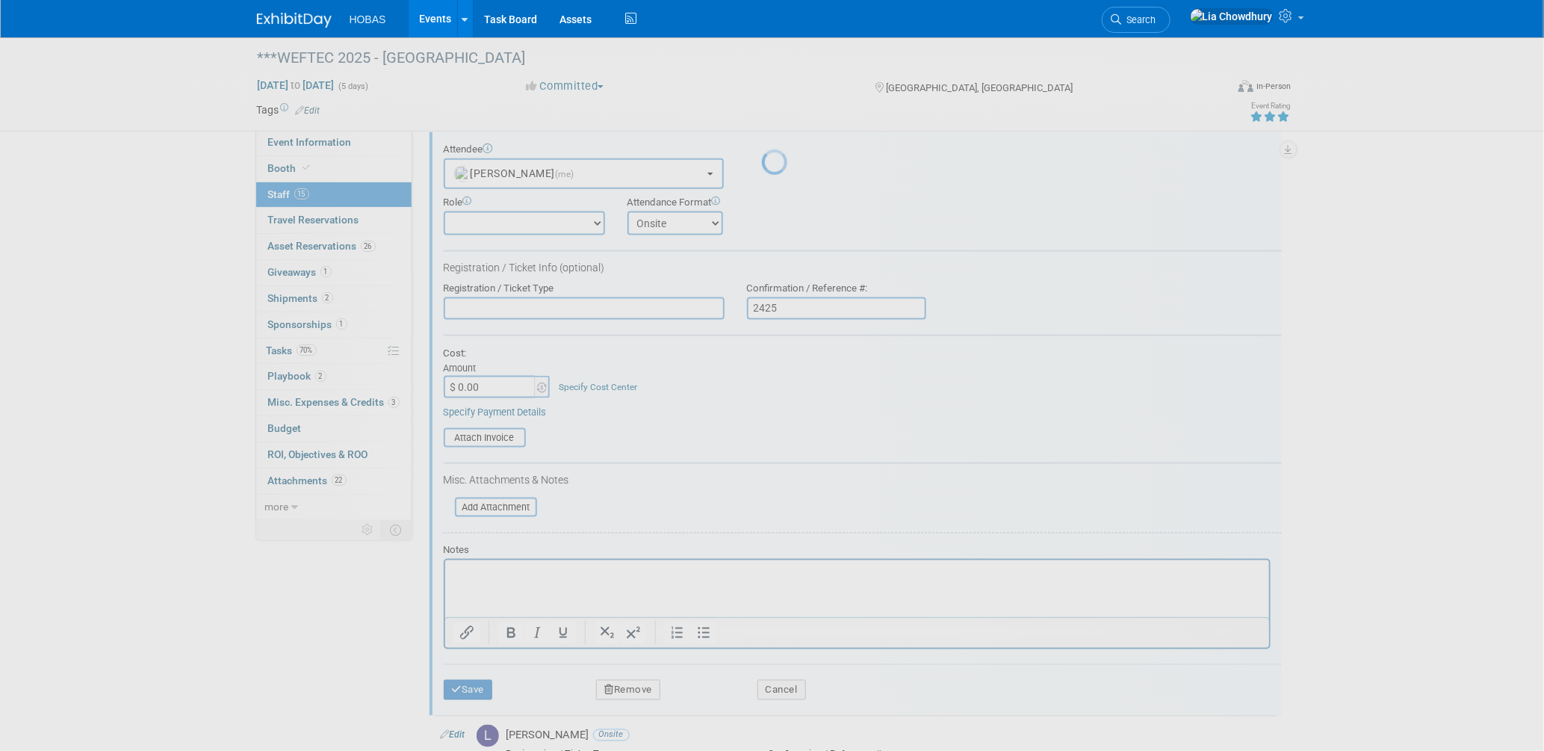
click at [762, 708] on div at bounding box center [772, 375] width 21 height 751
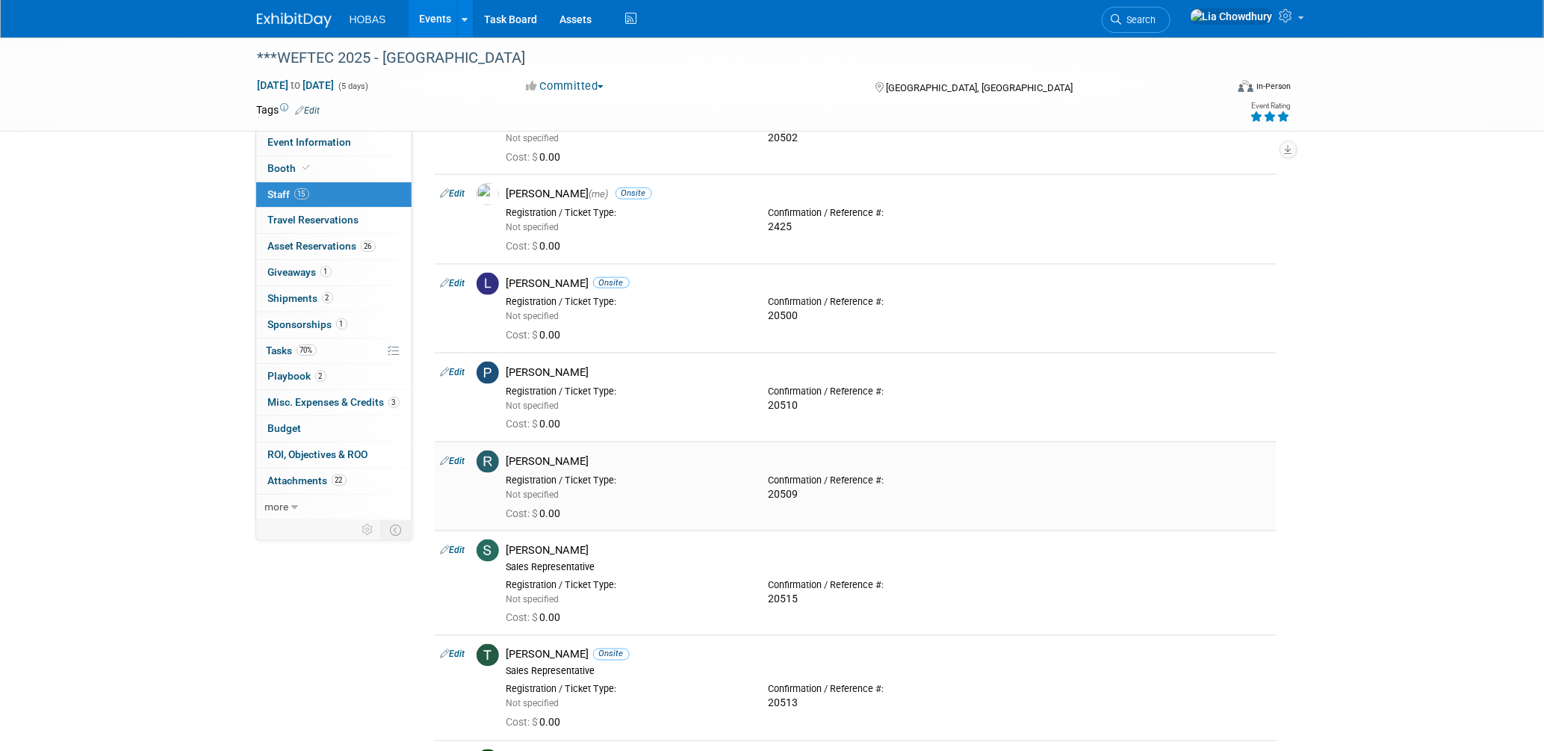
scroll to position [1101, 0]
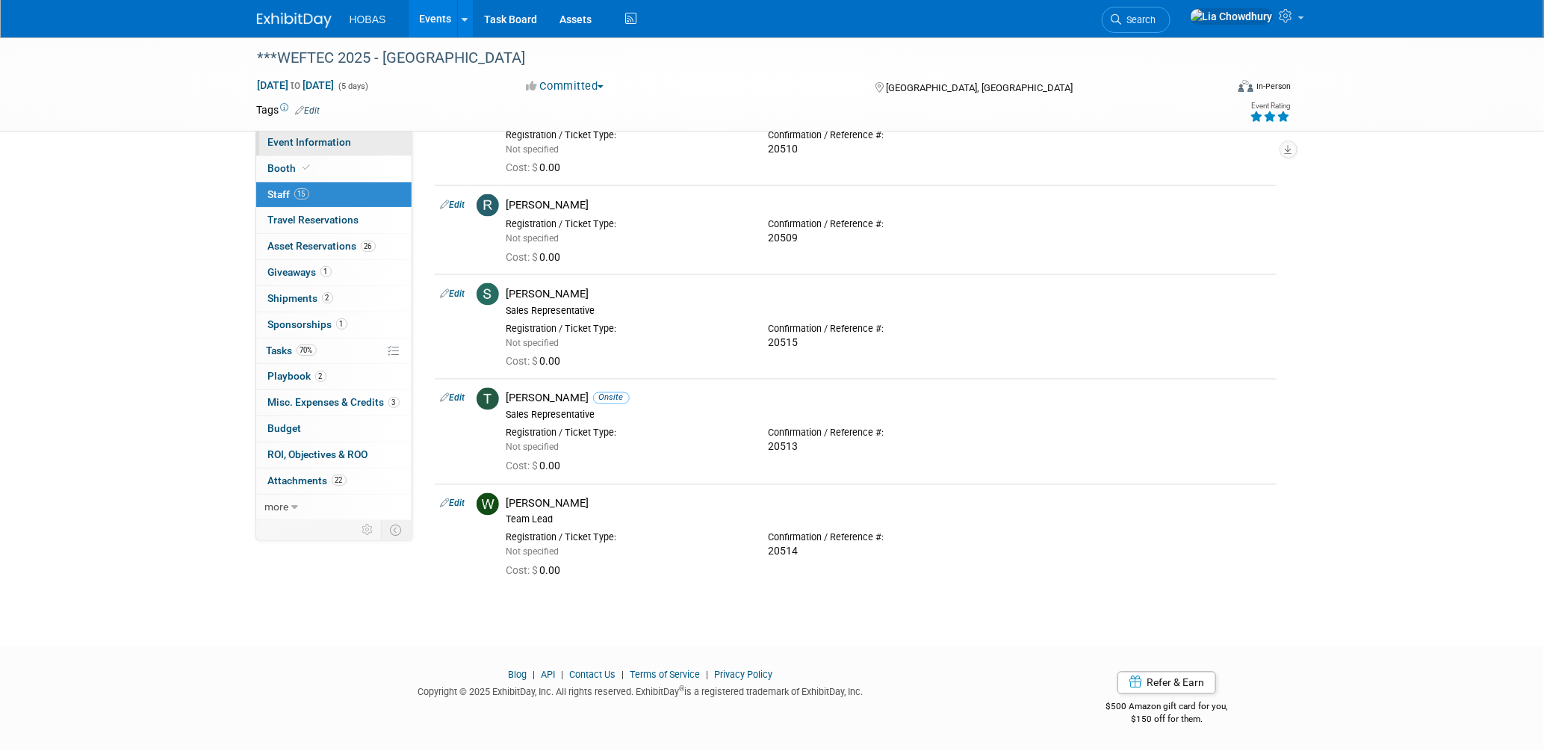
click at [279, 143] on span "Event Information" at bounding box center [310, 142] width 84 height 12
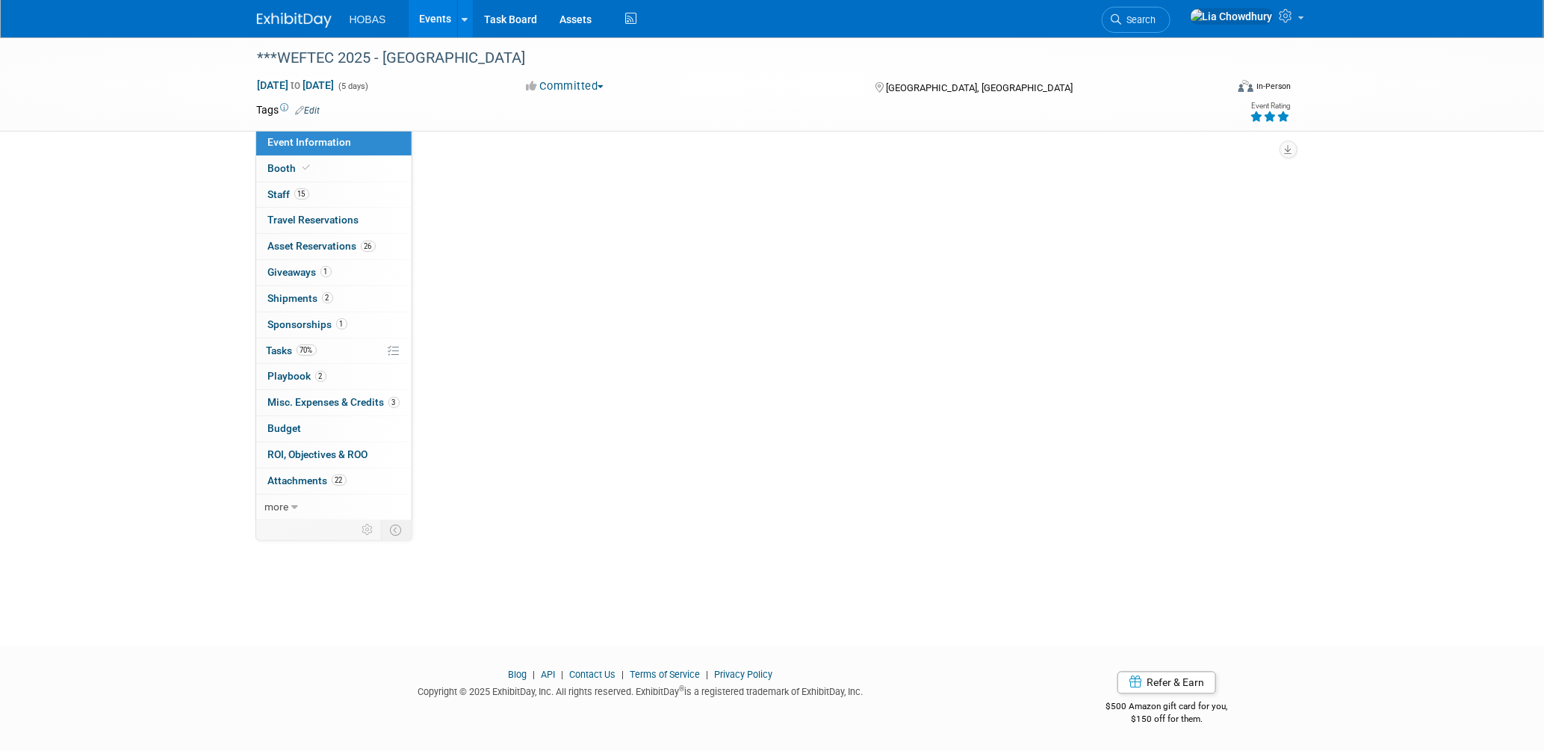
scroll to position [0, 0]
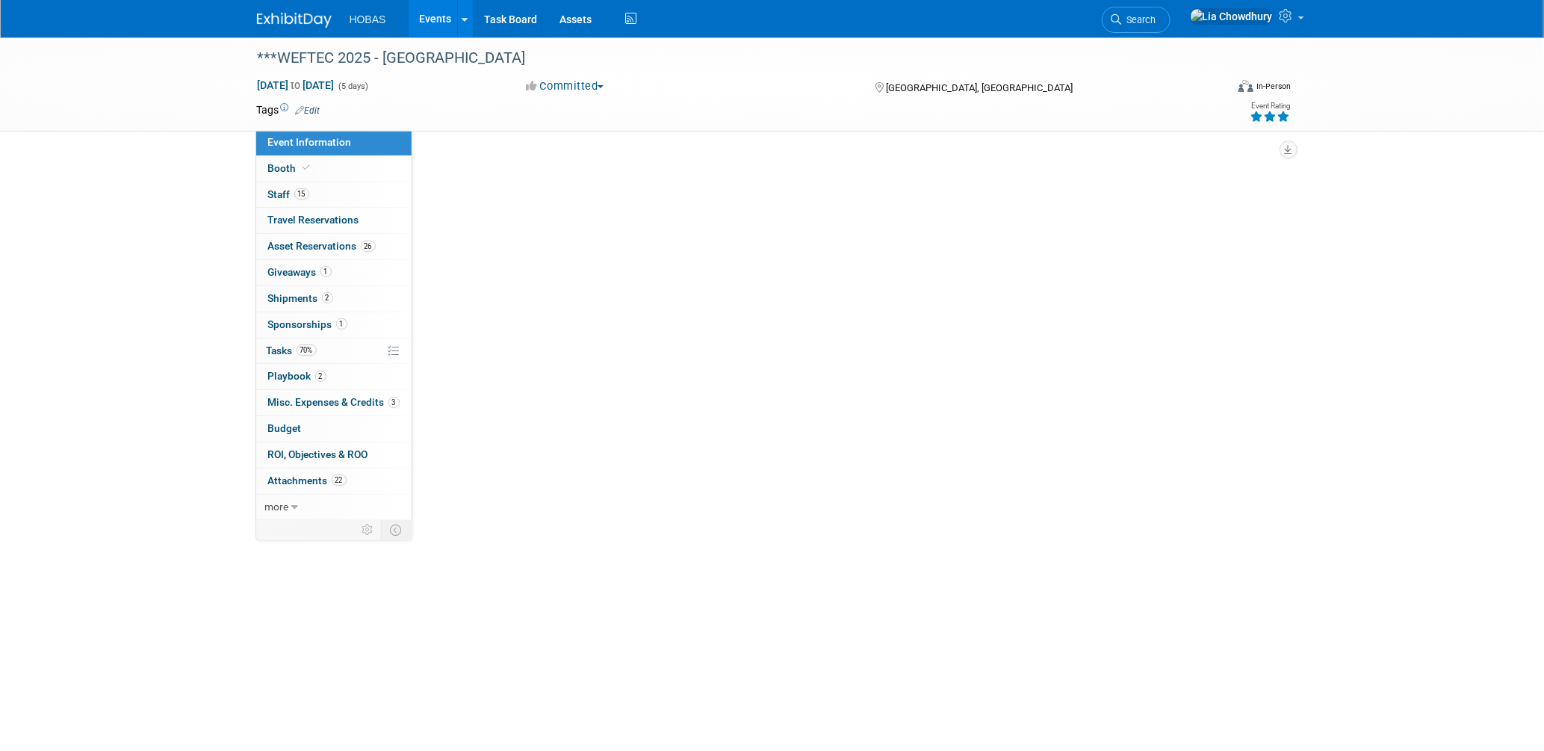
select select "Engineers"
select select "Tradeshow National"
select select "Water"
select select "Exhibiting and Sponsoring"
